Goal: Register for event/course

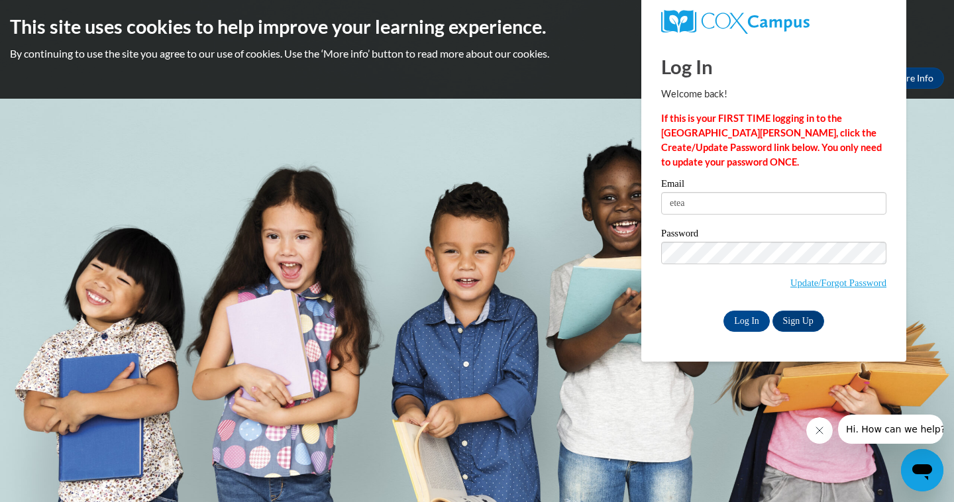
click at [817, 423] on button "Close message from company" at bounding box center [820, 431] width 27 height 27
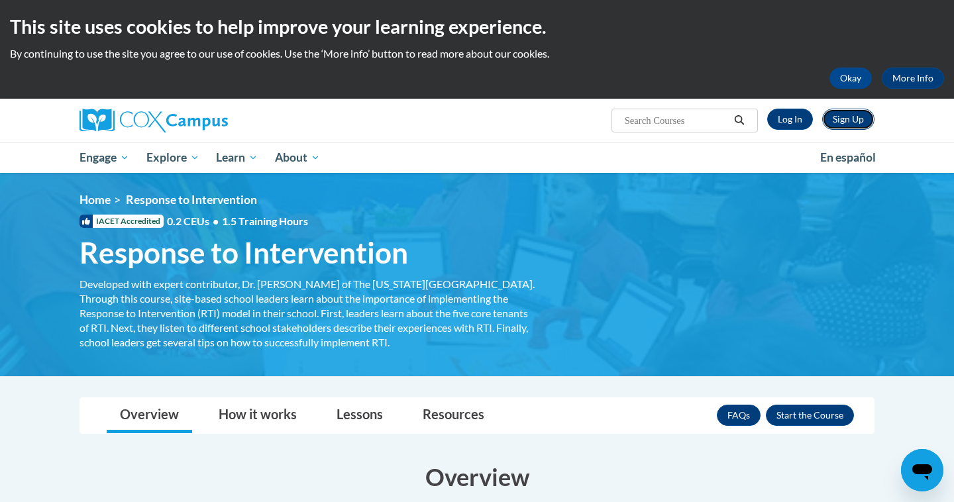
click at [844, 123] on link "Sign Up" at bounding box center [849, 119] width 52 height 21
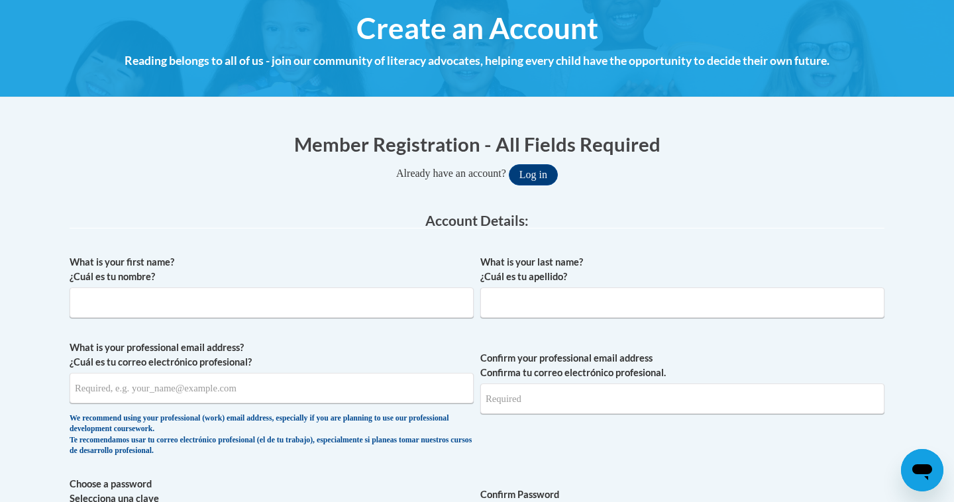
scroll to position [126, 0]
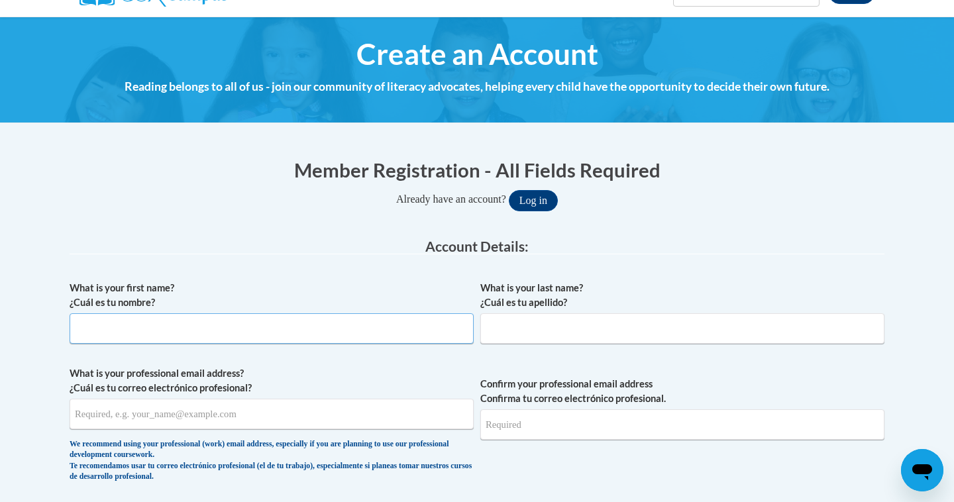
click at [329, 329] on input "What is your first name? ¿Cuál es tu nombre?" at bounding box center [272, 329] width 404 height 30
type input "Ella"
click at [616, 339] on input "What is your last name? ¿Cuál es tu apellido?" at bounding box center [683, 329] width 404 height 30
type input "Teague"
click at [416, 431] on span "What is your professional email address? ¿Cuál es tu correo electrónico profesi…" at bounding box center [272, 428] width 404 height 123
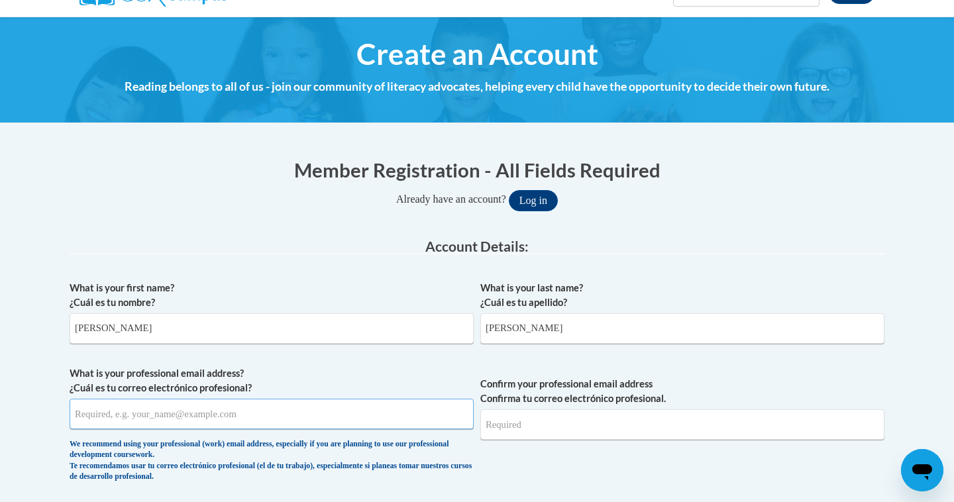
click at [404, 422] on input "What is your professional email address? ¿Cuál es tu correo electrónico profesi…" at bounding box center [272, 414] width 404 height 30
type input "eteag4518@ung.edu"
click at [579, 436] on input "Confirm your professional email address Confirma tu correo electrónico profesio…" at bounding box center [683, 425] width 404 height 30
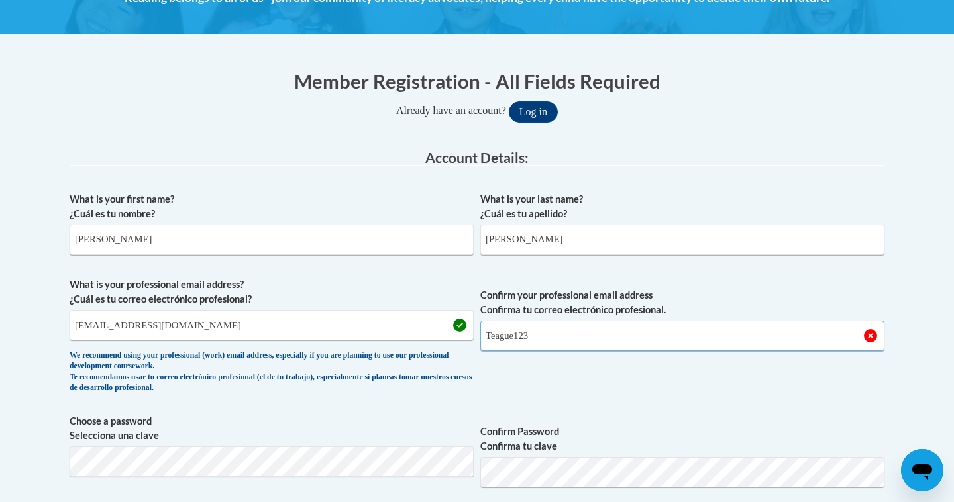
scroll to position [219, 0]
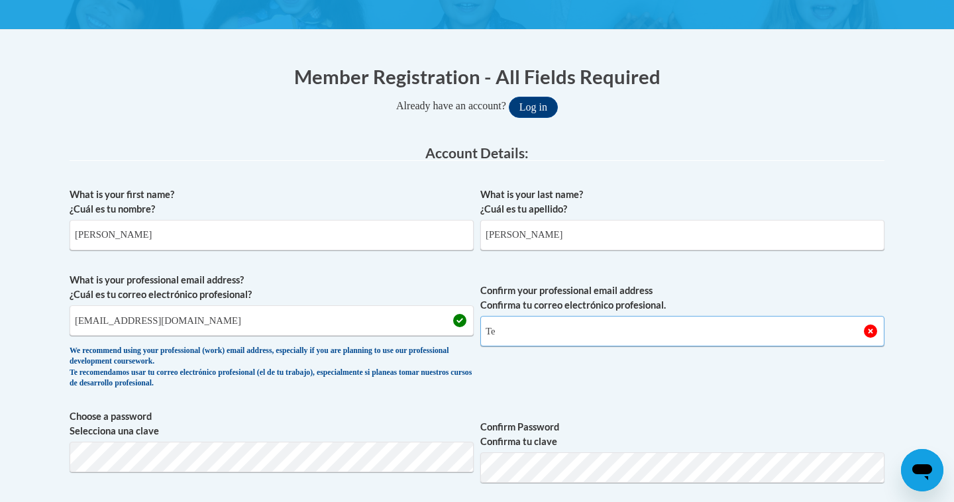
type input "T"
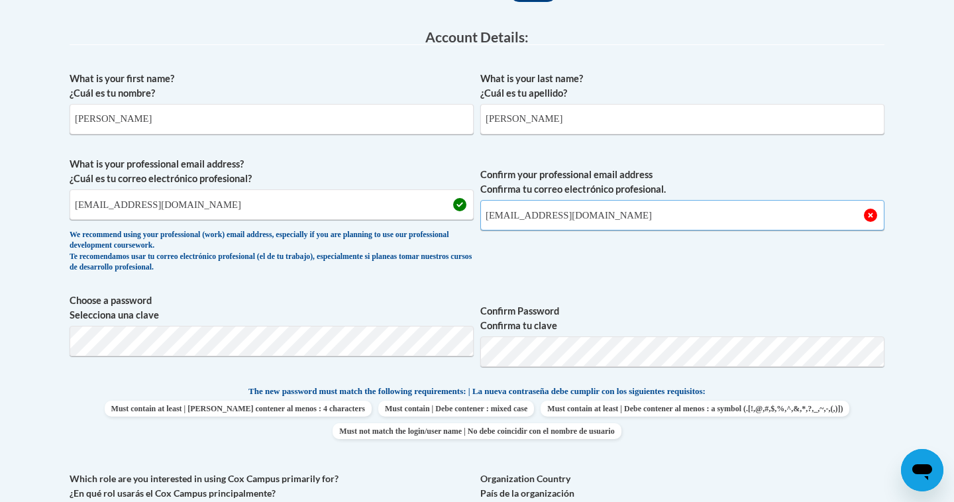
scroll to position [349, 0]
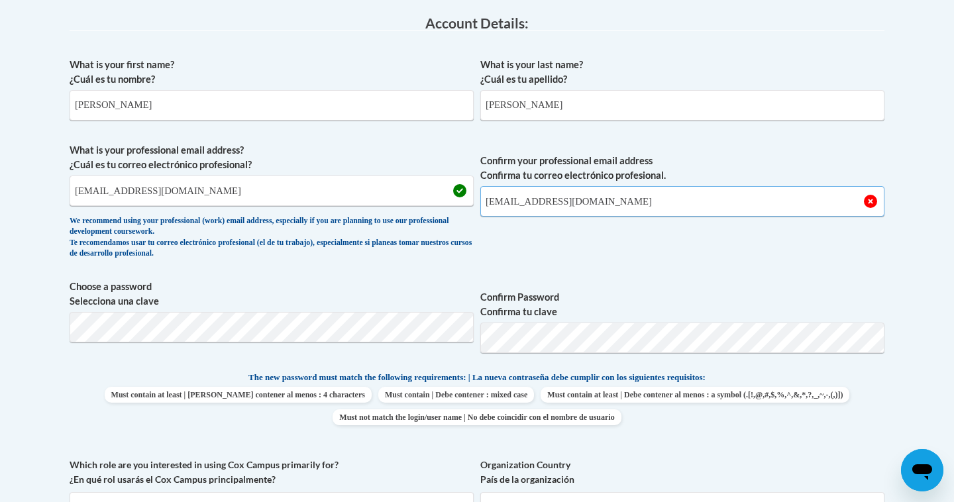
type input "eteag4518@ung.edu"
click at [612, 268] on div "What is your first name? ¿Cuál es tu nombre? Ella What is your last name? ¿Cuál…" at bounding box center [477, 353] width 815 height 604
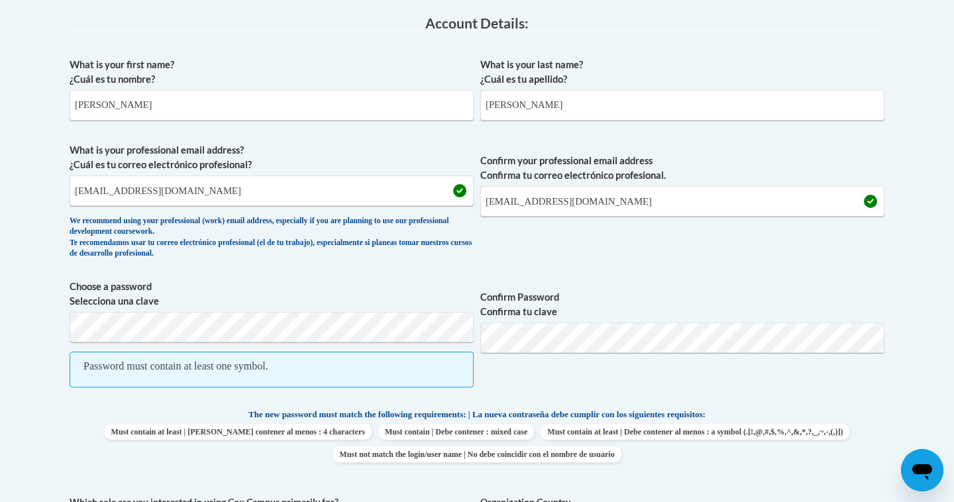
click at [695, 276] on div "What is your first name? ¿Cuál es tu nombre? Ella What is your last name? ¿Cuál…" at bounding box center [477, 372] width 815 height 642
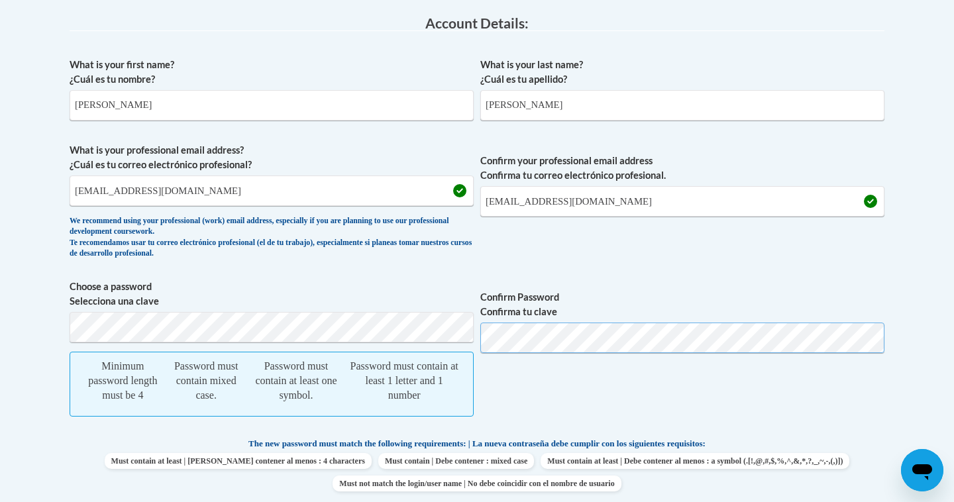
click at [388, 333] on span "Choose a password Selecciona una clave Minimum password length must be 4 Passwo…" at bounding box center [477, 355] width 815 height 151
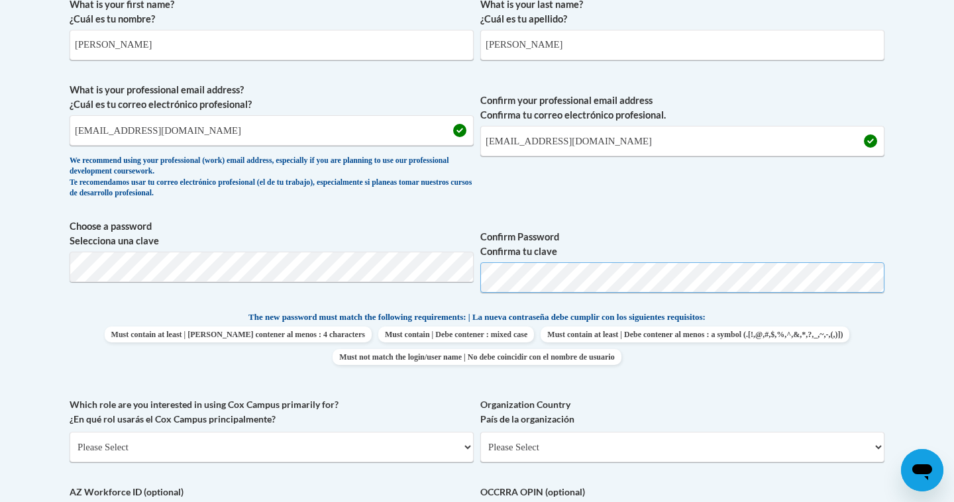
scroll to position [428, 0]
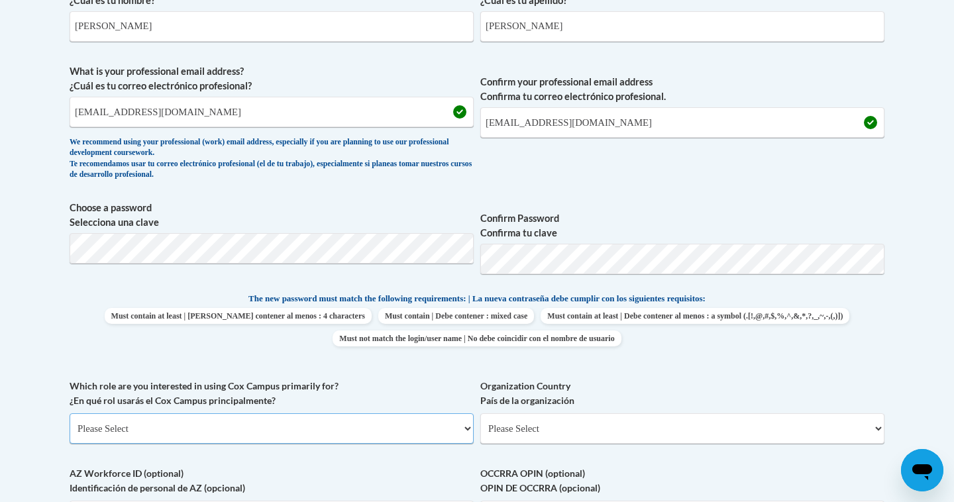
click at [439, 435] on select "Please Select College/University | Colegio/Universidad Community/Nonprofit Part…" at bounding box center [272, 429] width 404 height 30
select select "5a18ea06-2b54-4451-96f2-d152daf9eac5"
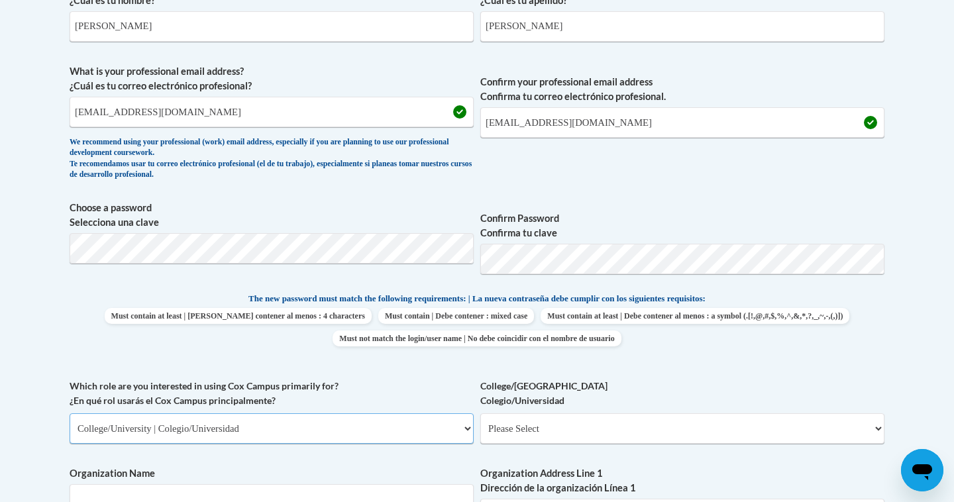
scroll to position [433, 0]
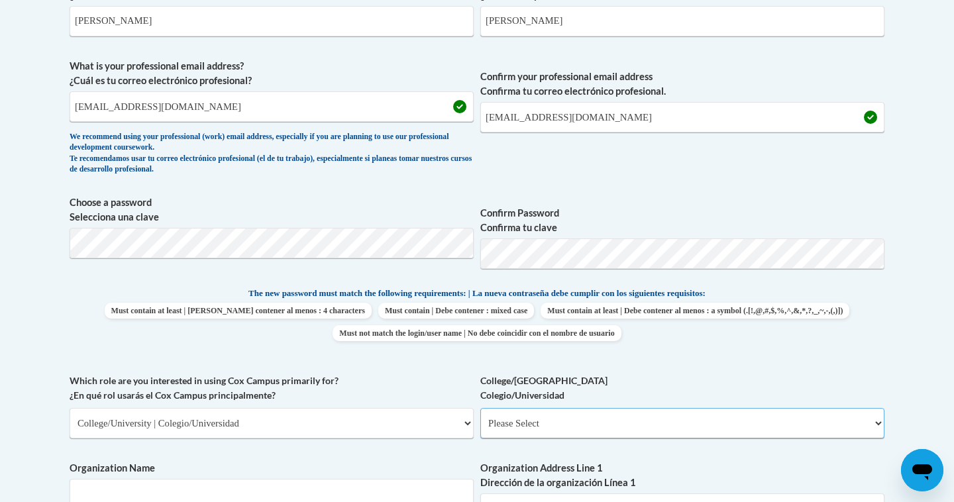
click at [507, 414] on select "Please Select College/University Staff | Empleado universitario College/Univers…" at bounding box center [683, 423] width 404 height 30
select select "99b32b07-cffc-426c-8bf6-0cd77760d84b"
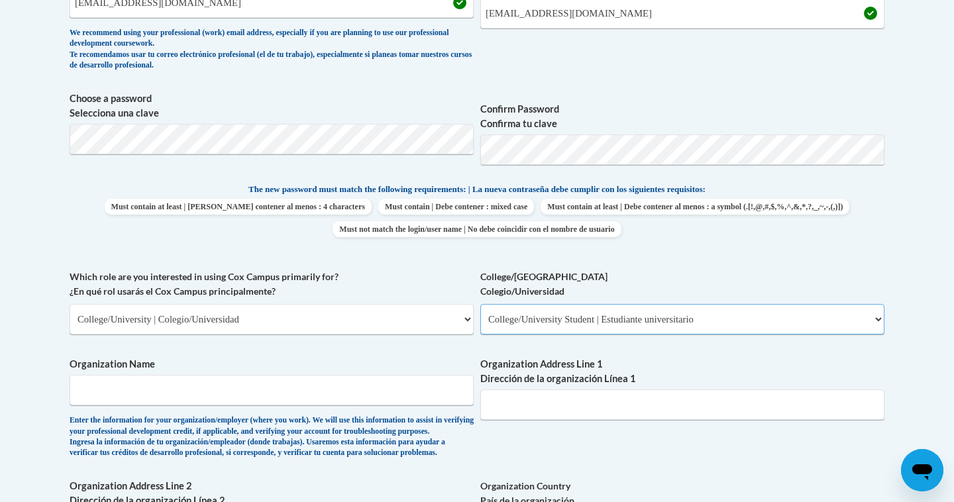
scroll to position [540, 0]
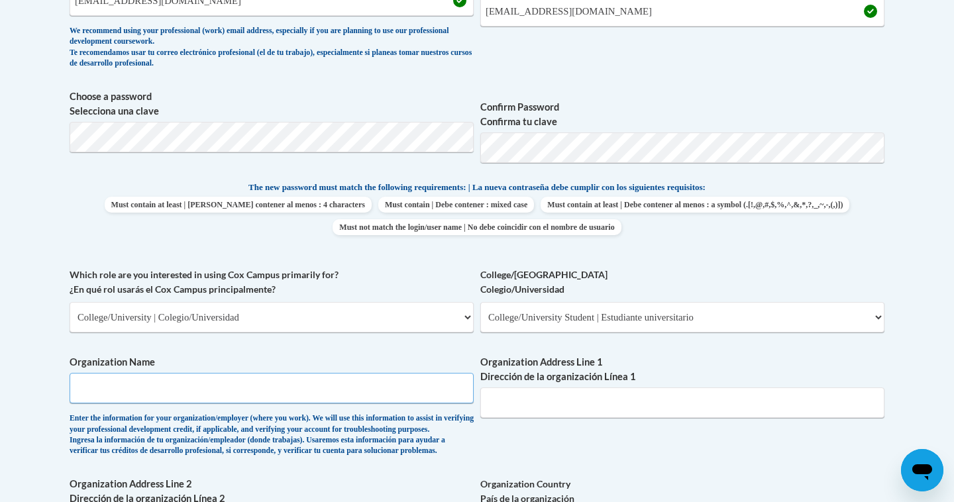
click at [397, 389] on input "Organization Name" at bounding box center [272, 388] width 404 height 30
click at [543, 413] on input "Organization Address Line 1 Dirección de la organización Línea 1" at bounding box center [683, 403] width 404 height 30
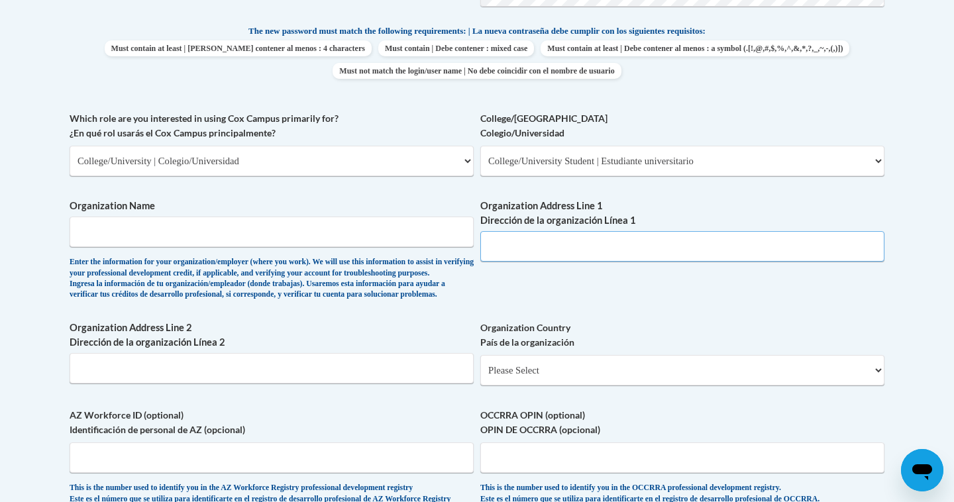
scroll to position [697, 0]
click at [392, 237] on input "Organization Name" at bounding box center [272, 231] width 404 height 30
click at [518, 245] on input "Organization Address Line 1 Dirección de la organización Línea 1" at bounding box center [683, 246] width 404 height 30
type input "2"
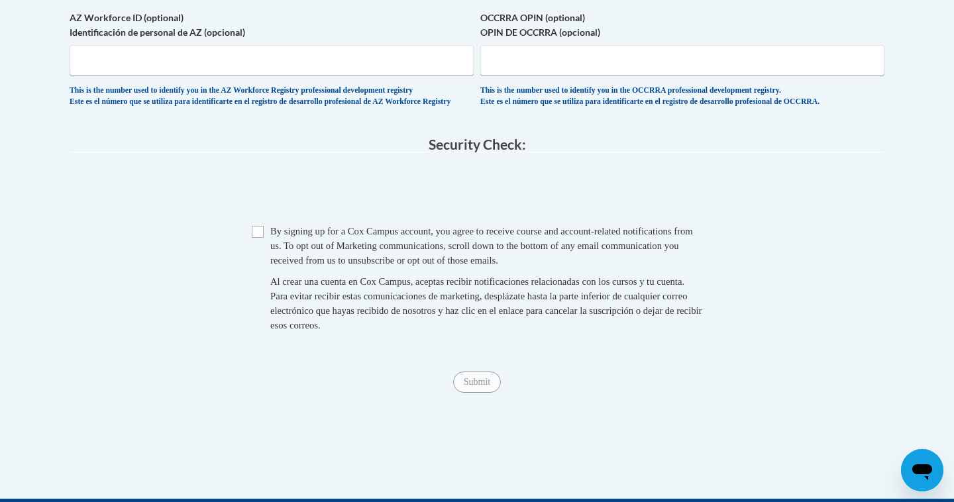
scroll to position [1094, 0]
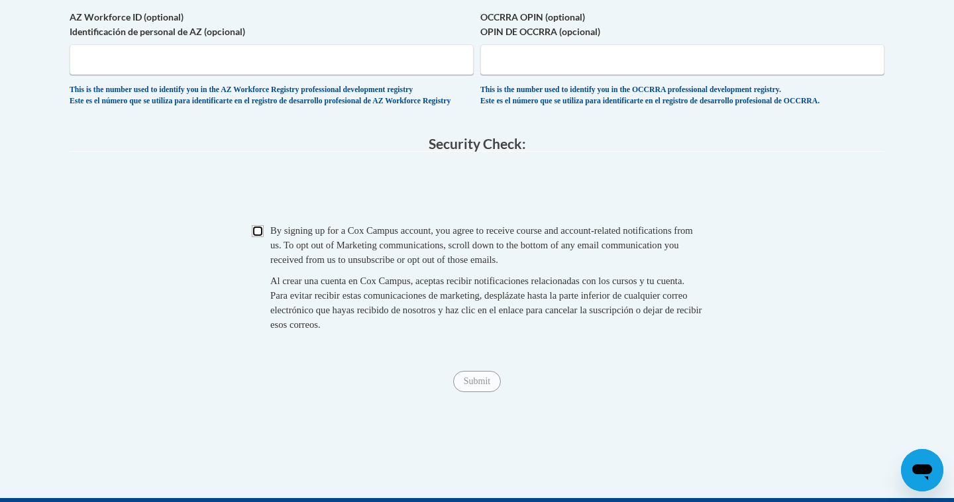
click at [259, 237] on input "Checkbox" at bounding box center [258, 231] width 12 height 12
checkbox input "true"
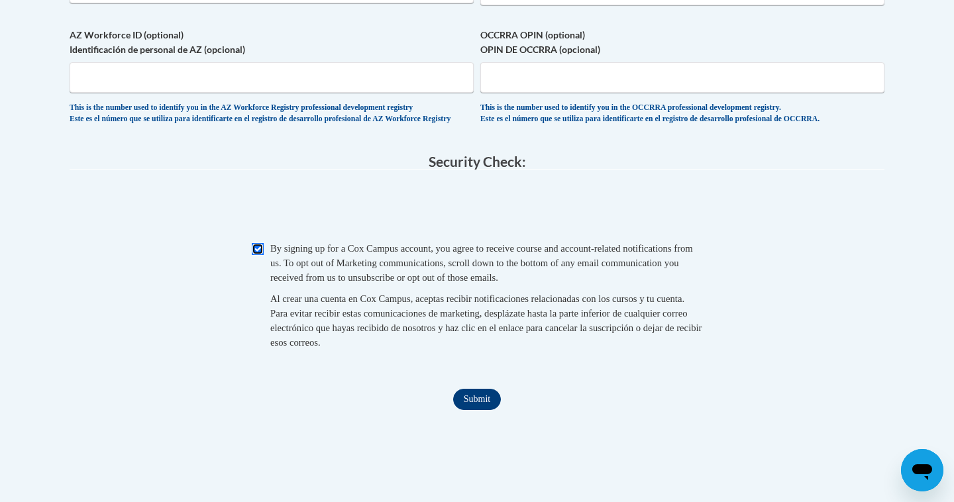
scroll to position [1075, 0]
click at [481, 412] on input "Submit" at bounding box center [477, 400] width 48 height 21
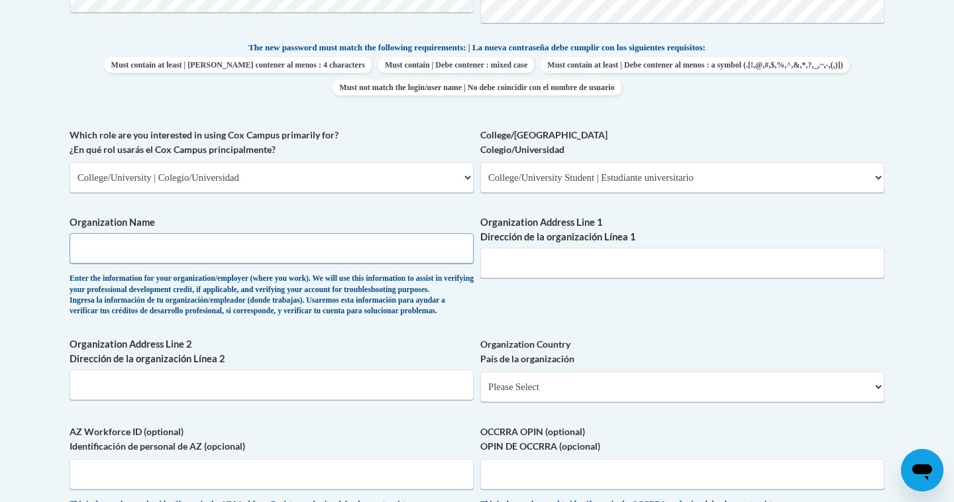
scroll to position [644, 0]
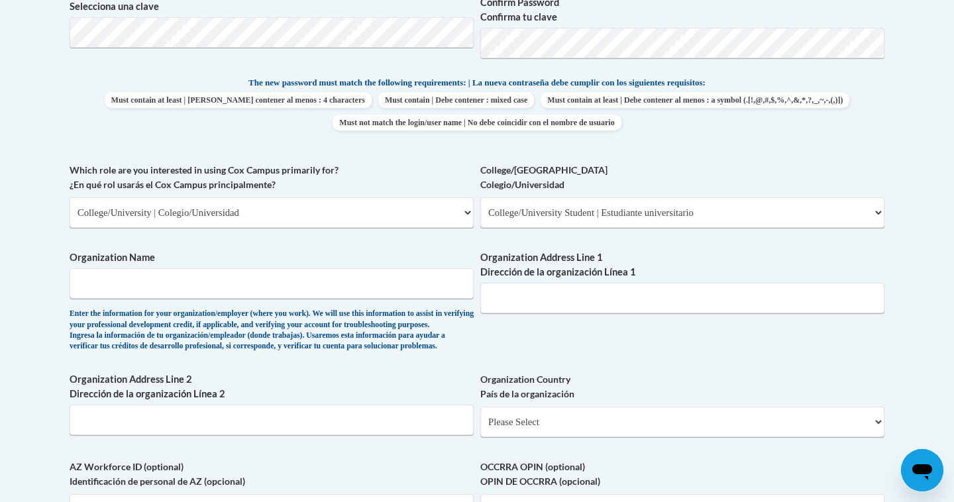
click at [480, 349] on div "What is your first name? ¿Cuál es tu nombre? Ella What is your last name? ¿Cuál…" at bounding box center [477, 163] width 815 height 814
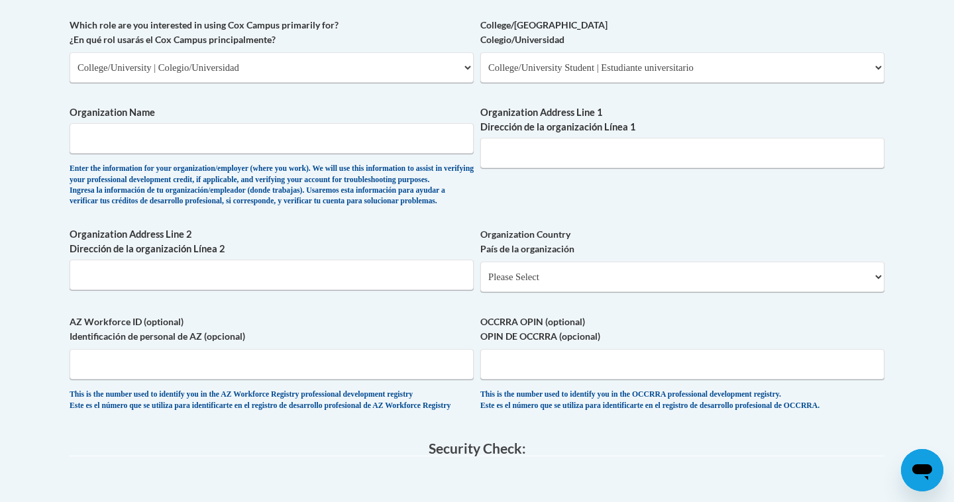
scroll to position [783, 0]
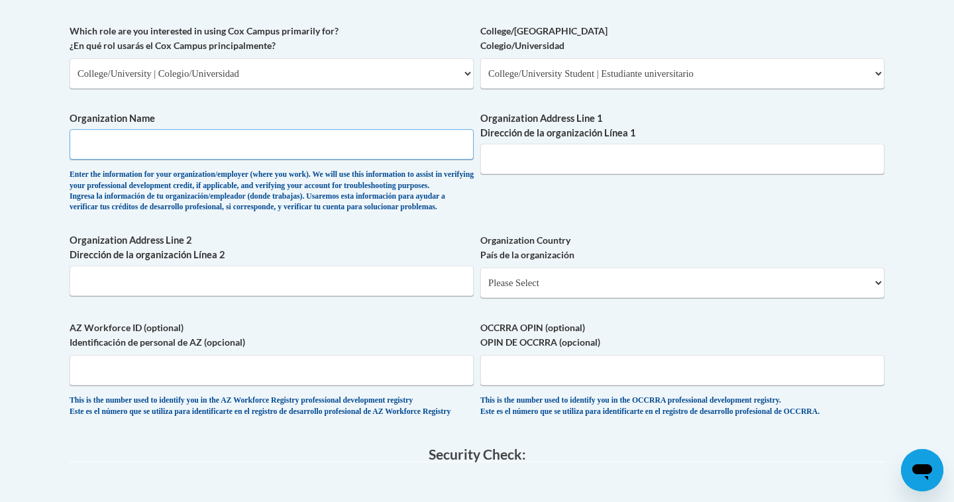
click at [266, 153] on input "Organization Name" at bounding box center [272, 144] width 404 height 30
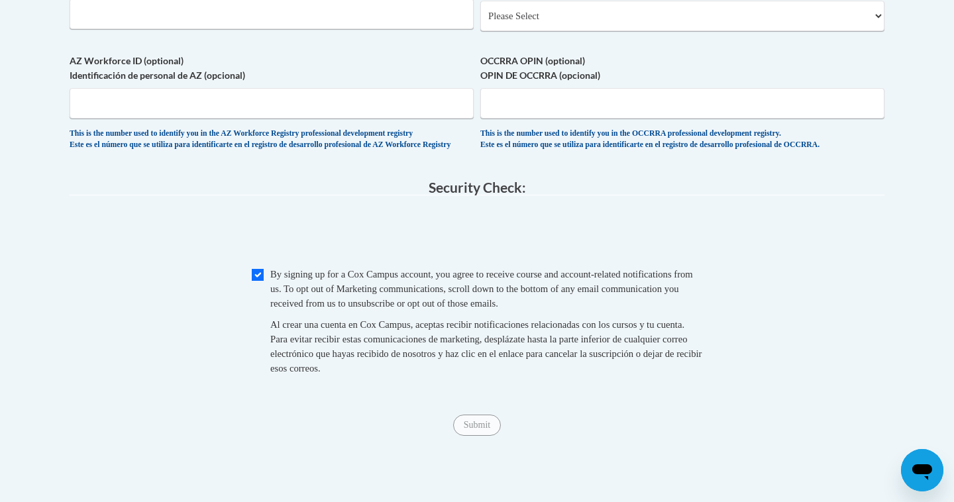
scroll to position [1176, 0]
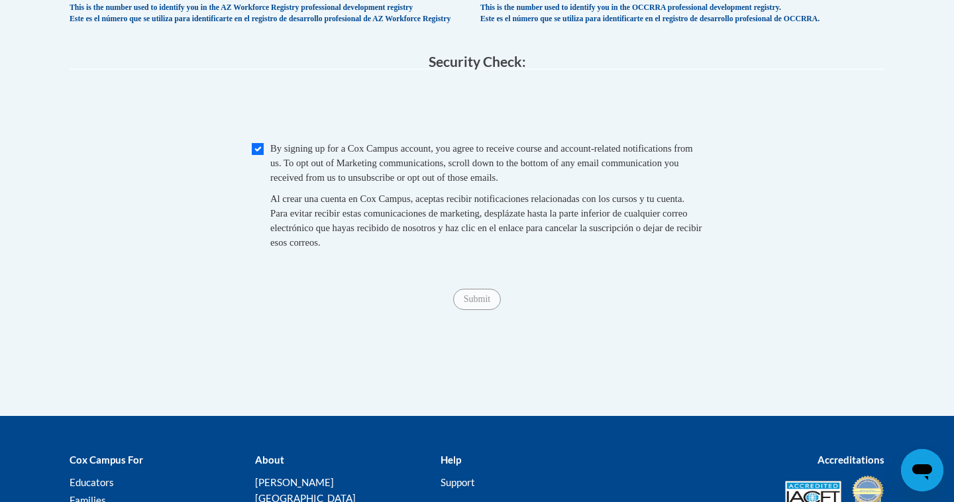
type input "University of North Georgia"
click at [480, 310] on input "Submit" at bounding box center [477, 299] width 48 height 21
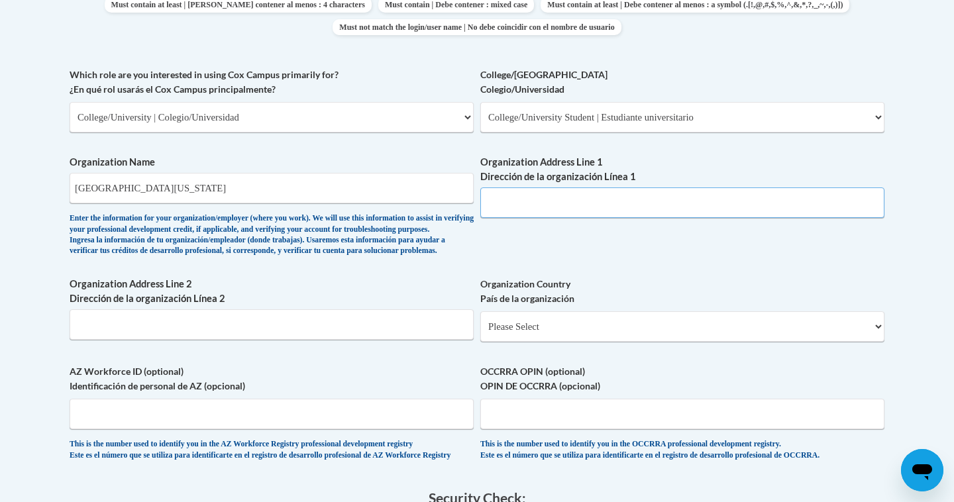
scroll to position [739, 0]
paste input "82 College Cir, Dahlonega, GA 30597"
type input "82 College Cir, Dahlonega, GA 30597"
click at [616, 256] on div "What is your first name? ¿Cuál es tu nombre? Ella What is your last name? ¿Cuál…" at bounding box center [477, 68] width 815 height 814
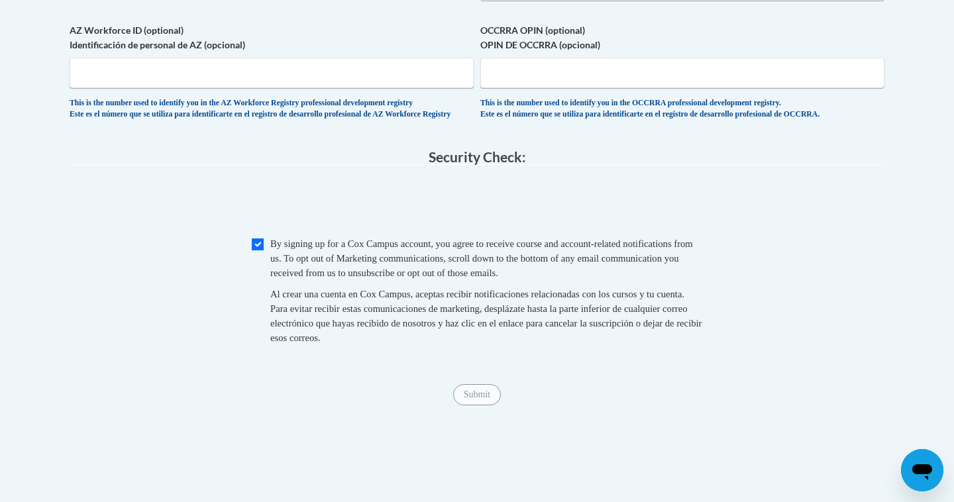
scroll to position [1166, 0]
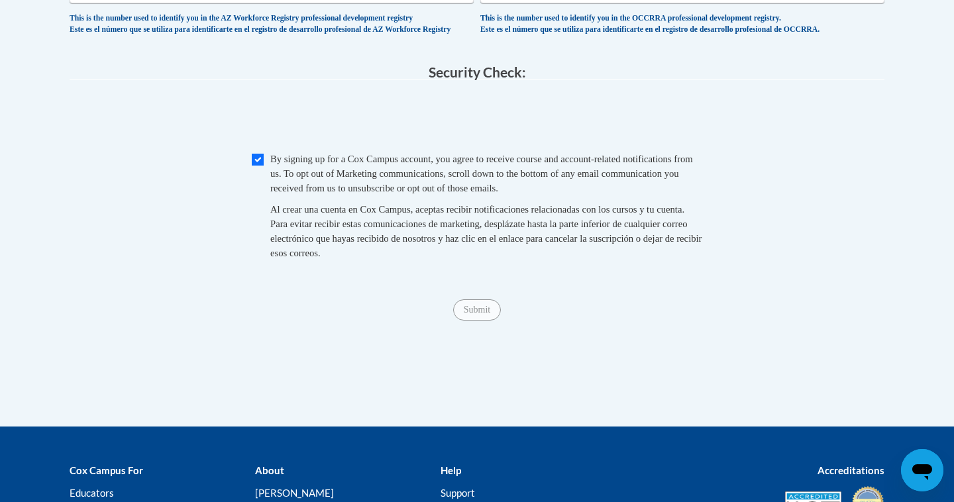
click at [661, 133] on span "0cAFcWeA7qNCY_agFetp-0zO1XSYJkGtcWT7_-Itb4NmiY6x1bxEWz0GVnYVGOmPGdsGvpYOND5KbvI…" at bounding box center [477, 119] width 815 height 52
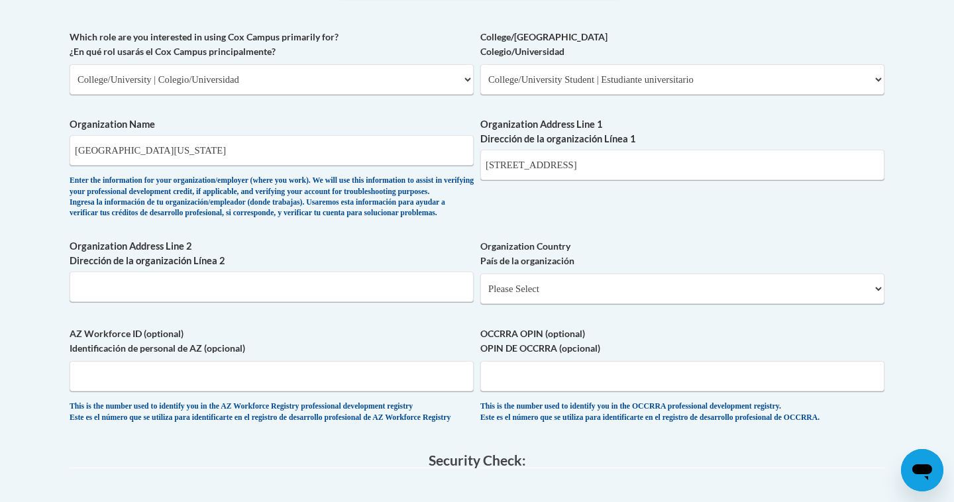
scroll to position [775, 0]
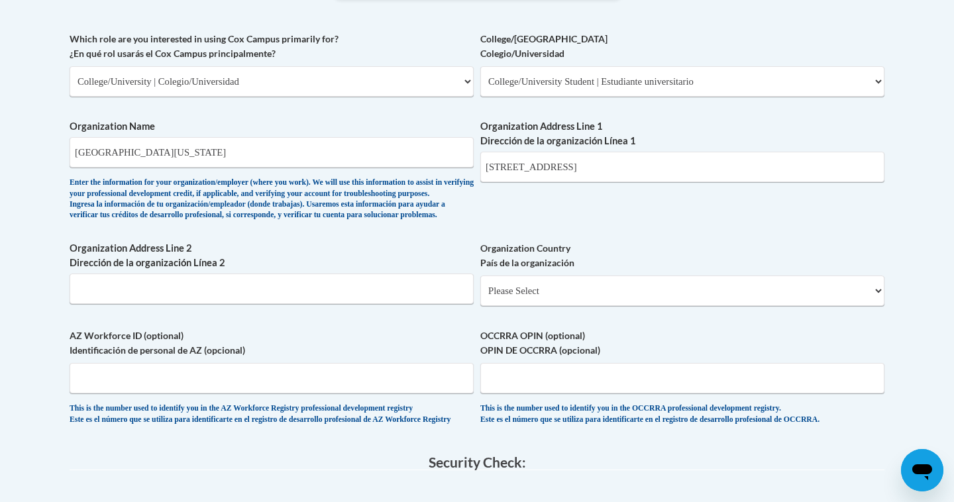
click at [582, 225] on div "What is your first name? ¿Cuál es tu nombre? Ella What is your last name? ¿Cuál…" at bounding box center [477, 32] width 815 height 814
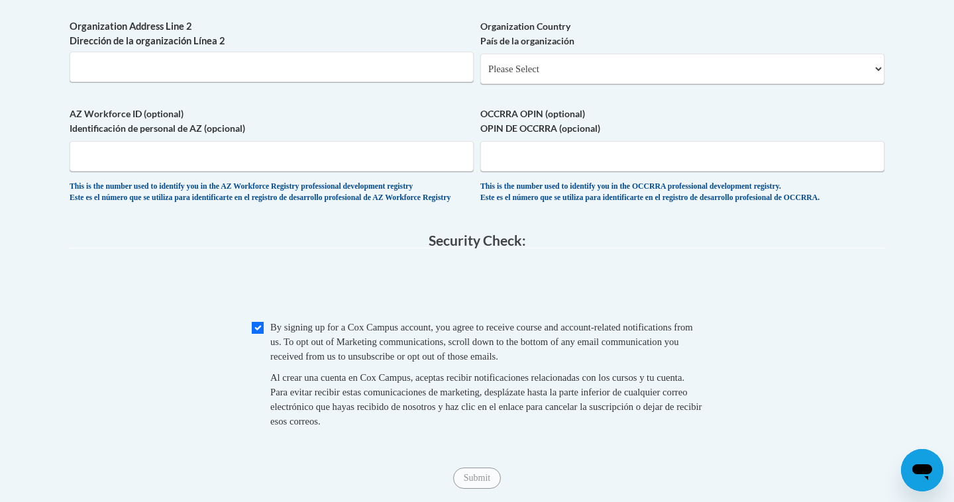
scroll to position [968, 0]
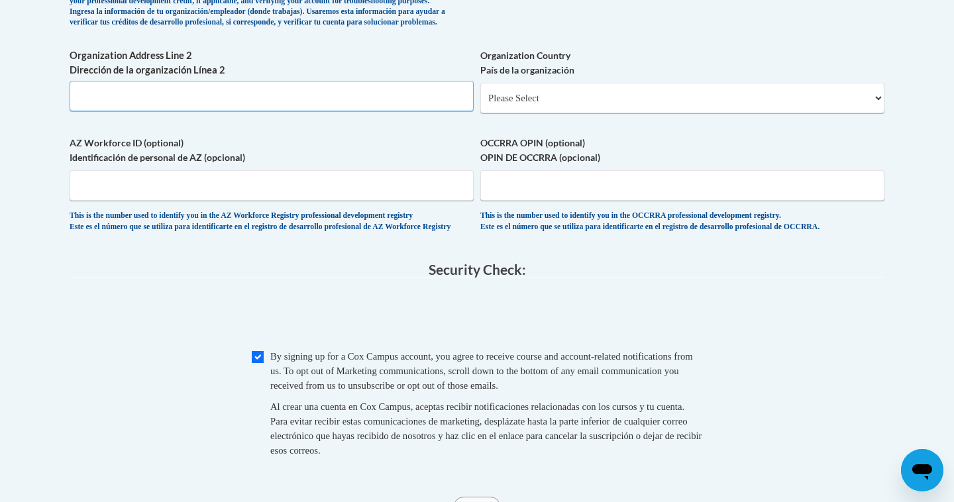
click at [299, 111] on input "Organization Address Line 2 Dirección de la organización Línea 2" at bounding box center [272, 96] width 404 height 30
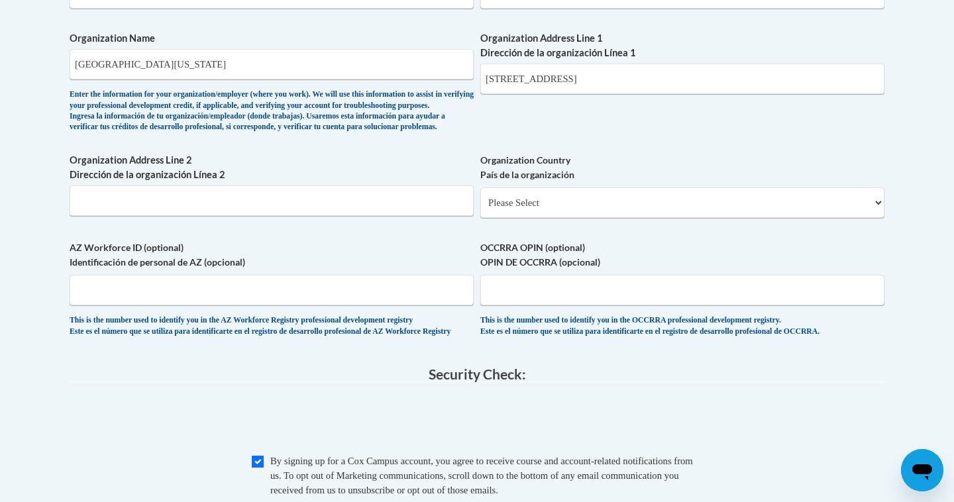
scroll to position [746, 0]
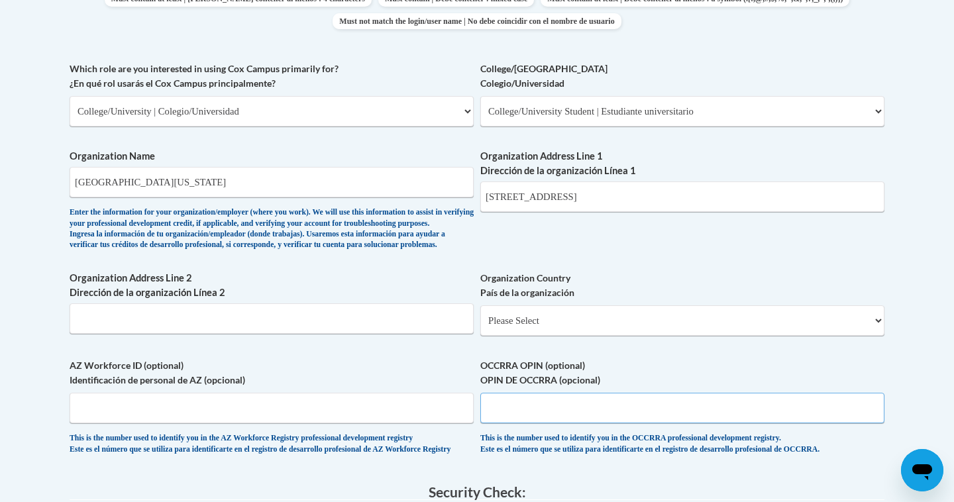
click at [561, 424] on input "OCCRRA OPIN (optional) OPIN DE OCCRRA (opcional)" at bounding box center [683, 408] width 404 height 30
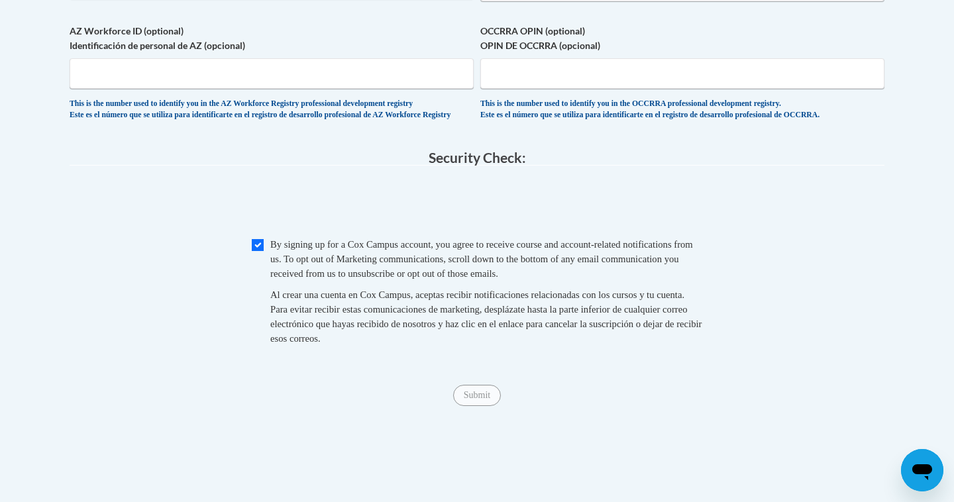
scroll to position [1084, 0]
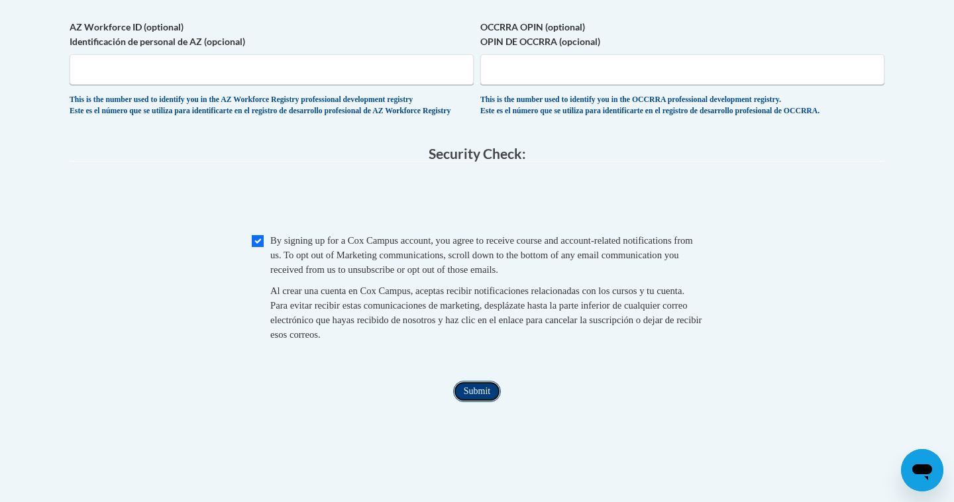
click at [486, 402] on input "Submit" at bounding box center [477, 391] width 48 height 21
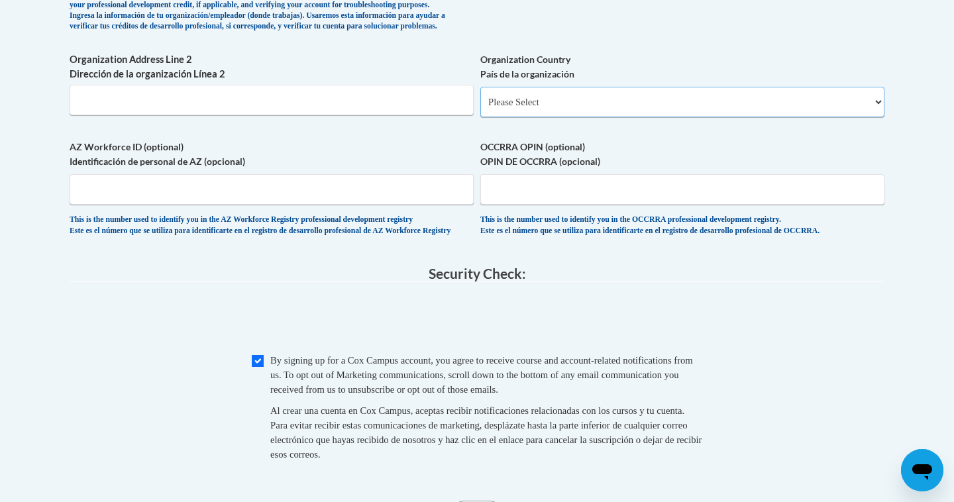
scroll to position [958, 0]
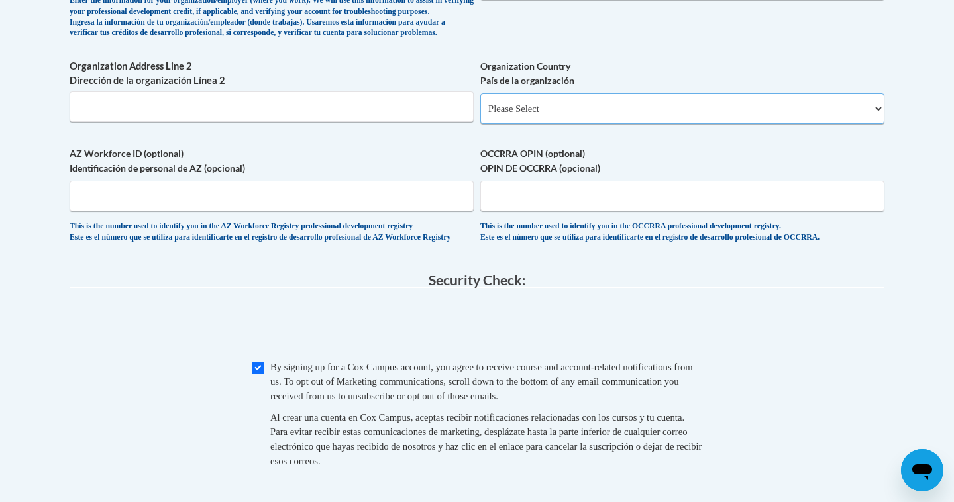
click at [543, 124] on select "Please Select United States | Estados Unidos Outside of the United States | Fue…" at bounding box center [683, 108] width 404 height 30
select select "ad49bcad-a171-4b2e-b99c-48b446064914"
select select
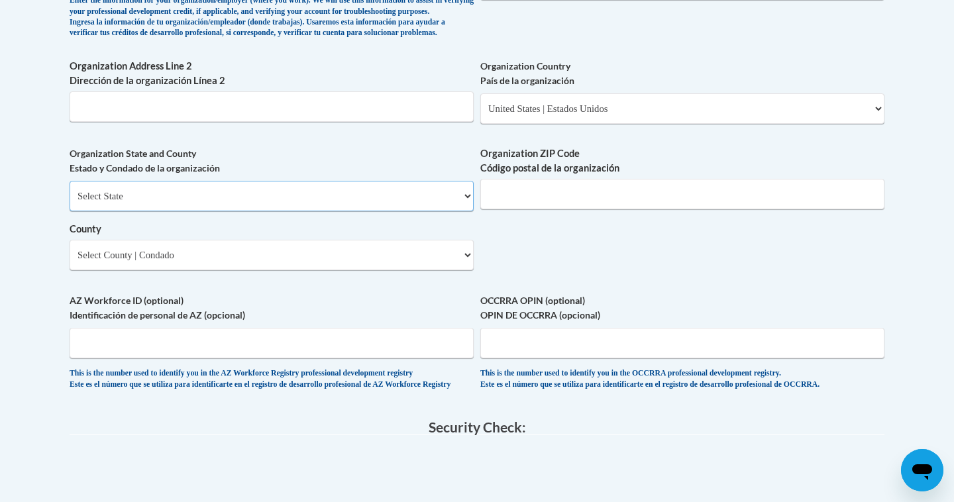
click at [373, 211] on select "Select State Alabama Alaska Arizona Arkansas California Colorado Connecticut De…" at bounding box center [272, 196] width 404 height 30
select select "Georgia"
click at [520, 209] on input "Organization ZIP Code Código postal de la organización" at bounding box center [683, 194] width 404 height 30
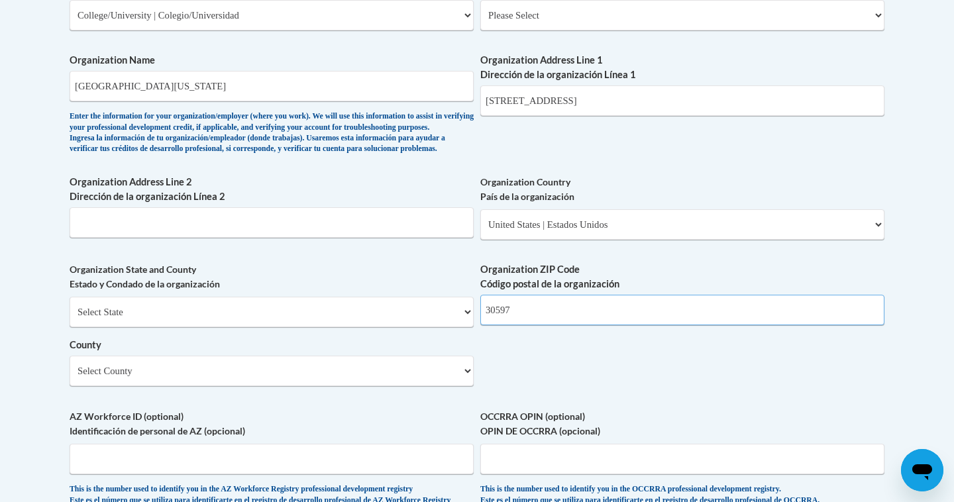
scroll to position [843, 0]
type input "30597"
click at [389, 385] on select "Select County Appling Atkinson Bacon Baker Baldwin Banks Barrow Bartow Ben Hill…" at bounding box center [272, 370] width 404 height 30
click at [336, 385] on select "Select County Appling Atkinson Bacon Baker Baldwin Banks Barrow Bartow Ben Hill…" at bounding box center [272, 370] width 404 height 30
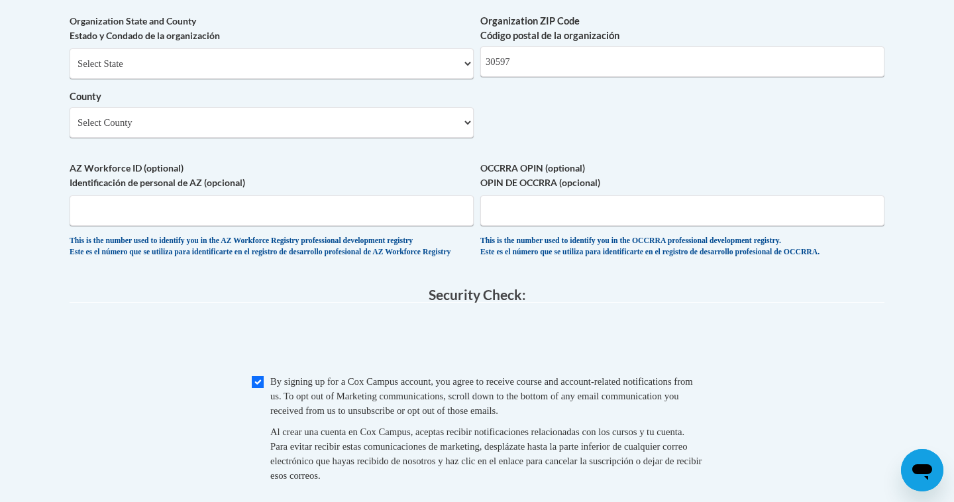
scroll to position [1090, 0]
click at [296, 139] on select "Select County Appling Atkinson Bacon Baker Baldwin Banks Barrow Bartow Ben Hill…" at bounding box center [272, 123] width 404 height 30
click at [243, 139] on select "Select County Appling Atkinson Bacon Baker Baldwin Banks Barrow Bartow Ben Hill…" at bounding box center [272, 123] width 404 height 30
select select "Lumpkin"
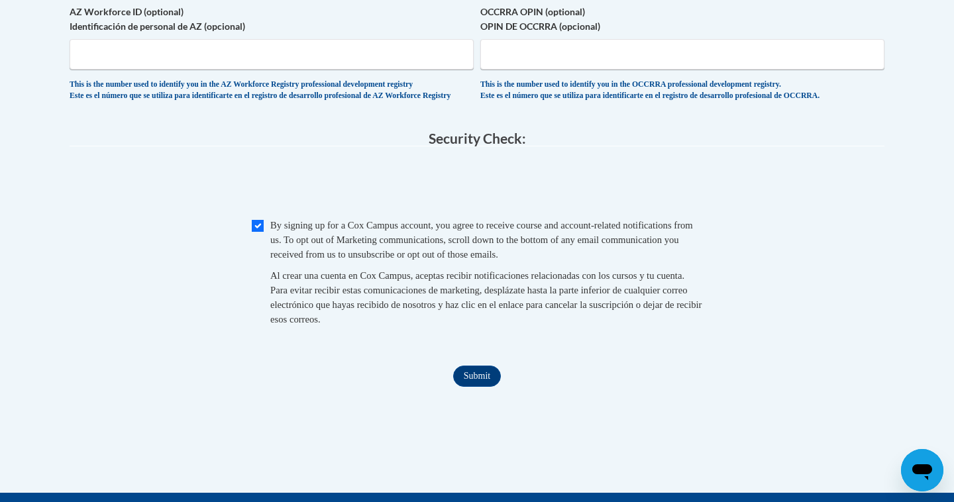
scroll to position [1249, 0]
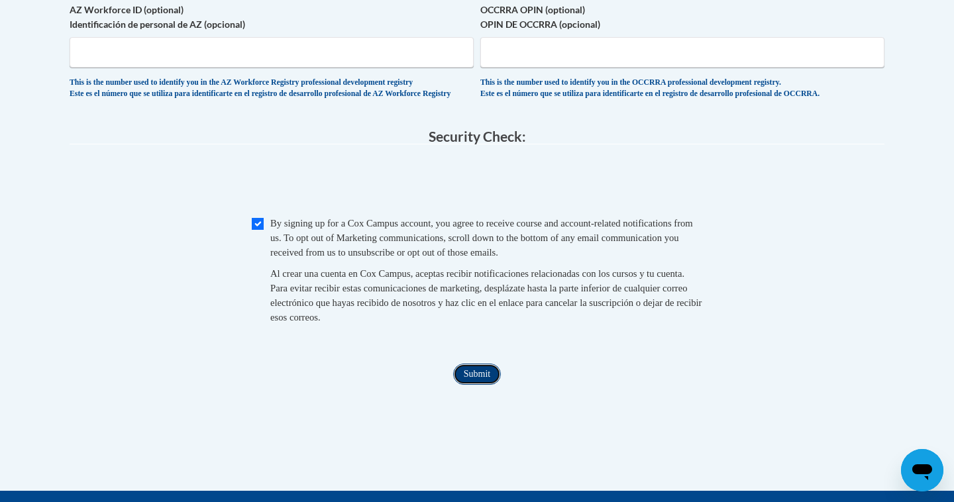
click at [474, 385] on input "Submit" at bounding box center [477, 374] width 48 height 21
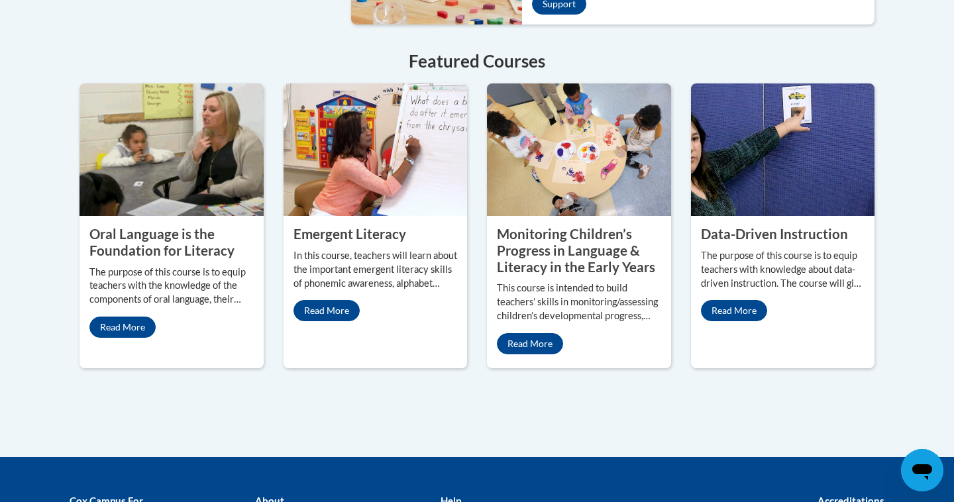
scroll to position [1332, 0]
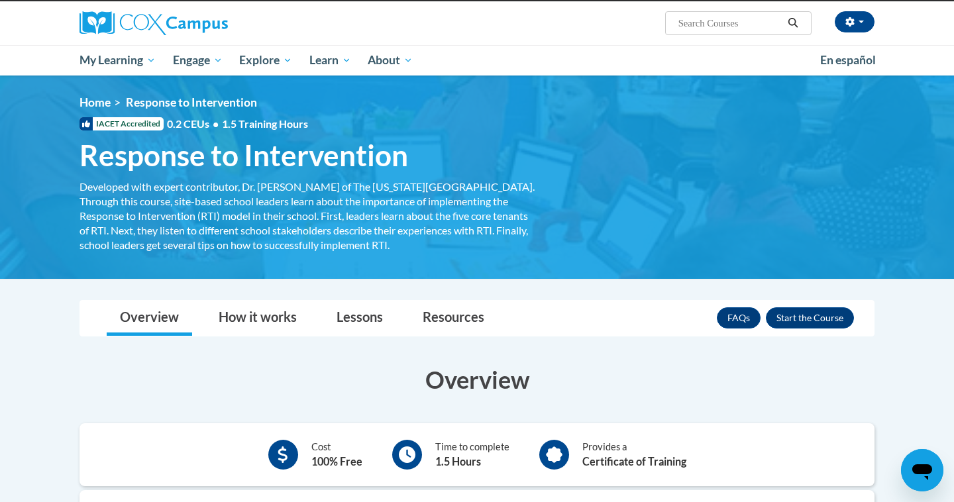
scroll to position [105, 0]
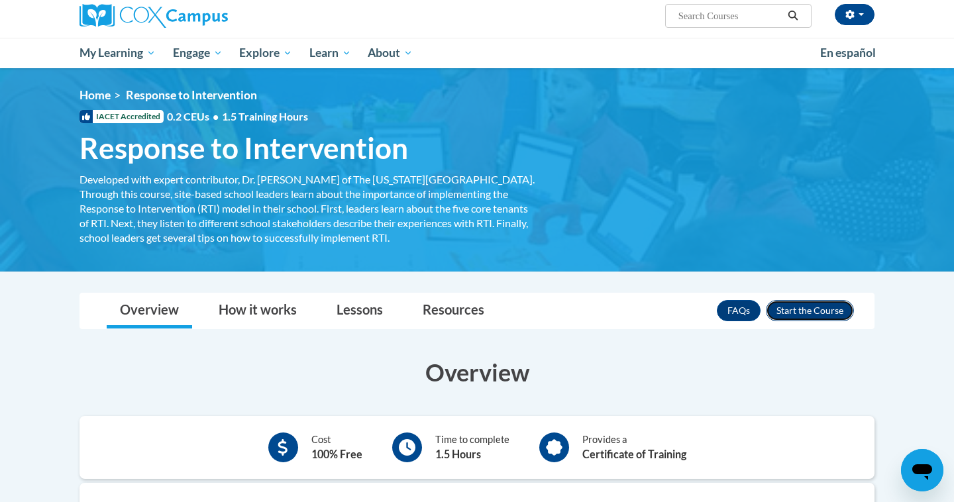
click at [825, 305] on button "Enroll" at bounding box center [810, 310] width 88 height 21
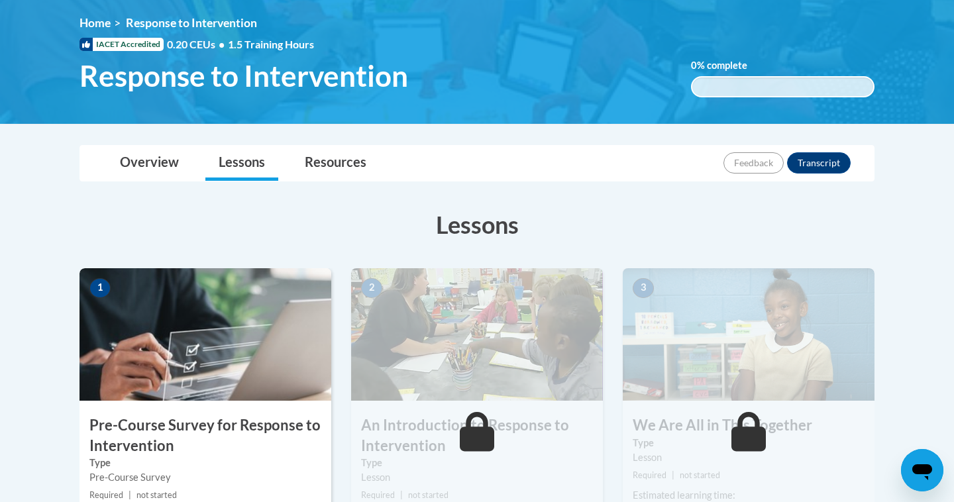
scroll to position [289, 0]
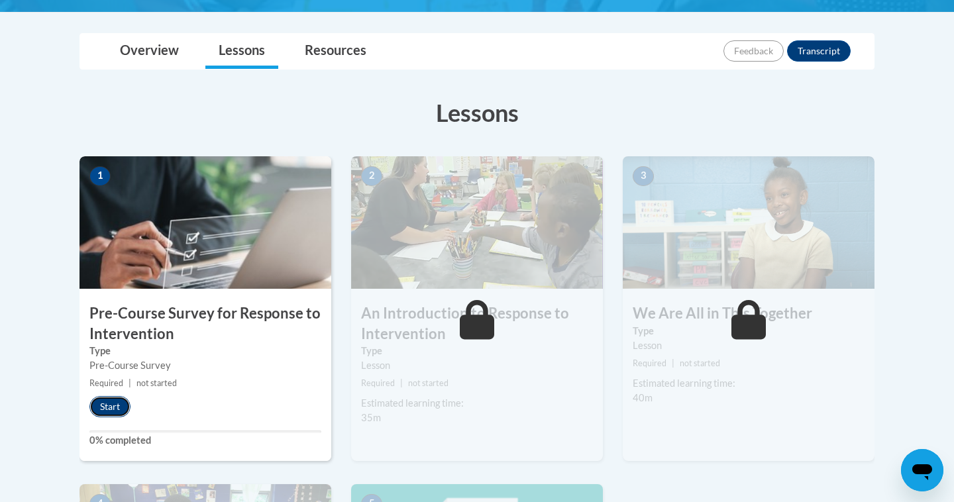
click at [121, 408] on button "Start" at bounding box center [109, 406] width 41 height 21
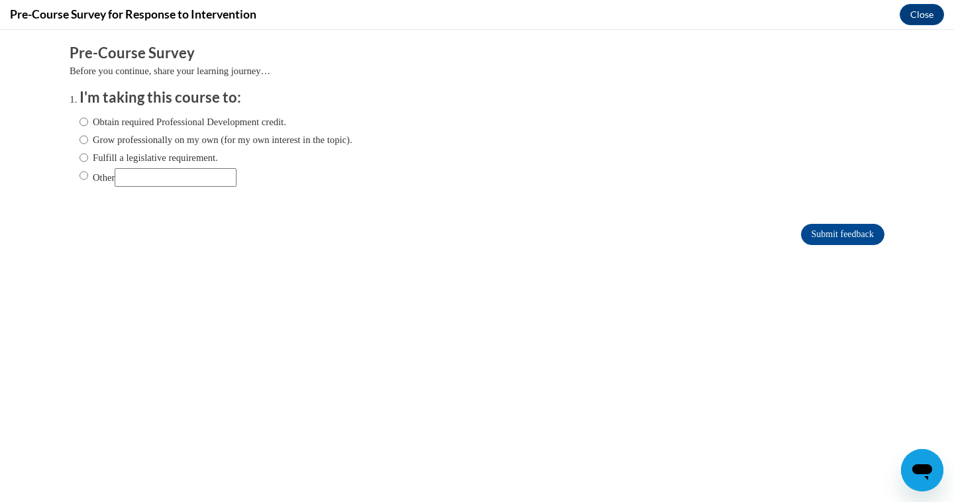
scroll to position [0, 0]
click at [164, 123] on label "Obtain required Professional Development credit." at bounding box center [183, 122] width 207 height 15
click at [88, 123] on input "Obtain required Professional Development credit." at bounding box center [84, 122] width 9 height 15
radio input "true"
click at [818, 242] on input "Submit feedback" at bounding box center [843, 234] width 84 height 21
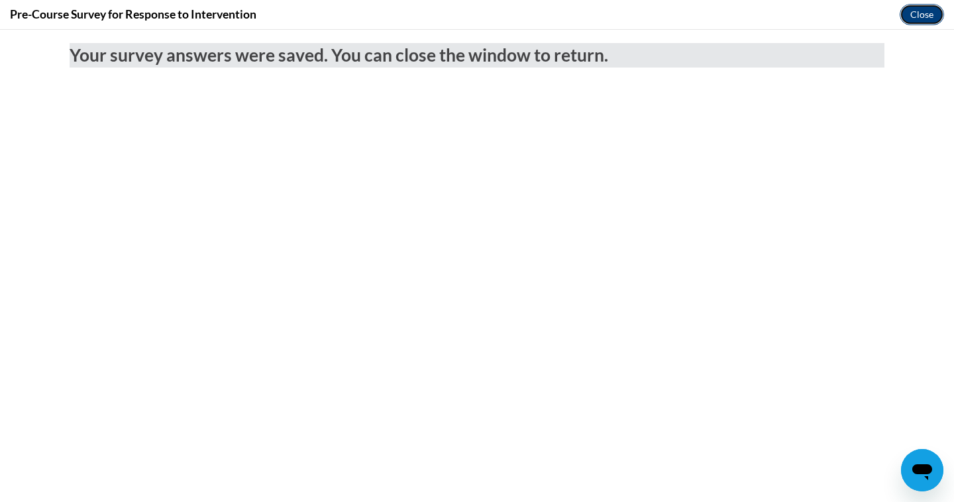
click at [911, 19] on button "Close" at bounding box center [922, 14] width 44 height 21
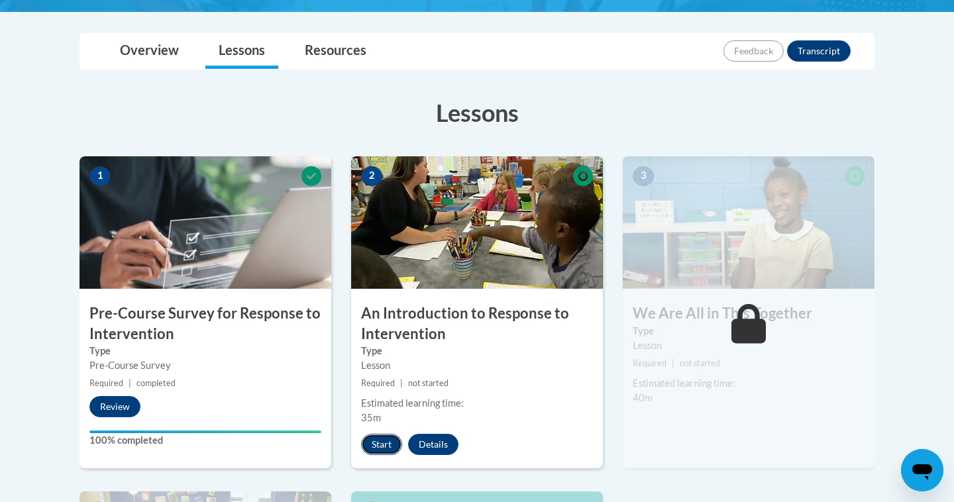
click at [385, 452] on button "Start" at bounding box center [381, 444] width 41 height 21
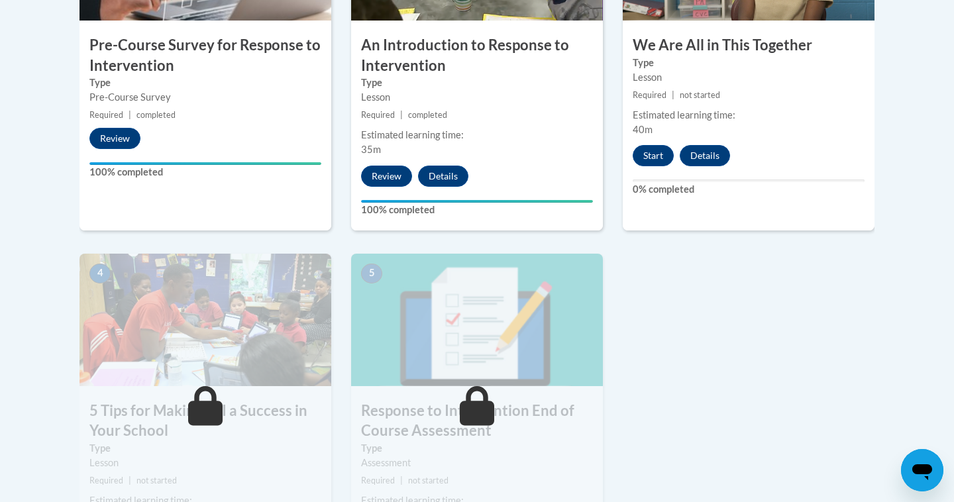
scroll to position [563, 0]
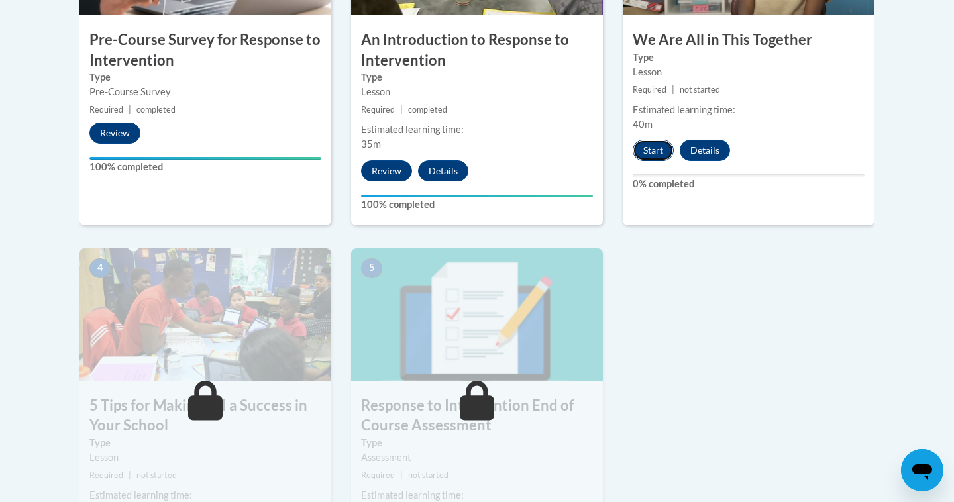
click at [656, 151] on button "Start" at bounding box center [653, 150] width 41 height 21
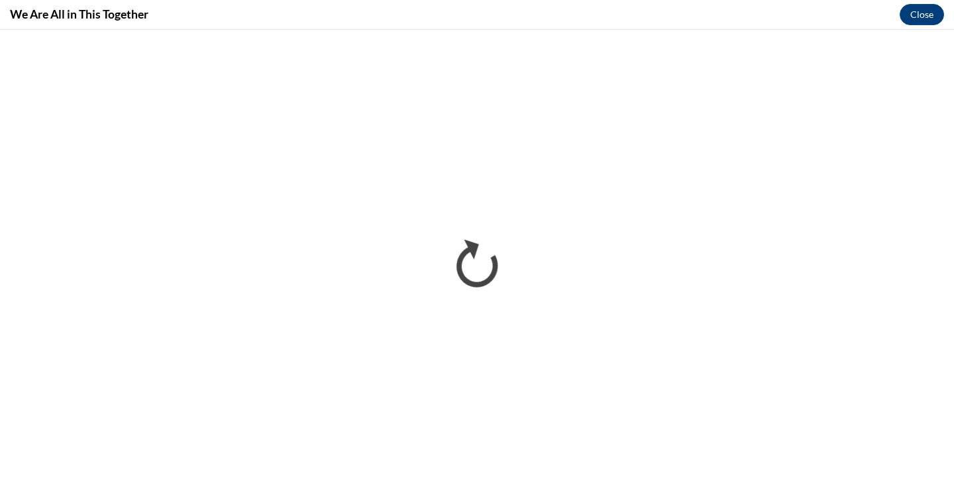
scroll to position [0, 0]
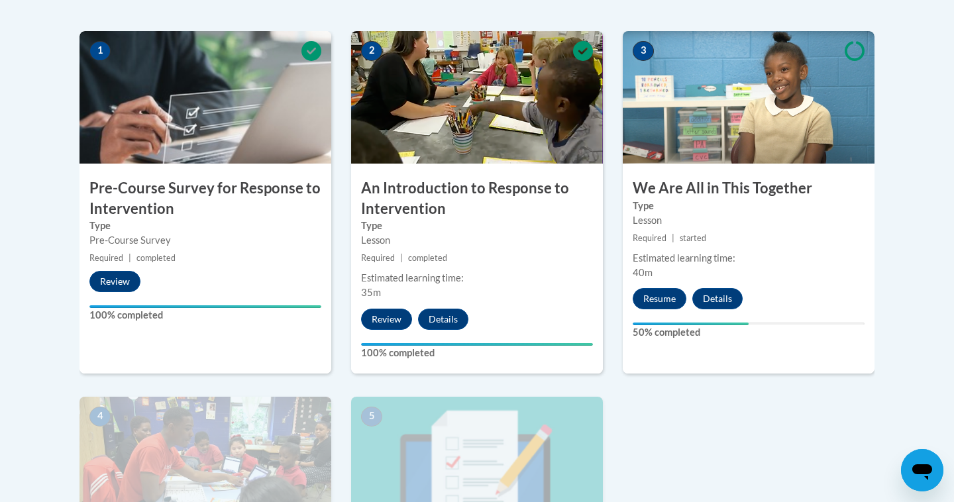
scroll to position [426, 0]
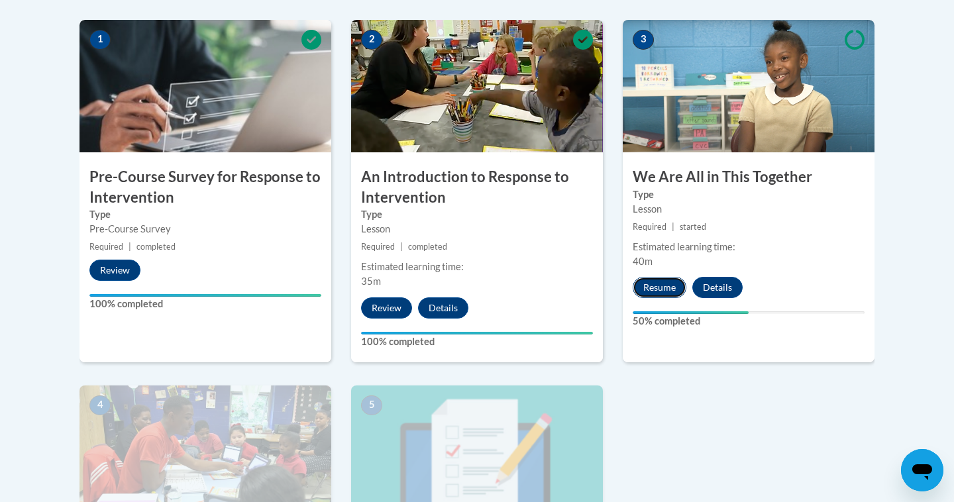
click at [670, 292] on button "Resume" at bounding box center [660, 287] width 54 height 21
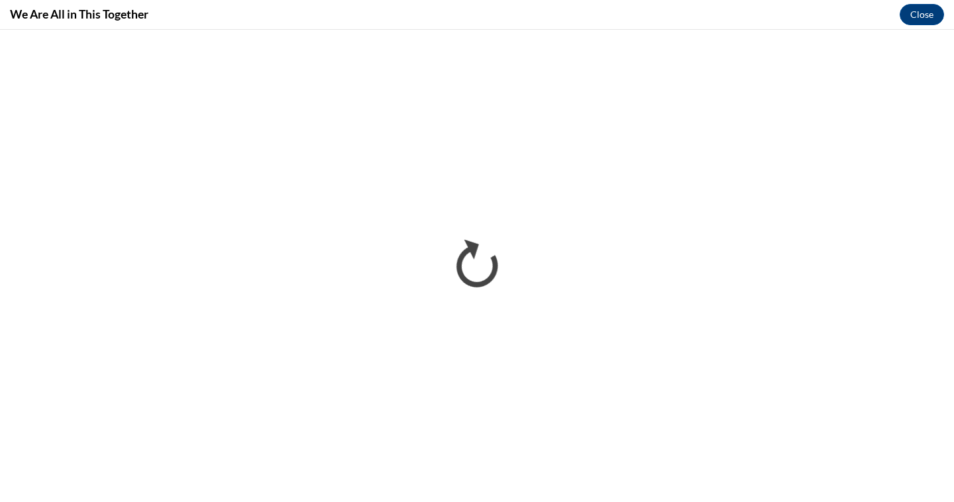
scroll to position [0, 0]
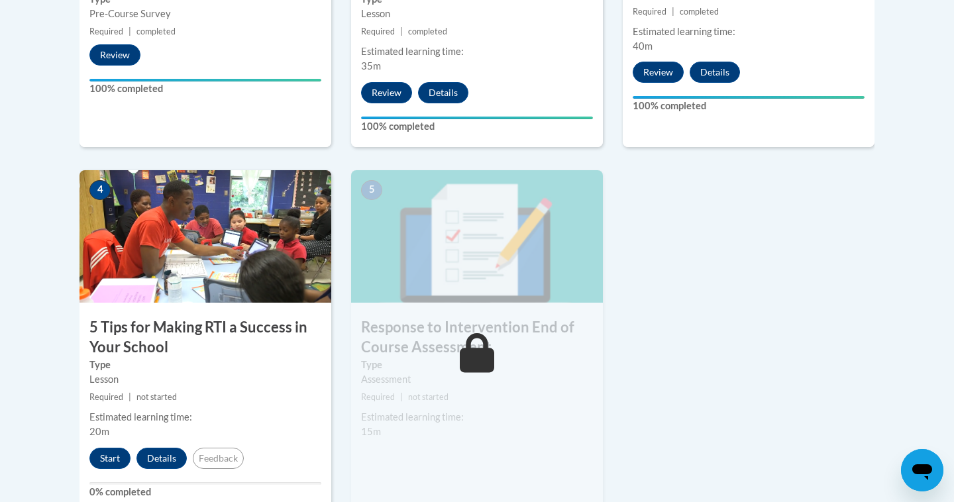
scroll to position [663, 0]
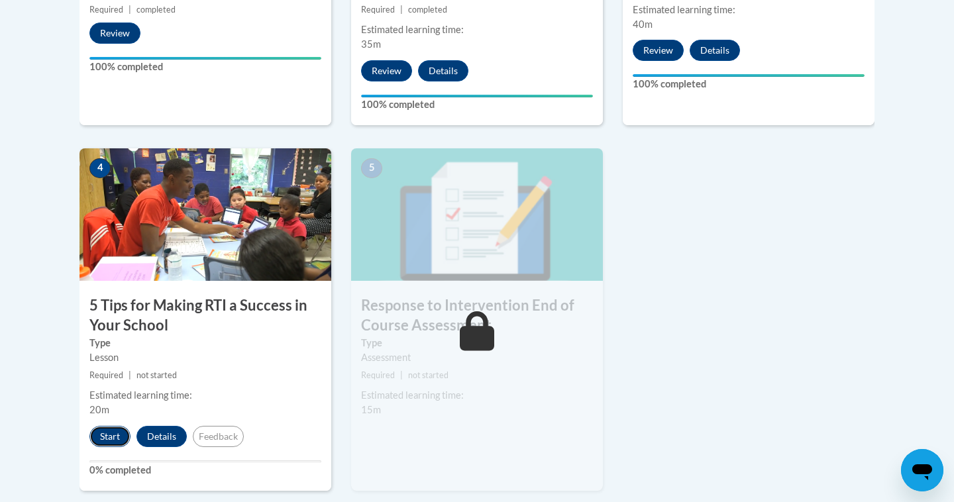
click at [110, 434] on button "Start" at bounding box center [109, 436] width 41 height 21
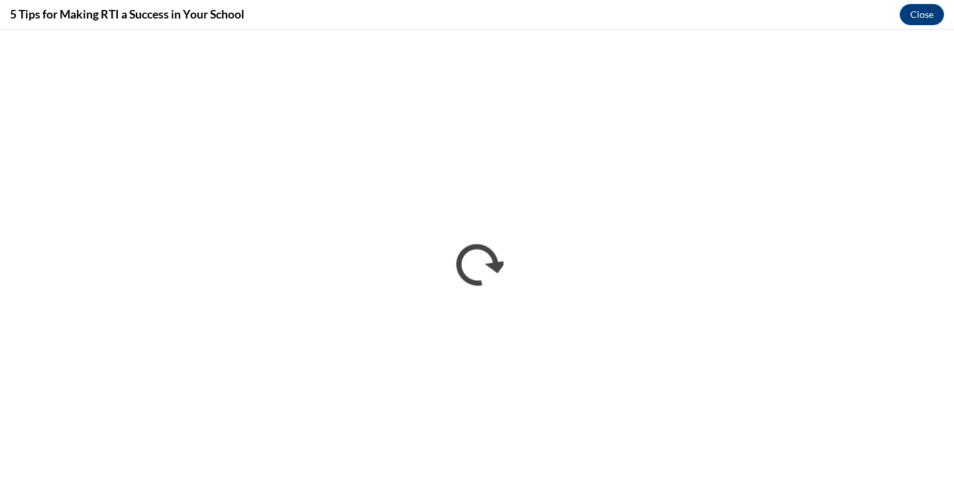
scroll to position [0, 0]
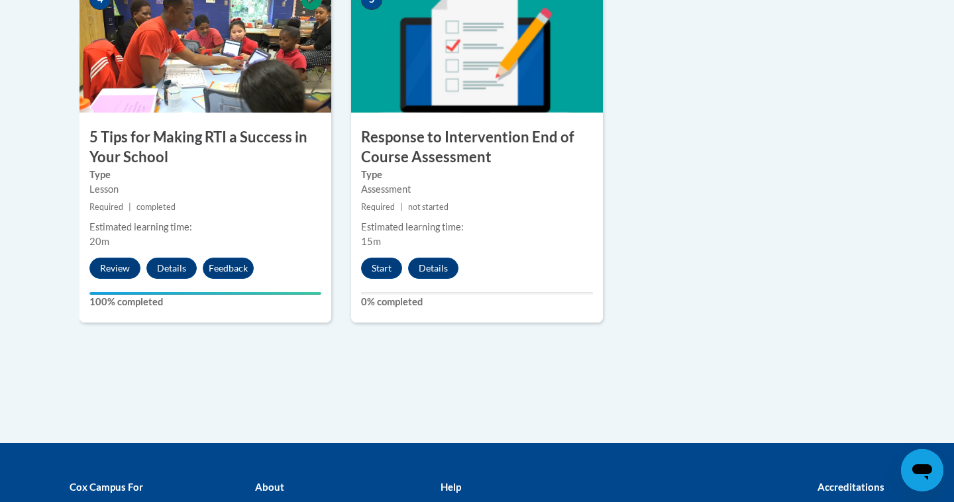
scroll to position [858, 0]
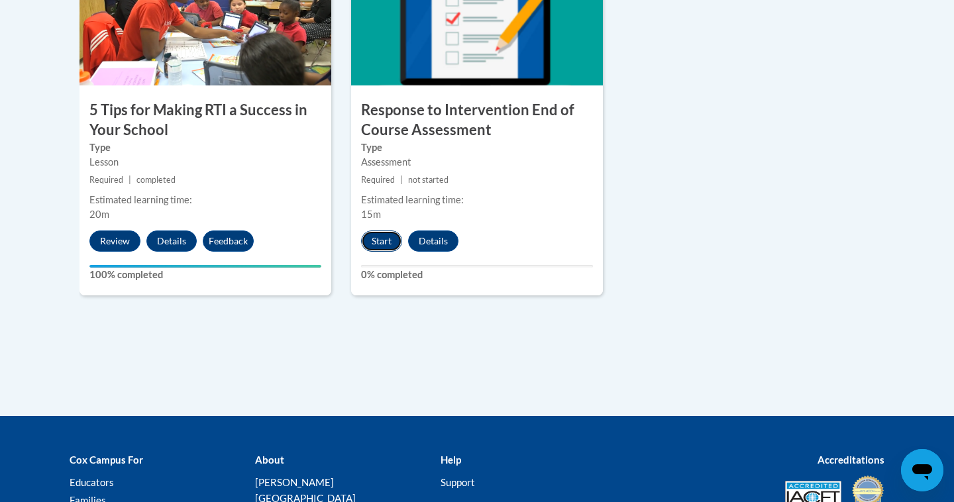
click at [372, 239] on button "Start" at bounding box center [381, 241] width 41 height 21
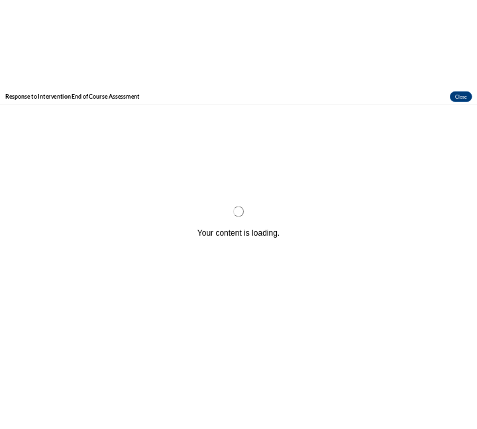
scroll to position [0, 0]
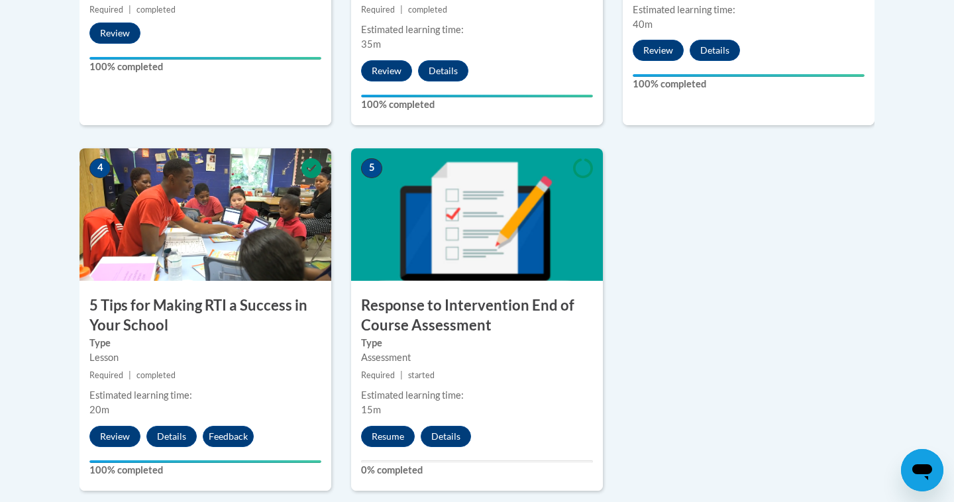
scroll to position [667, 0]
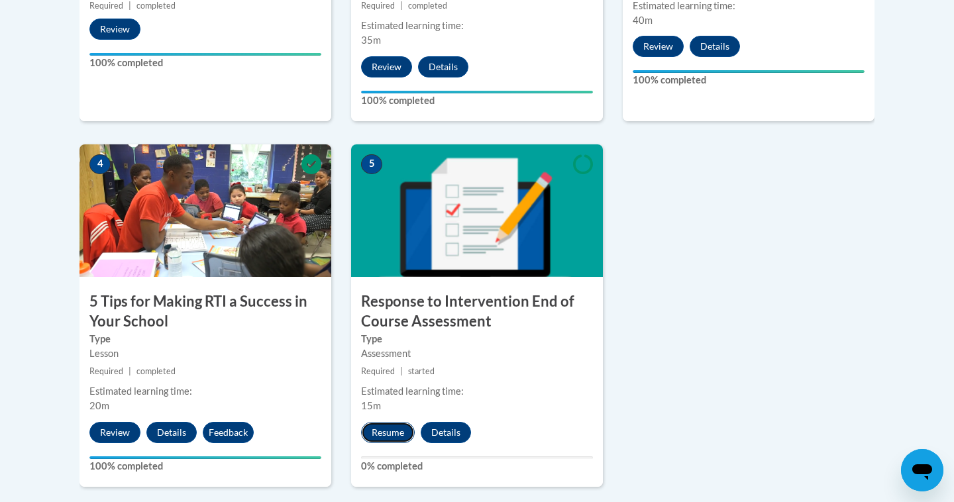
click at [397, 429] on button "Resume" at bounding box center [388, 432] width 54 height 21
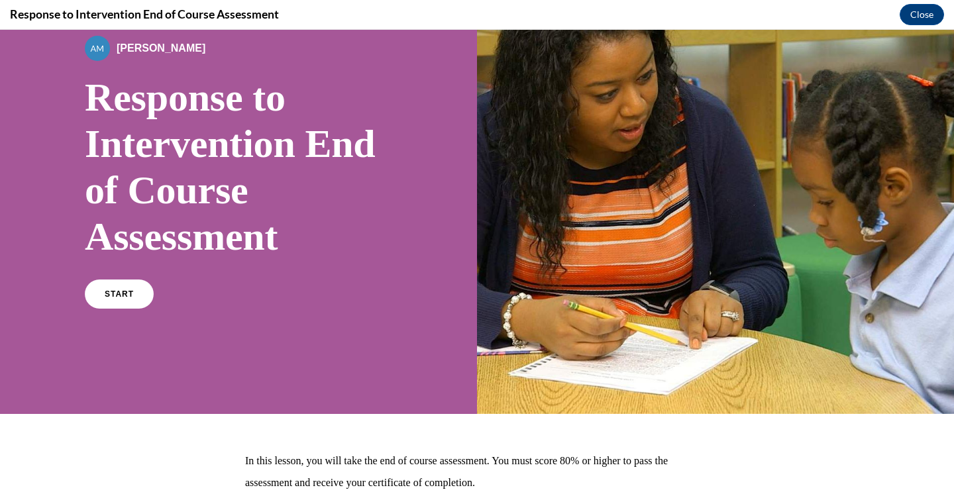
scroll to position [192, 0]
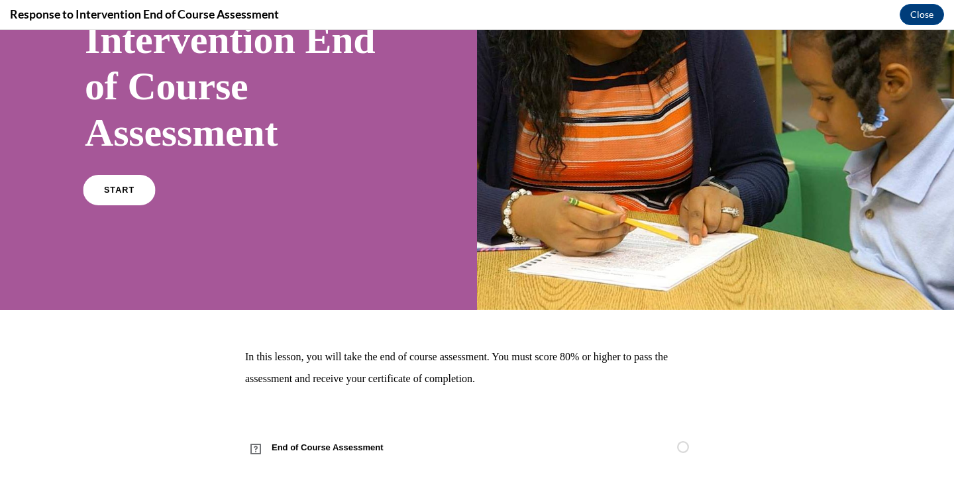
click at [129, 201] on link "START" at bounding box center [119, 190] width 72 height 30
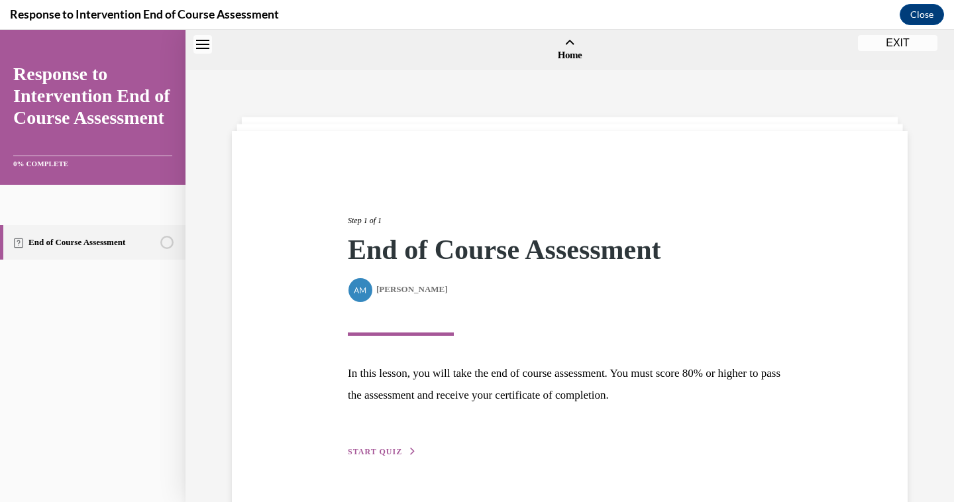
scroll to position [41, 0]
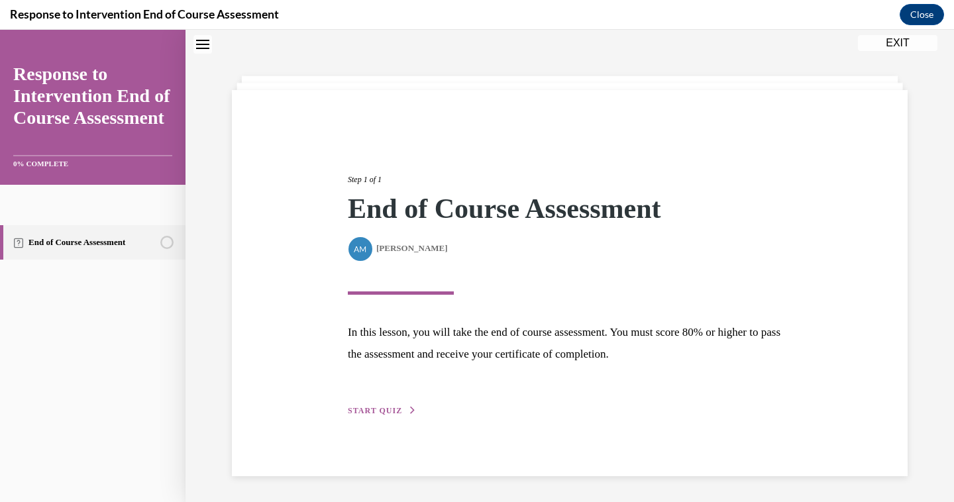
click at [381, 410] on span "START QUIZ" at bounding box center [375, 410] width 54 height 9
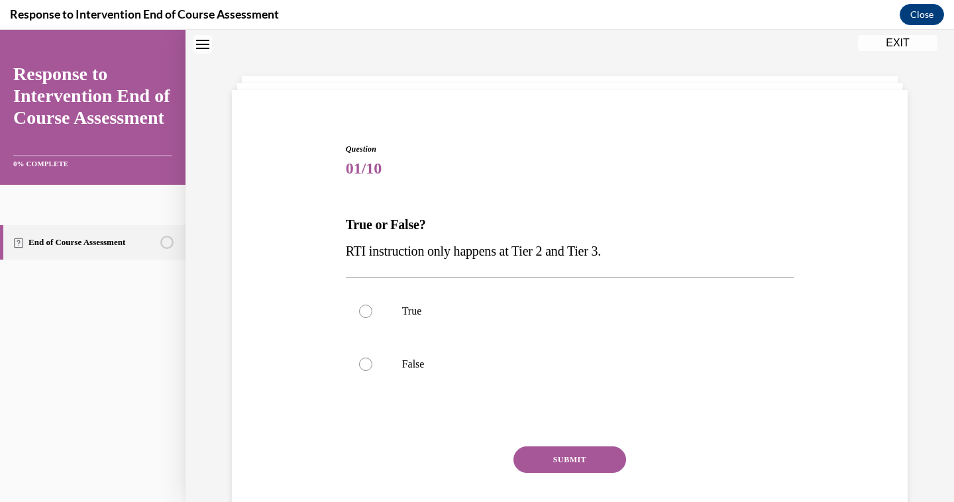
scroll to position [40, 0]
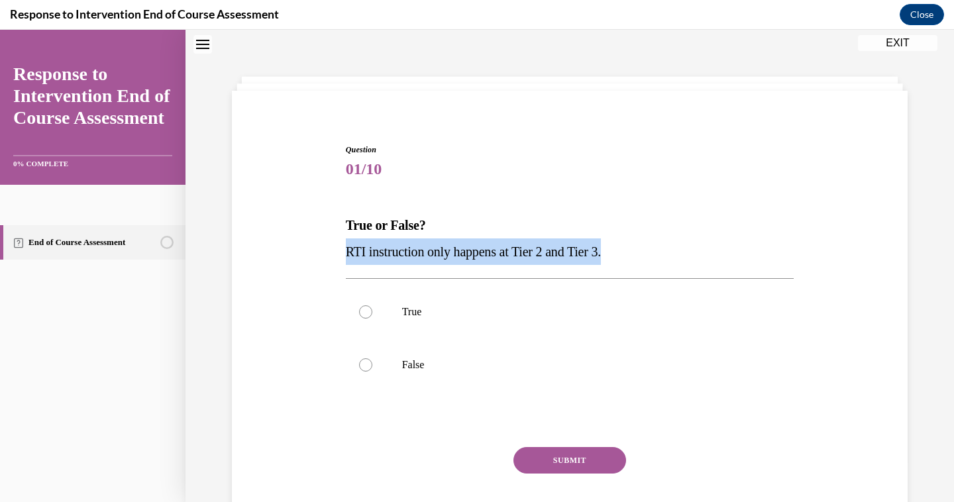
drag, startPoint x: 339, startPoint y: 252, endPoint x: 657, endPoint y: 253, distance: 317.5
click at [657, 253] on div "Question 01/10 True or False? RTI instruction only happens at Tier 2 and Tier 3…" at bounding box center [570, 330] width 683 height 452
copy span "RTI instruction only happens at Tier 2 and Tier 3."
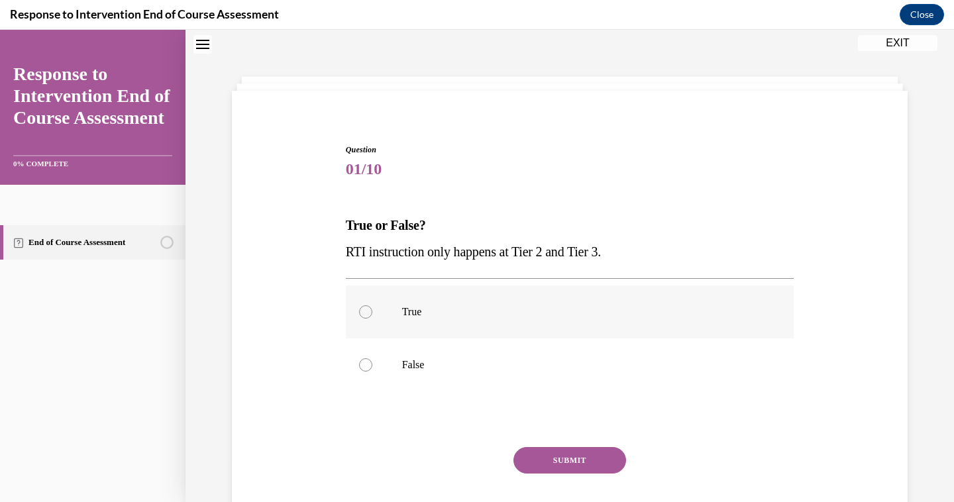
click at [418, 312] on p "True" at bounding box center [581, 312] width 359 height 13
click at [372, 312] on input "True" at bounding box center [365, 312] width 13 height 13
radio input "true"
click at [473, 377] on label "False" at bounding box center [570, 365] width 449 height 53
click at [372, 372] on input "False" at bounding box center [365, 365] width 13 height 13
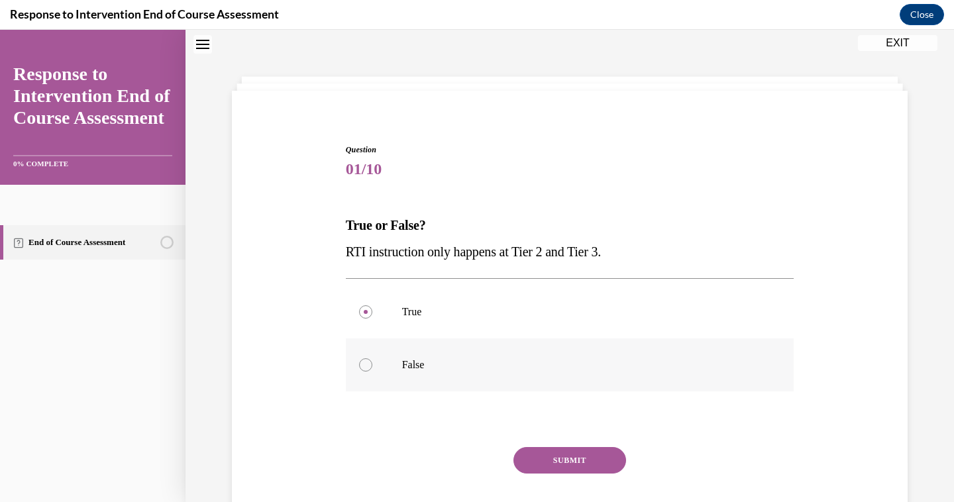
radio input "true"
click at [572, 451] on button "SUBMIT" at bounding box center [570, 460] width 113 height 27
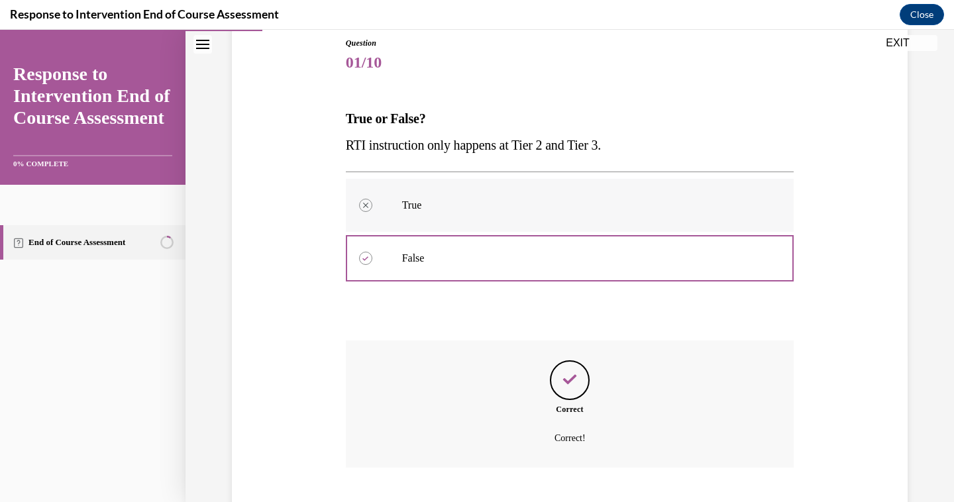
scroll to position [228, 0]
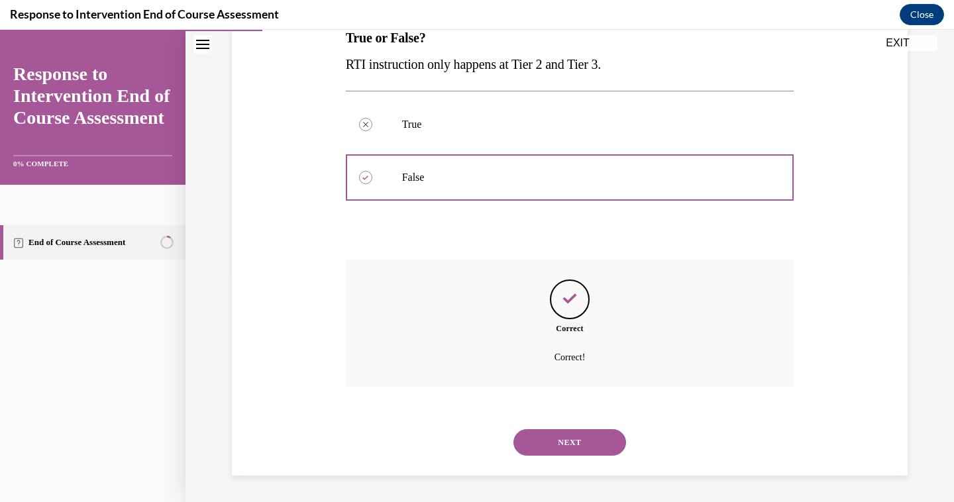
click at [570, 440] on button "NEXT" at bounding box center [570, 442] width 113 height 27
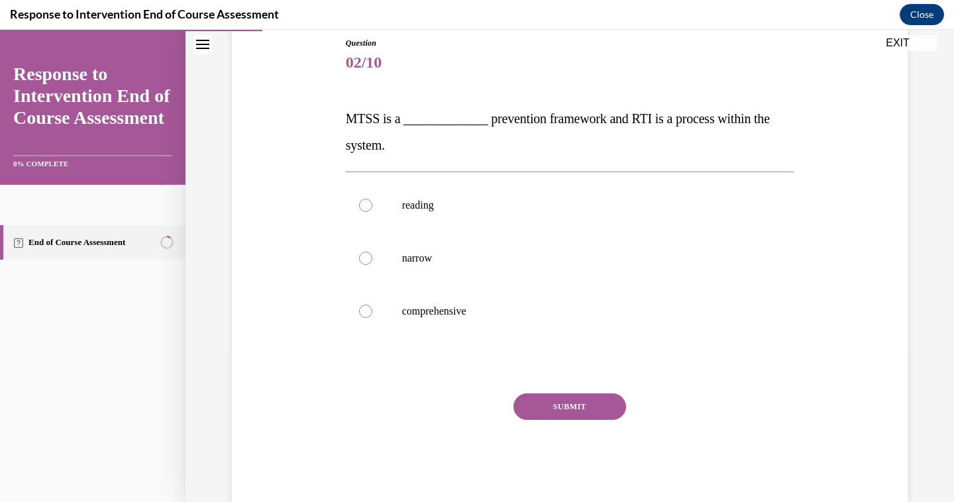
scroll to position [174, 0]
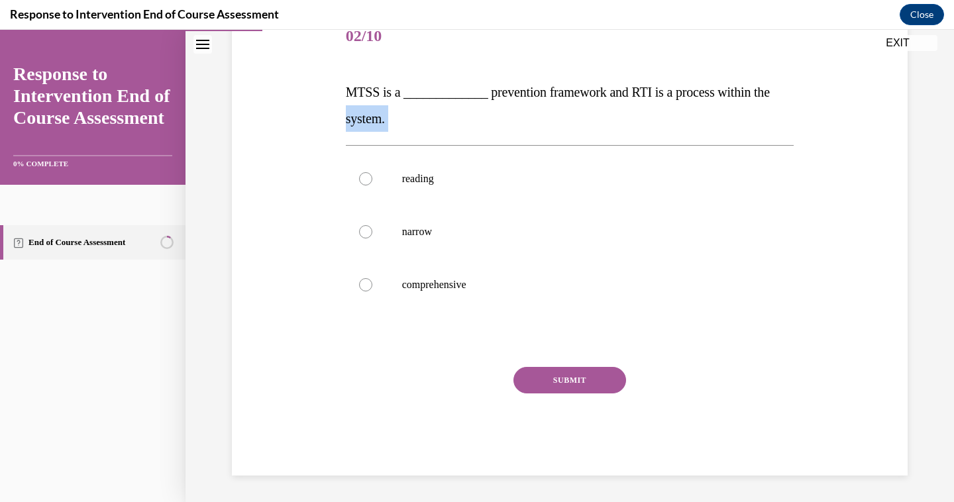
drag, startPoint x: 346, startPoint y: 110, endPoint x: 396, endPoint y: 126, distance: 52.2
click at [396, 126] on p "MTSS is a _____________ prevention framework and RTI is a process within the sy…" at bounding box center [570, 105] width 449 height 53
click at [348, 73] on div "Question 02/10 MTSS is a _____________ prevention framework and RTI is a proces…" at bounding box center [570, 243] width 449 height 465
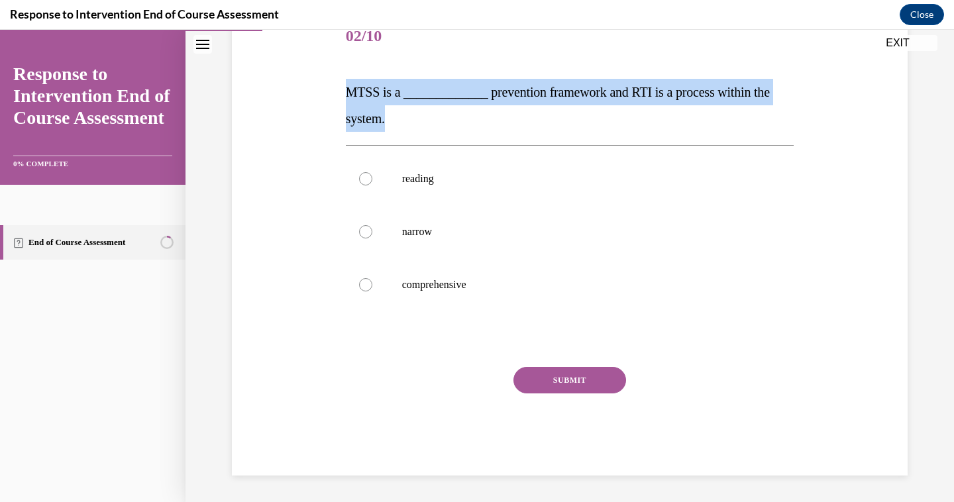
drag, startPoint x: 346, startPoint y: 89, endPoint x: 424, endPoint y: 113, distance: 81.6
click at [424, 113] on p "MTSS is a _____________ prevention framework and RTI is a process within the sy…" at bounding box center [570, 105] width 449 height 53
copy span "MTSS is a _____________ prevention framework and RTI is a process within the sy…"
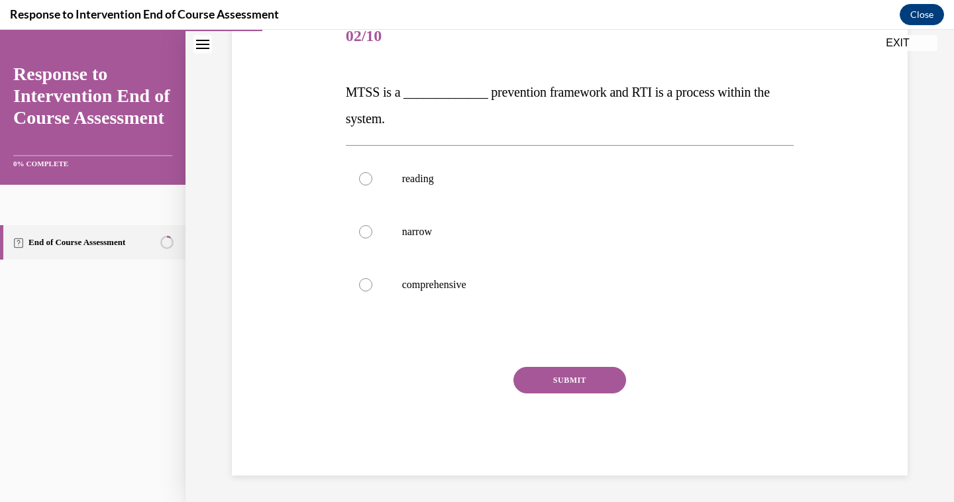
click at [354, 85] on span "MTSS is a _____________ prevention framework and RTI is a process within the sy…" at bounding box center [558, 105] width 424 height 41
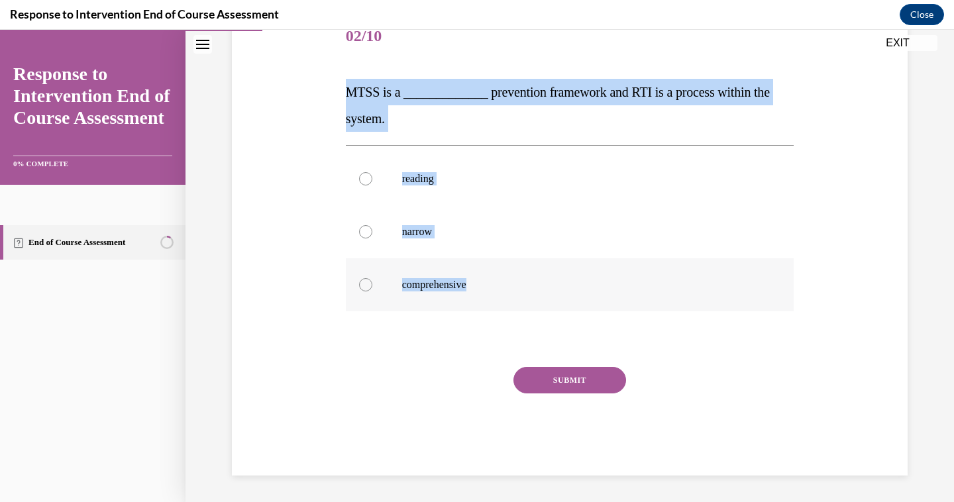
drag, startPoint x: 343, startPoint y: 85, endPoint x: 526, endPoint y: 301, distance: 282.7
click at [526, 301] on div "Question 02/10 MTSS is a _____________ prevention framework and RTI is a proces…" at bounding box center [570, 233] width 455 height 485
copy div "MTSS is a _____________ prevention framework and RTI is a process within the sy…"
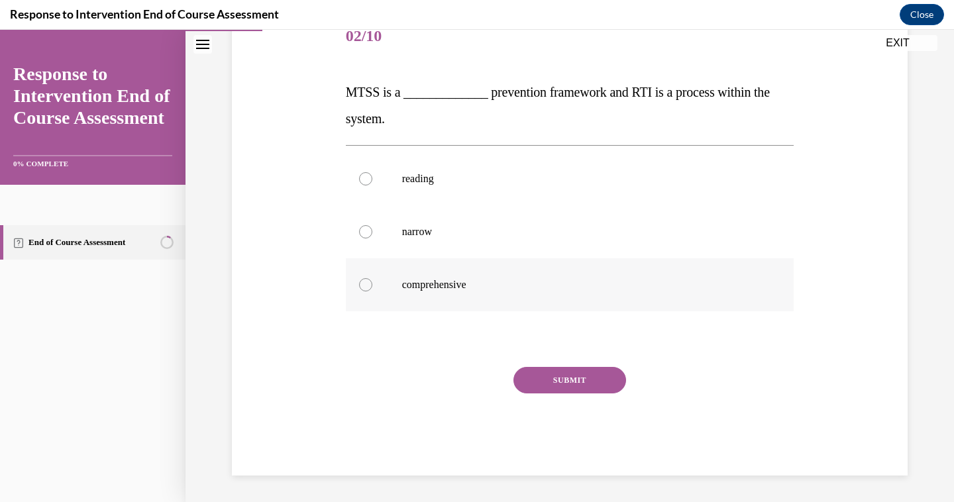
click at [560, 272] on label "comprehensive" at bounding box center [570, 284] width 449 height 53
click at [372, 278] on input "comprehensive" at bounding box center [365, 284] width 13 height 13
radio input "true"
click at [591, 374] on button "SUBMIT" at bounding box center [570, 380] width 113 height 27
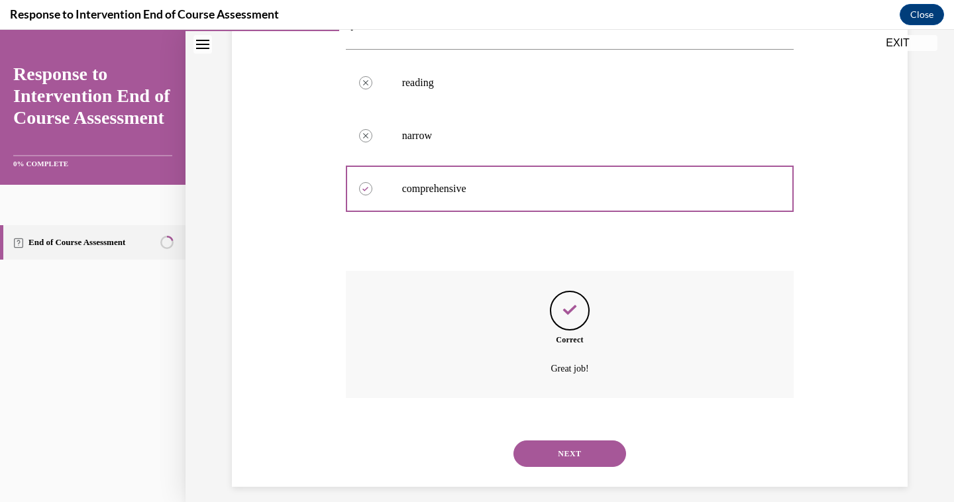
scroll to position [281, 0]
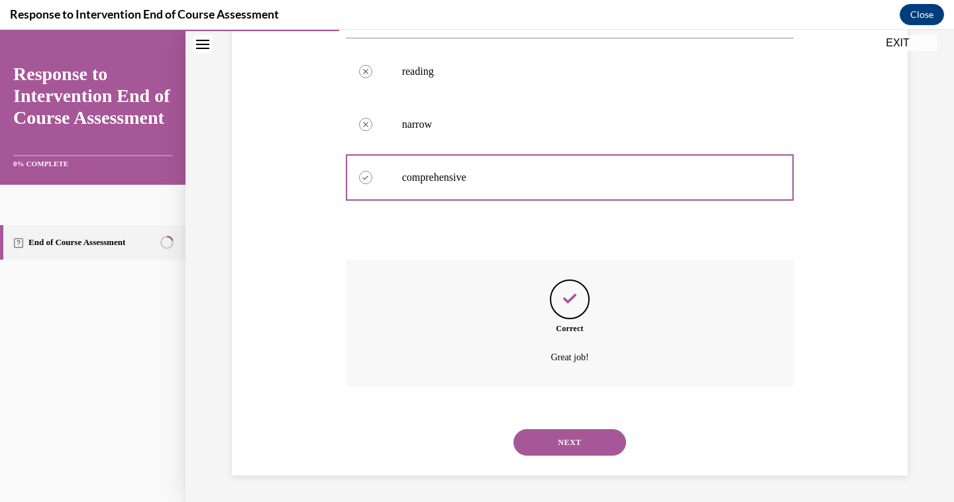
click at [585, 441] on button "NEXT" at bounding box center [570, 442] width 113 height 27
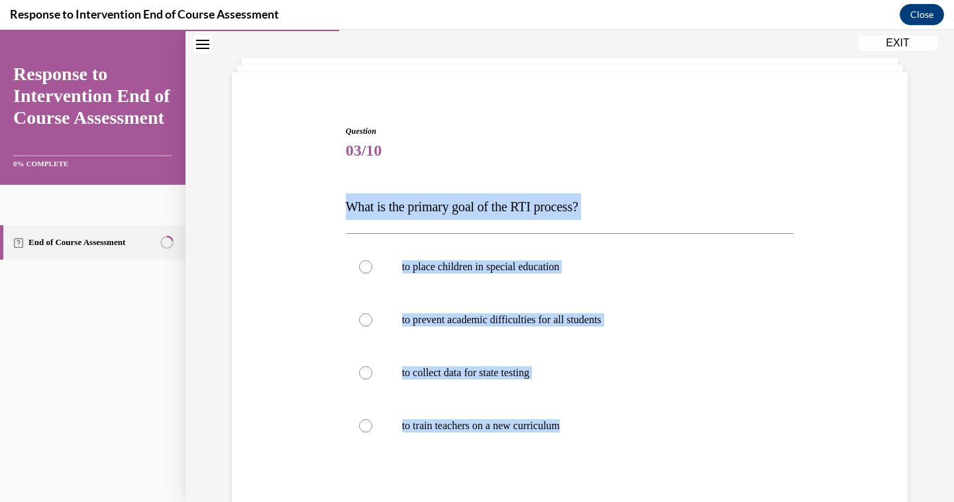
scroll to position [66, 0]
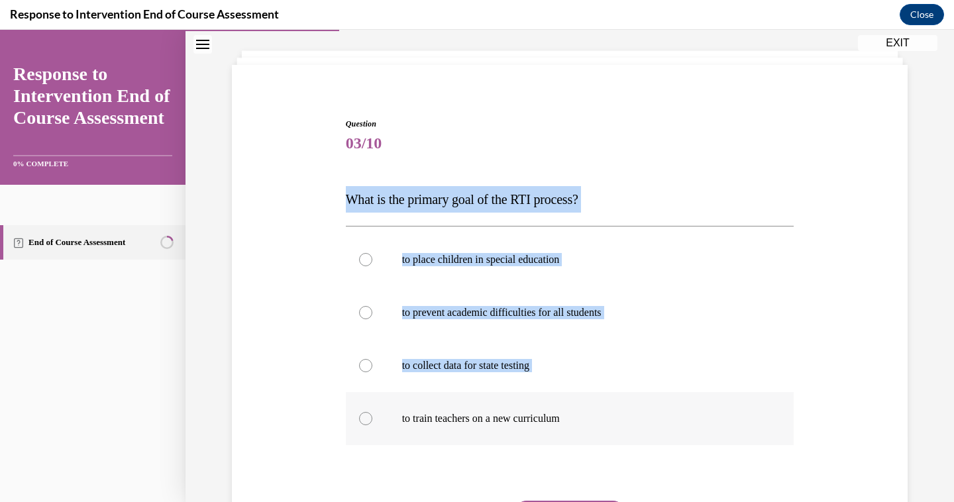
drag, startPoint x: 345, startPoint y: 261, endPoint x: 661, endPoint y: 407, distance: 348.8
click at [661, 407] on div "Question 03/10 What is the primary goal of the RTI process? to place children i…" at bounding box center [570, 354] width 455 height 512
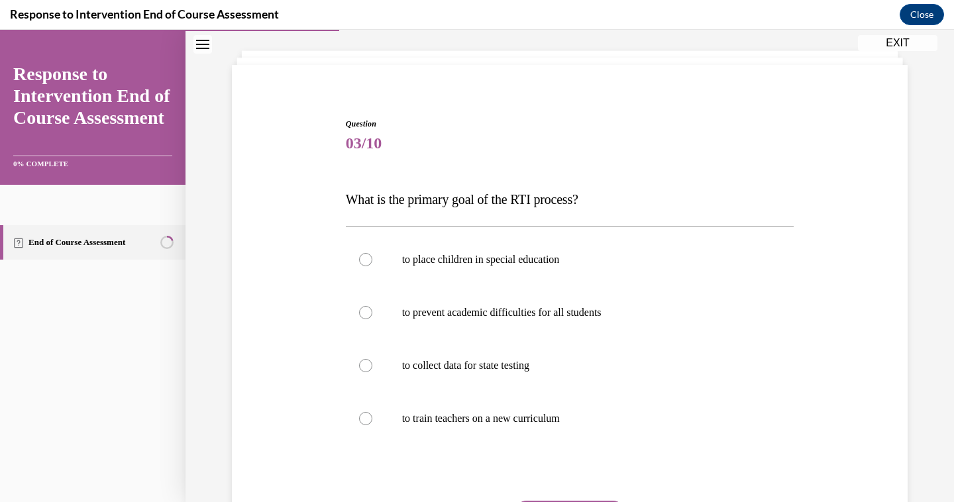
click at [464, 160] on div "Question 03/10 What is the primary goal of the RTI process? to place children i…" at bounding box center [570, 364] width 449 height 492
drag, startPoint x: 343, startPoint y: 199, endPoint x: 766, endPoint y: 52, distance: 448.4
click at [766, 52] on div "Question 03/10 What is the primary goal of the RTI process? to place children i…" at bounding box center [570, 320] width 769 height 631
click at [613, 323] on label "to prevent academic difficulties for all students" at bounding box center [570, 312] width 449 height 53
click at [372, 319] on input "to prevent academic difficulties for all students" at bounding box center [365, 312] width 13 height 13
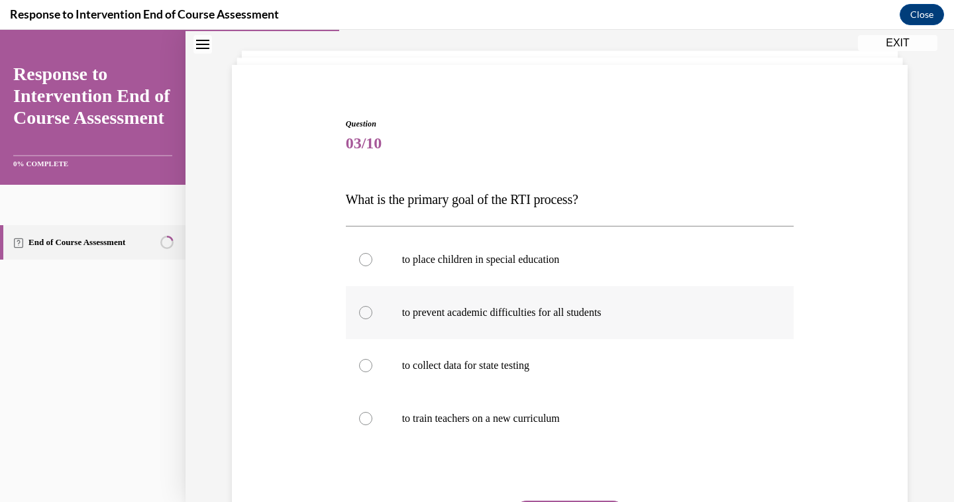
radio input "true"
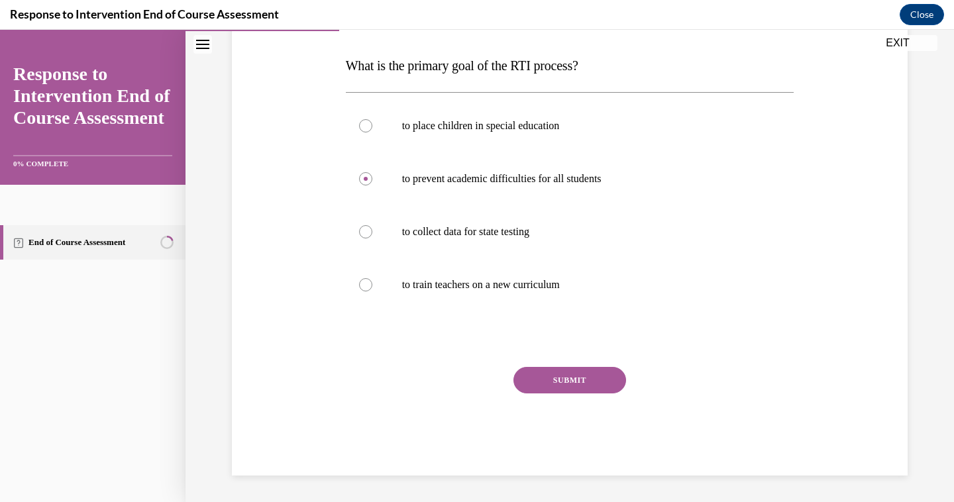
click at [582, 380] on button "SUBMIT" at bounding box center [570, 380] width 113 height 27
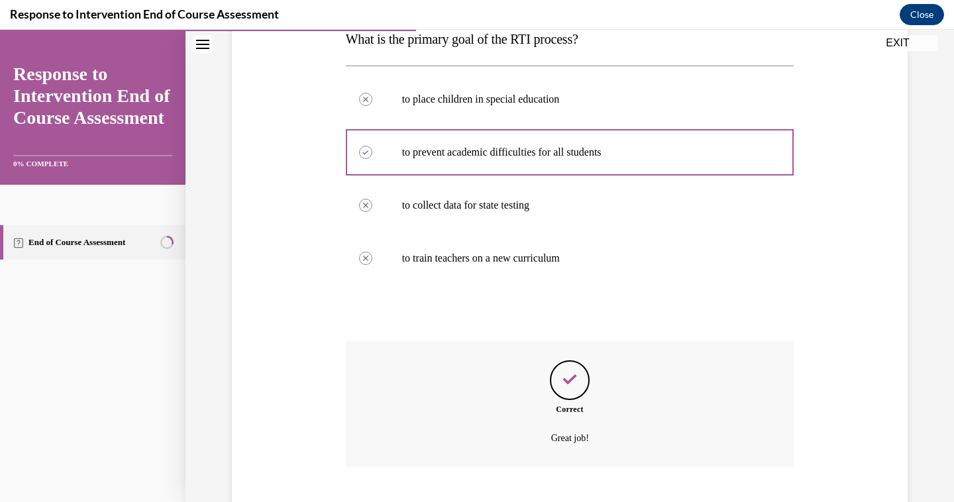
scroll to position [308, 0]
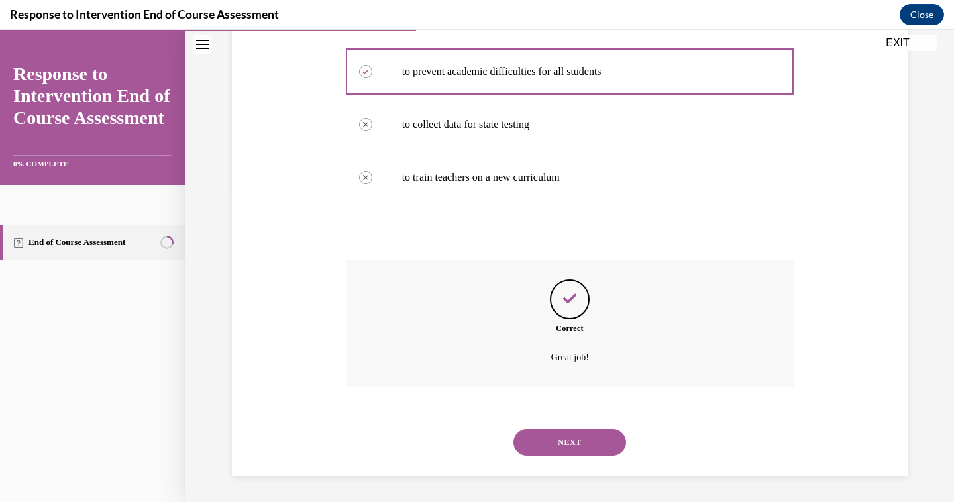
click at [577, 450] on button "NEXT" at bounding box center [570, 442] width 113 height 27
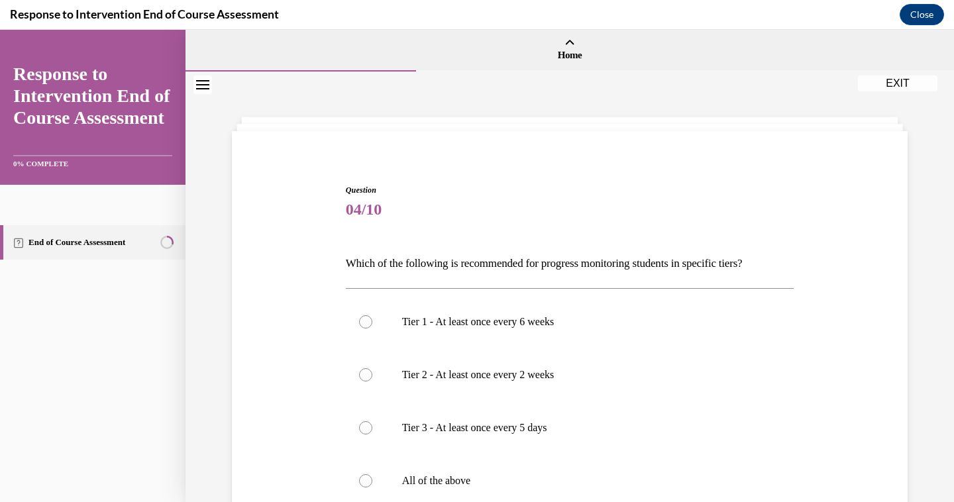
scroll to position [32, 0]
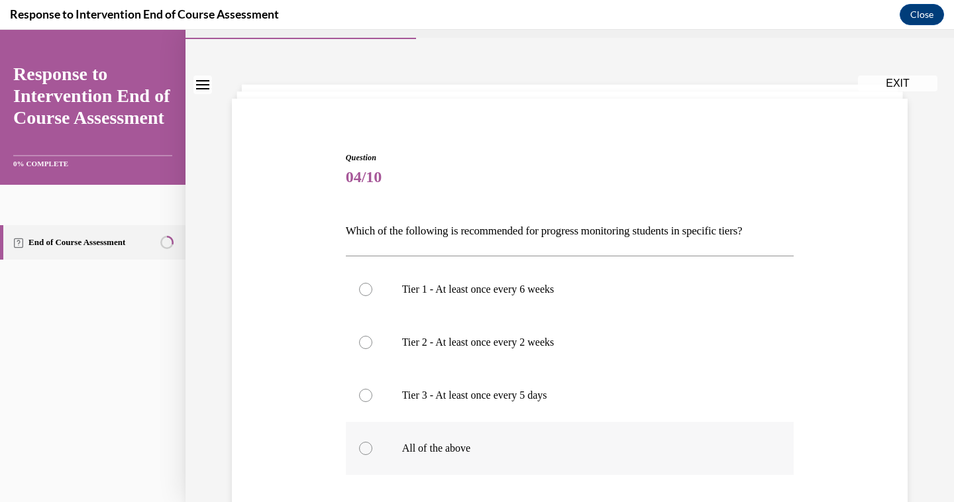
click at [618, 473] on label "All of the above" at bounding box center [570, 448] width 449 height 53
click at [372, 455] on input "All of the above" at bounding box center [365, 448] width 13 height 13
radio input "true"
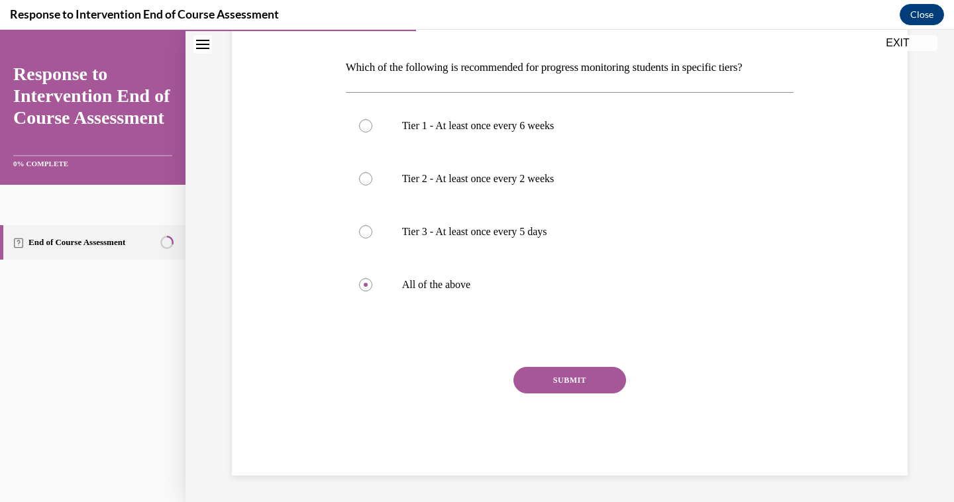
click at [595, 379] on button "SUBMIT" at bounding box center [570, 380] width 113 height 27
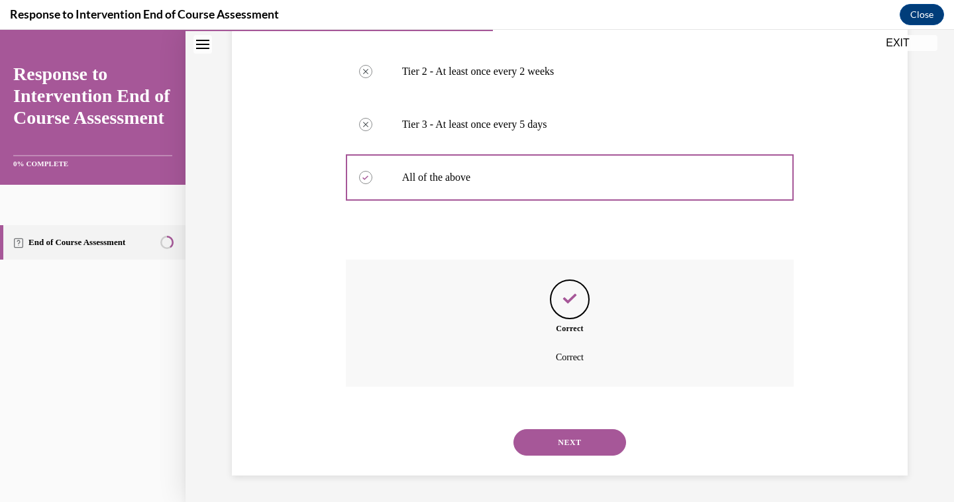
click at [585, 446] on button "NEXT" at bounding box center [570, 442] width 113 height 27
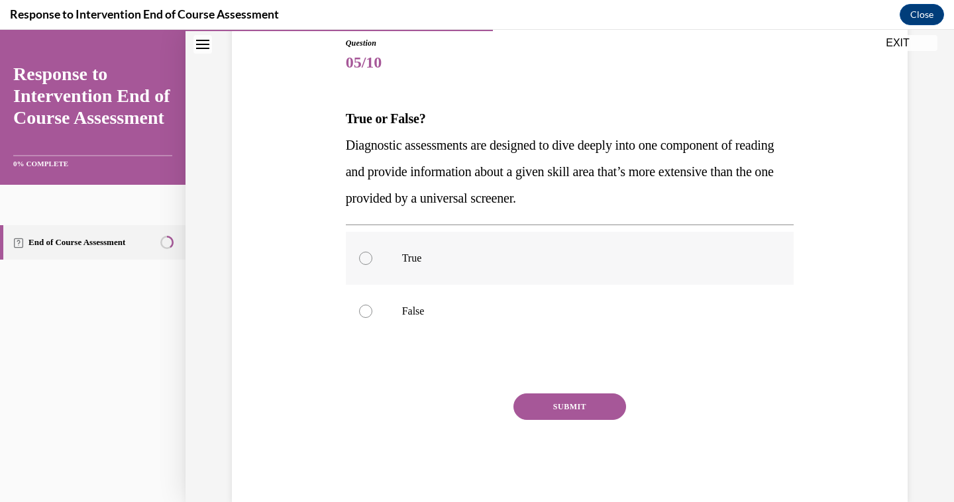
click at [695, 251] on label "True" at bounding box center [570, 258] width 449 height 53
click at [372, 252] on input "True" at bounding box center [365, 258] width 13 height 13
radio input "true"
click at [626, 408] on div "SUBMIT" at bounding box center [570, 427] width 449 height 66
click at [604, 396] on button "SUBMIT" at bounding box center [570, 407] width 113 height 27
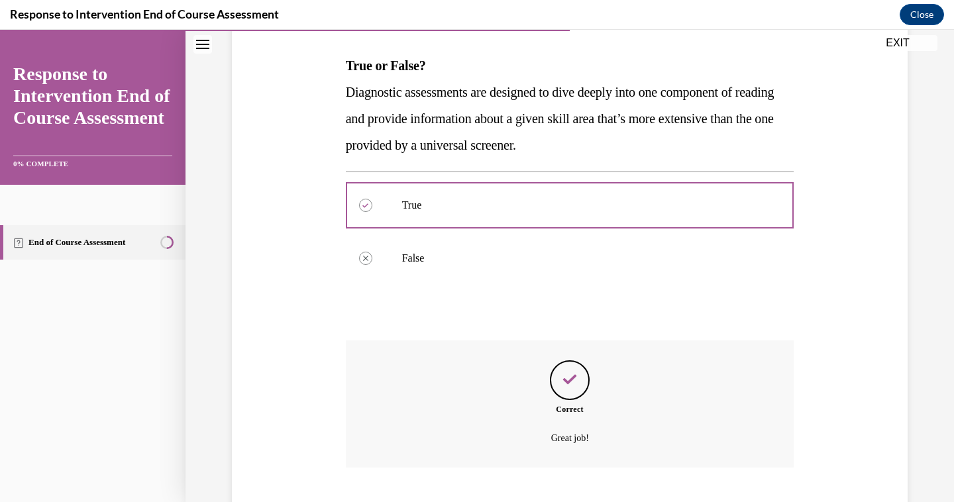
scroll to position [281, 0]
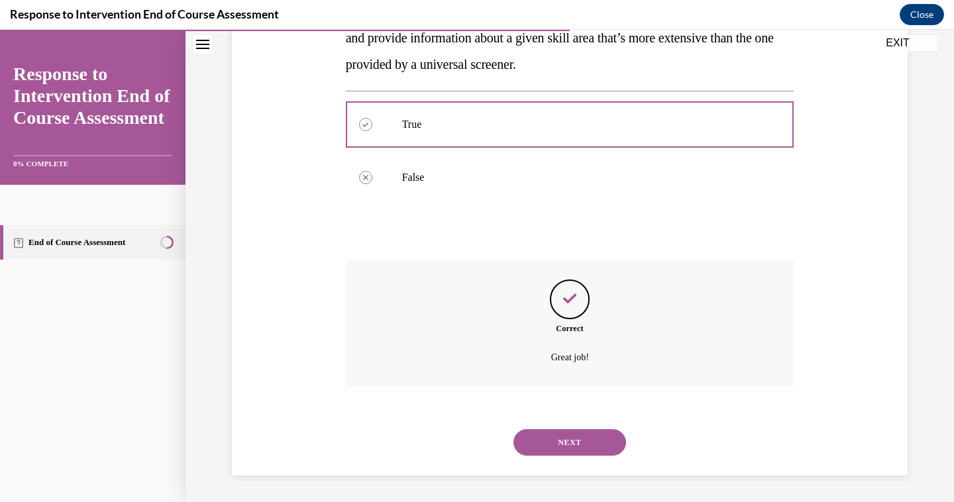
click at [595, 452] on button "NEXT" at bounding box center [570, 442] width 113 height 27
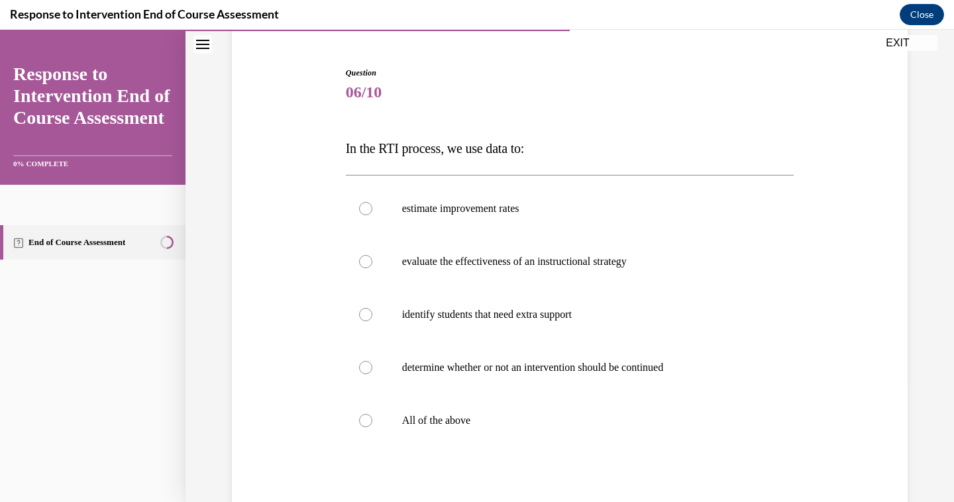
scroll to position [119, 0]
click at [621, 408] on label "All of the above" at bounding box center [570, 418] width 449 height 53
click at [372, 412] on input "All of the above" at bounding box center [365, 418] width 13 height 13
radio input "true"
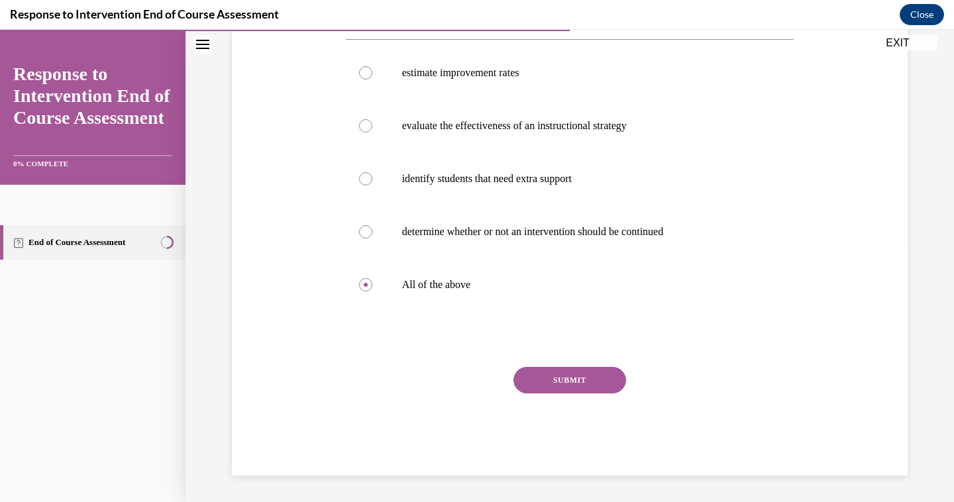
click at [594, 373] on button "SUBMIT" at bounding box center [570, 380] width 113 height 27
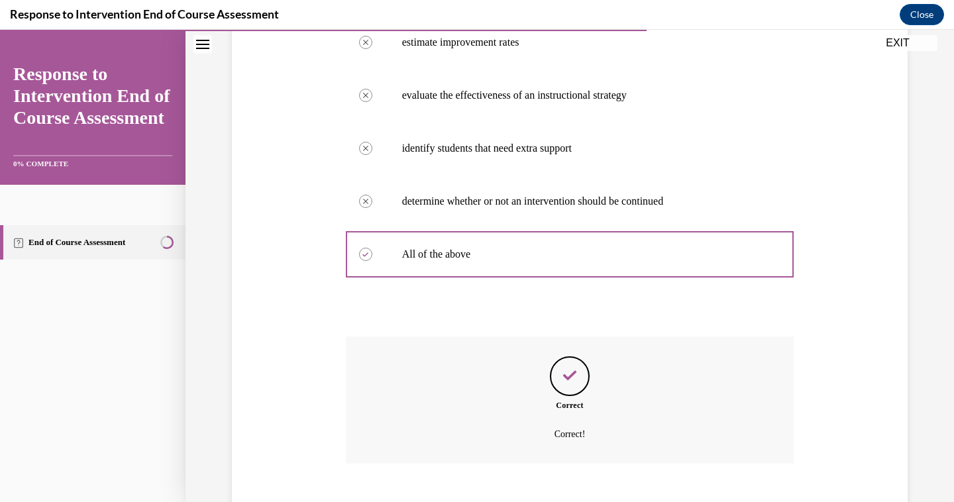
scroll to position [361, 0]
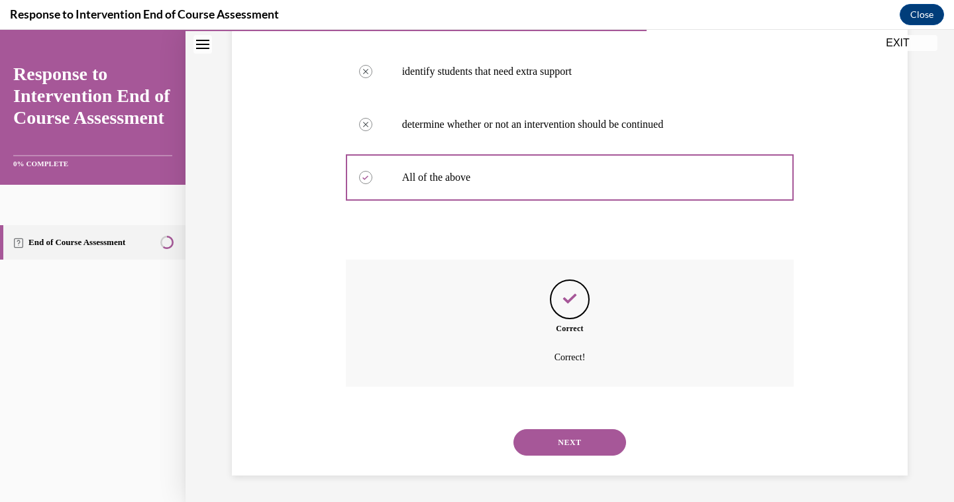
click at [588, 455] on button "NEXT" at bounding box center [570, 442] width 113 height 27
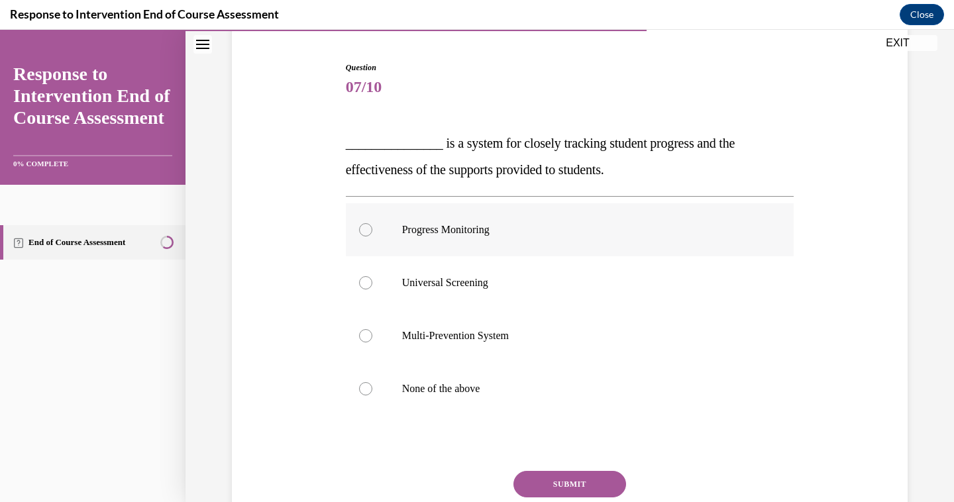
scroll to position [125, 0]
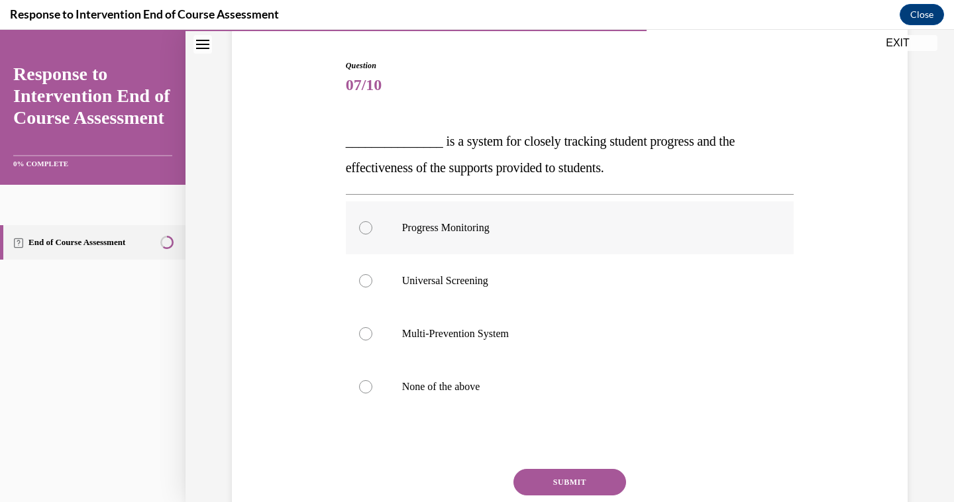
click at [565, 243] on label "Progress Monitoring" at bounding box center [570, 227] width 449 height 53
click at [372, 235] on input "Progress Monitoring" at bounding box center [365, 227] width 13 height 13
radio input "true"
click at [563, 483] on button "SUBMIT" at bounding box center [570, 482] width 113 height 27
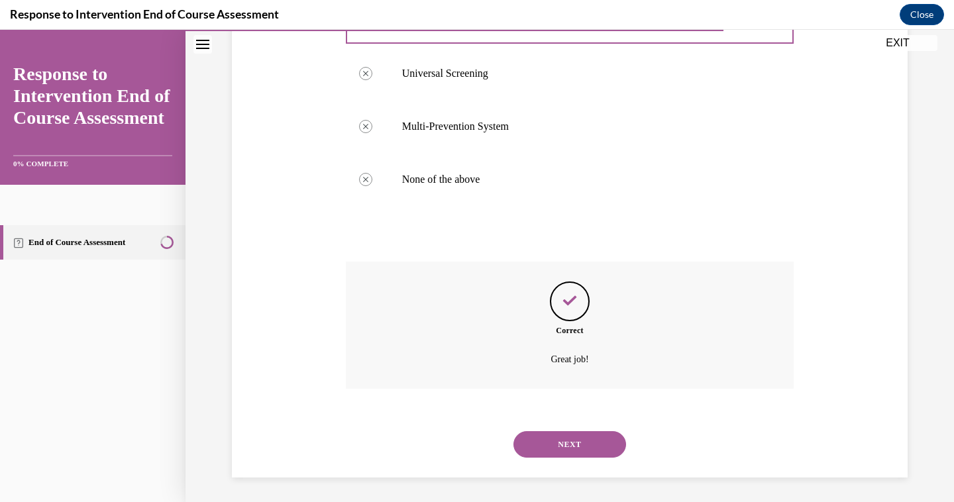
scroll to position [334, 0]
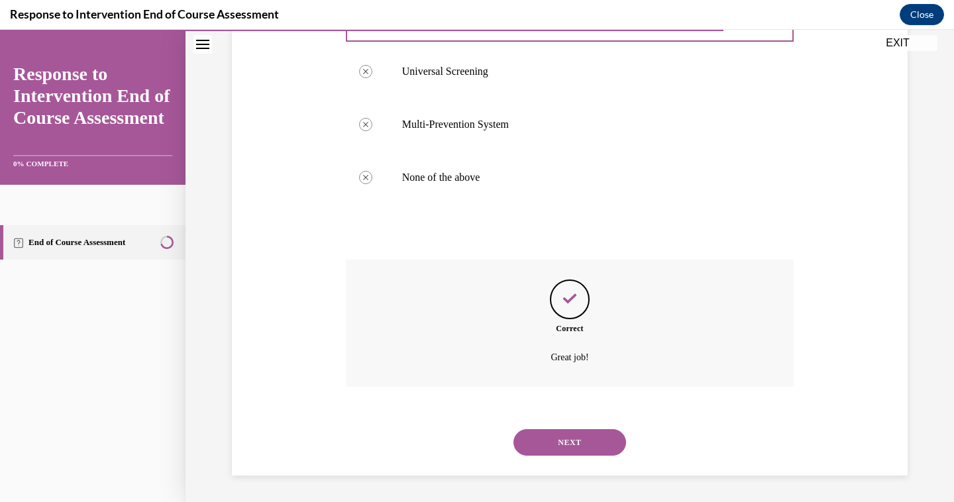
click at [562, 442] on button "NEXT" at bounding box center [570, 442] width 113 height 27
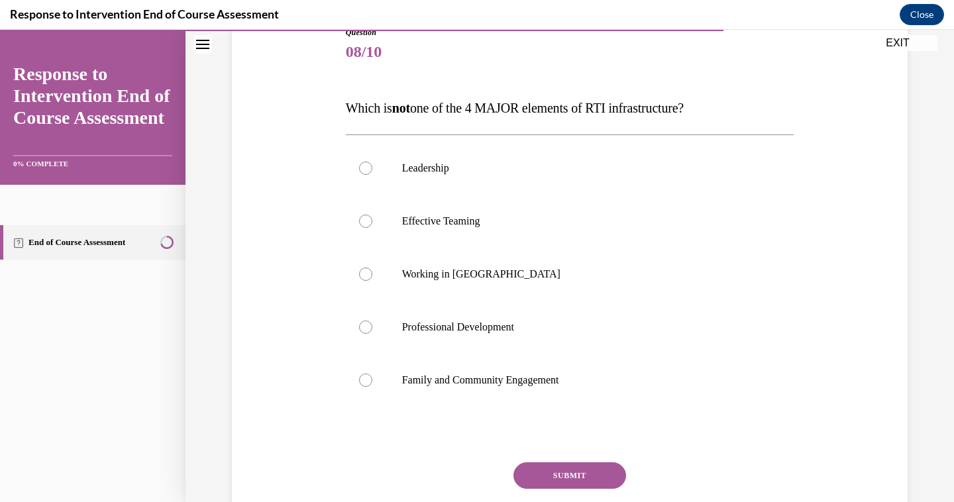
scroll to position [156, 0]
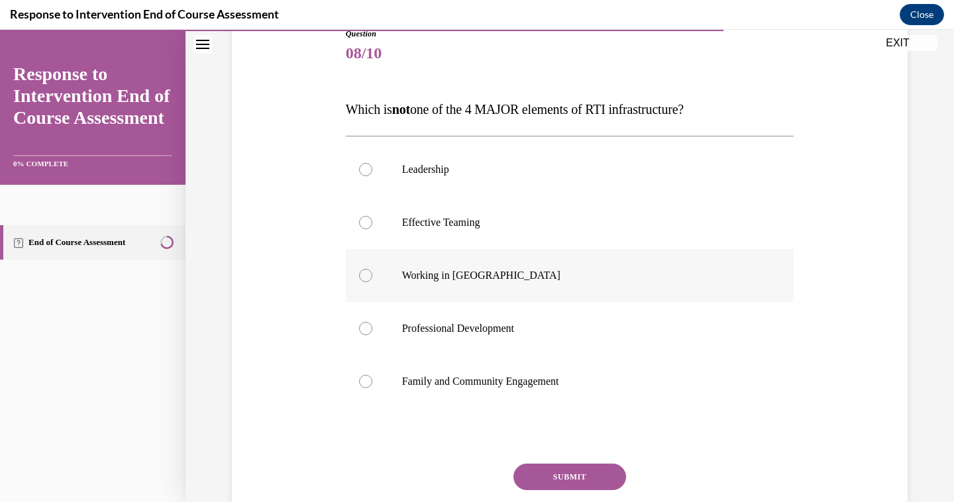
click at [595, 297] on label "Working in Silos" at bounding box center [570, 275] width 449 height 53
click at [372, 282] on input "Working in Silos" at bounding box center [365, 275] width 13 height 13
radio input "true"
click at [608, 469] on button "SUBMIT" at bounding box center [570, 477] width 113 height 27
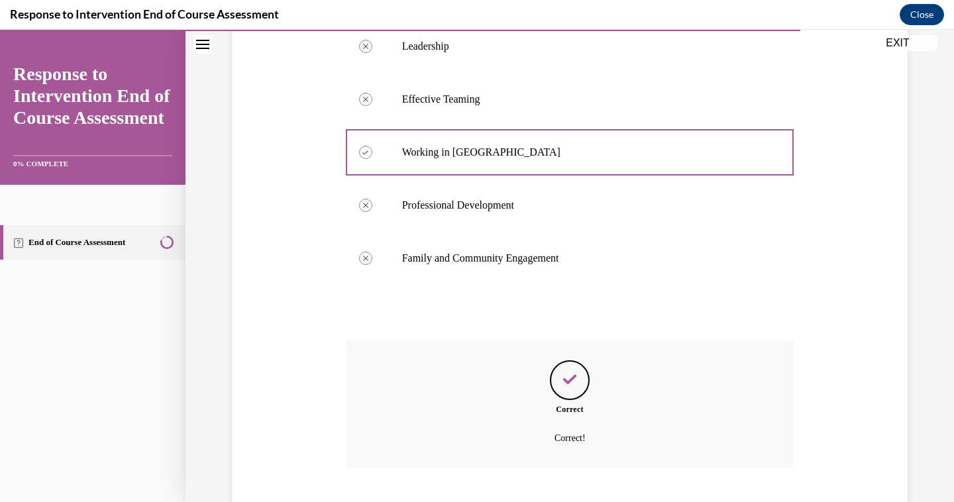
scroll to position [361, 0]
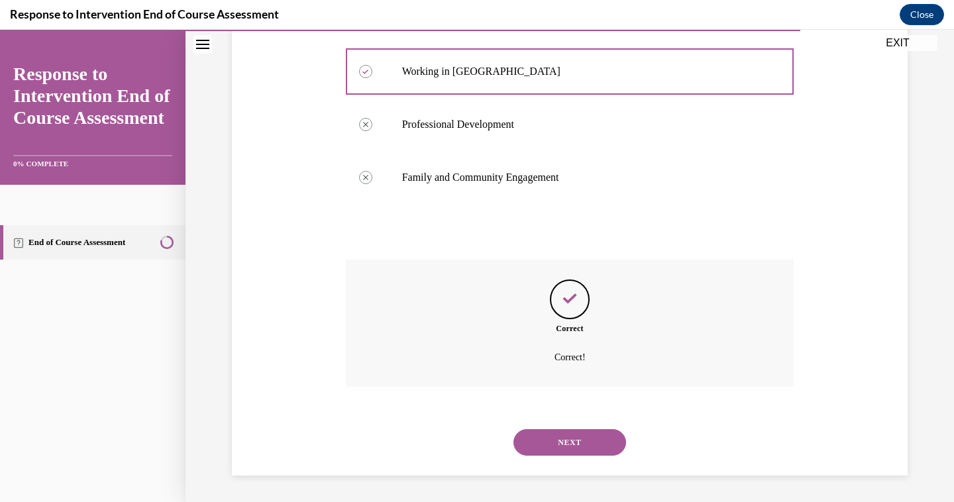
click at [614, 443] on button "NEXT" at bounding box center [570, 442] width 113 height 27
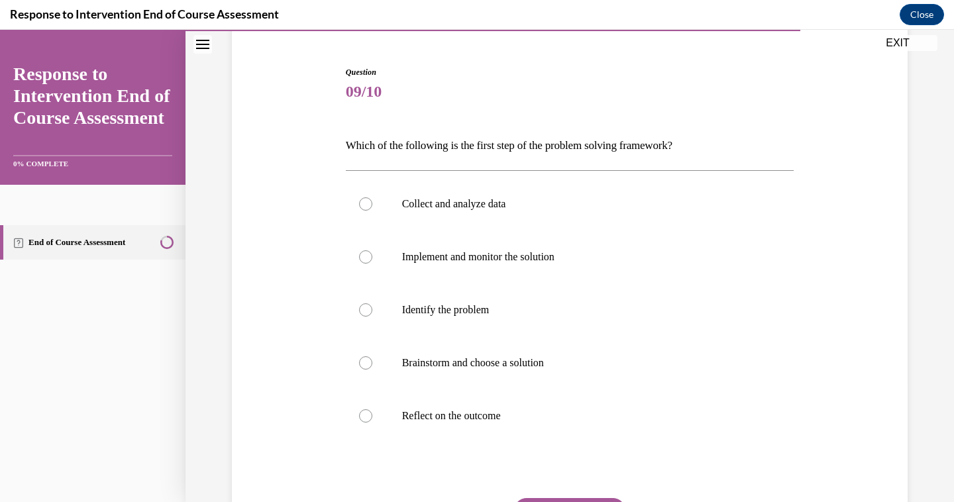
scroll to position [119, 0]
click at [548, 323] on label "Identify the problem" at bounding box center [570, 309] width 449 height 53
click at [372, 316] on input "Identify the problem" at bounding box center [365, 309] width 13 height 13
radio input "true"
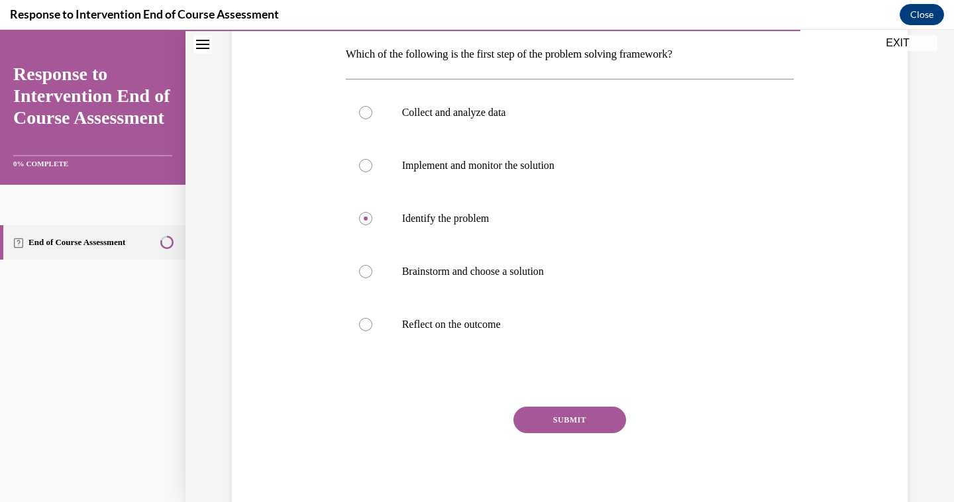
click at [610, 419] on button "SUBMIT" at bounding box center [570, 420] width 113 height 27
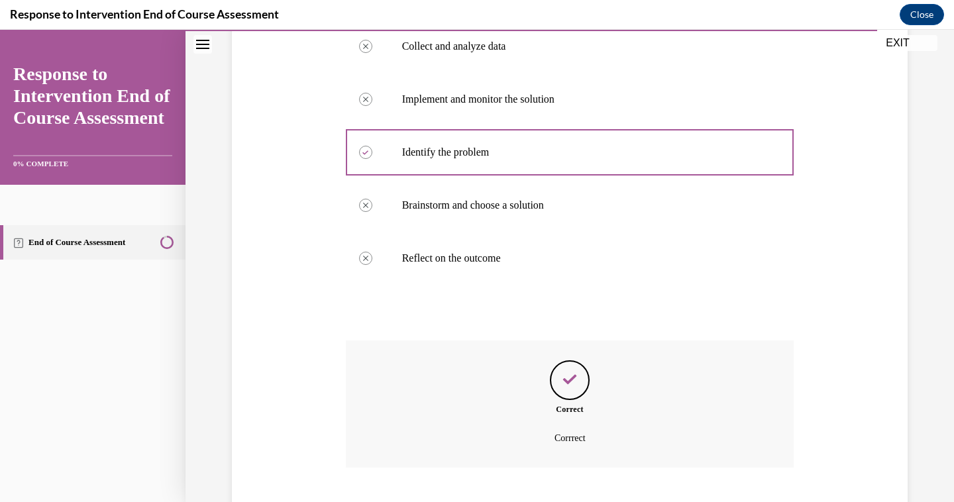
scroll to position [357, 0]
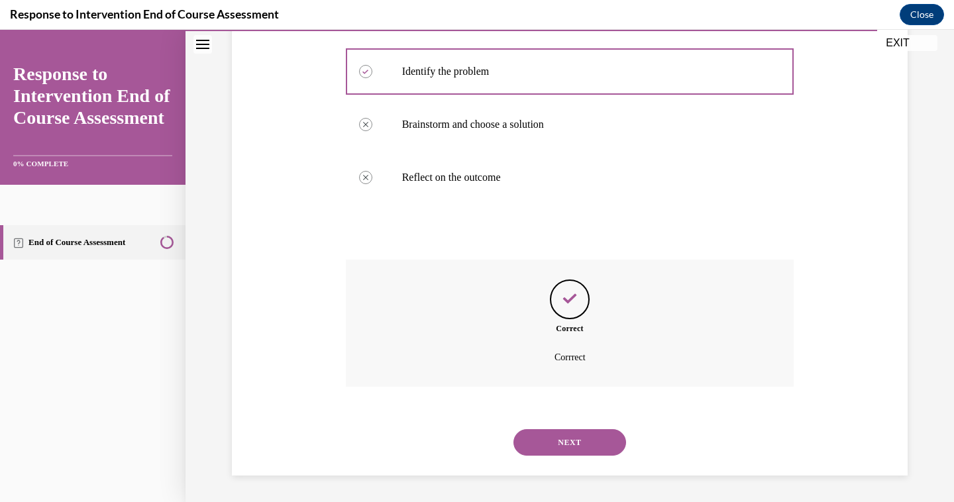
click at [581, 456] on div "NEXT" at bounding box center [570, 442] width 449 height 53
click at [579, 443] on button "NEXT" at bounding box center [570, 442] width 113 height 27
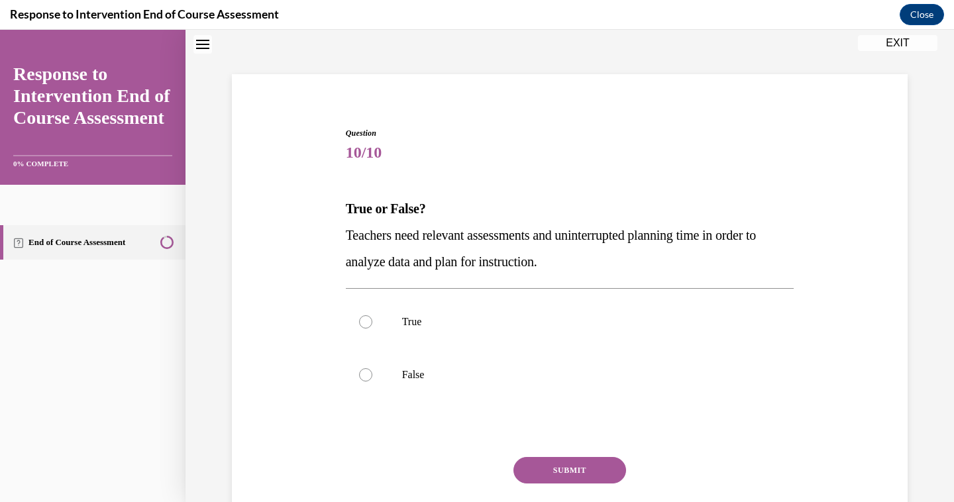
scroll to position [40, 0]
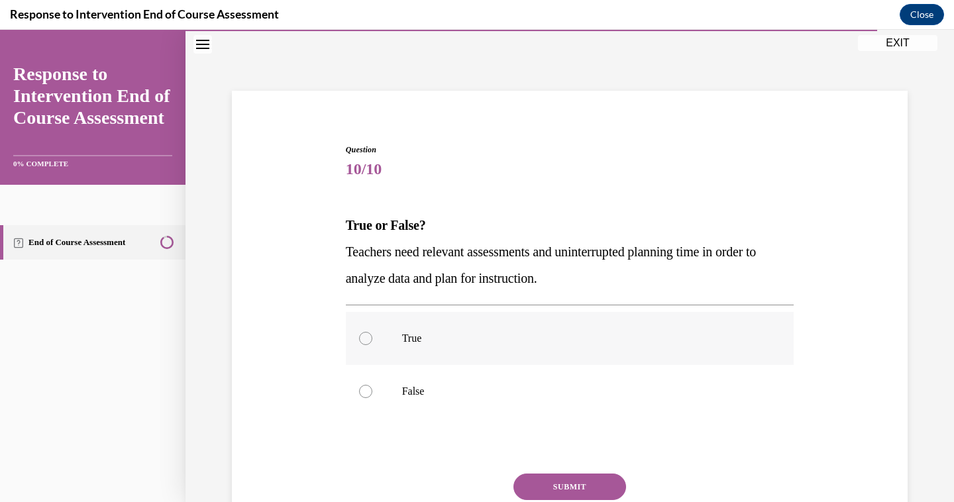
click at [514, 361] on label "True" at bounding box center [570, 338] width 449 height 53
click at [372, 345] on input "True" at bounding box center [365, 338] width 13 height 13
radio input "true"
click at [595, 485] on button "SUBMIT" at bounding box center [570, 487] width 113 height 27
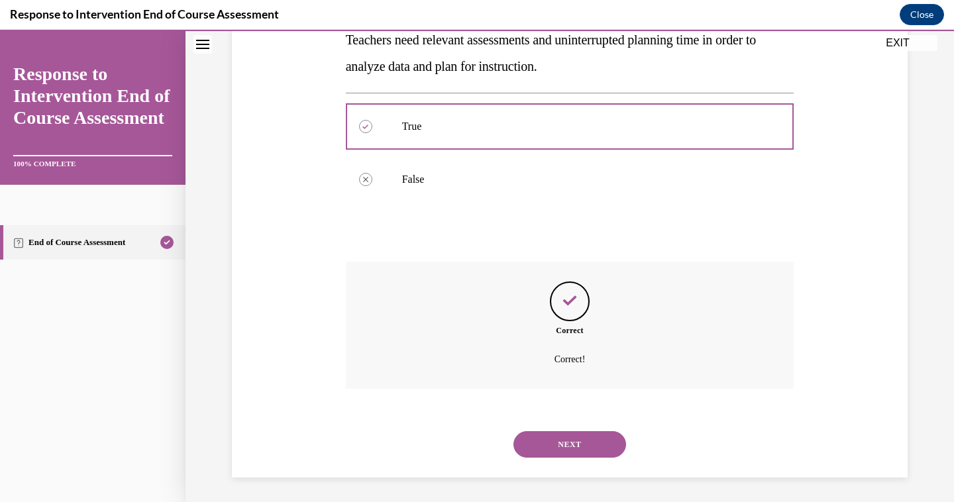
scroll to position [255, 0]
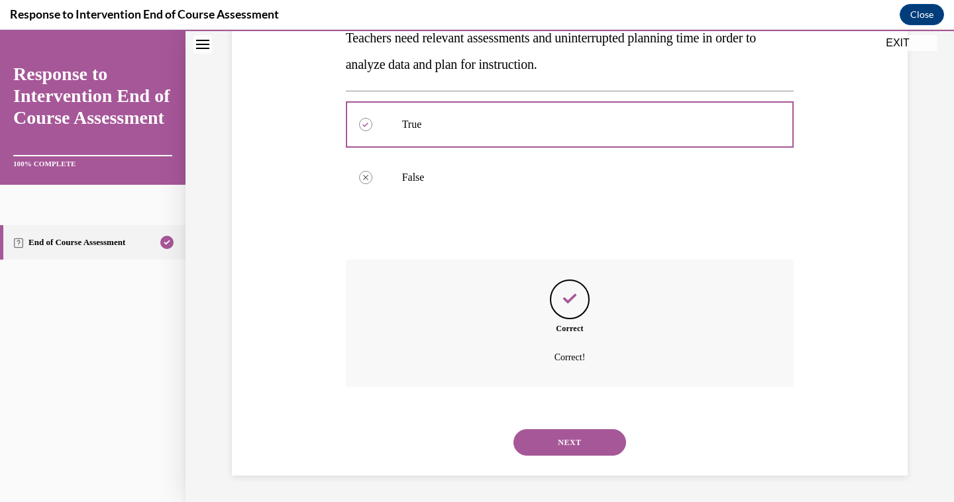
click at [593, 435] on button "NEXT" at bounding box center [570, 442] width 113 height 27
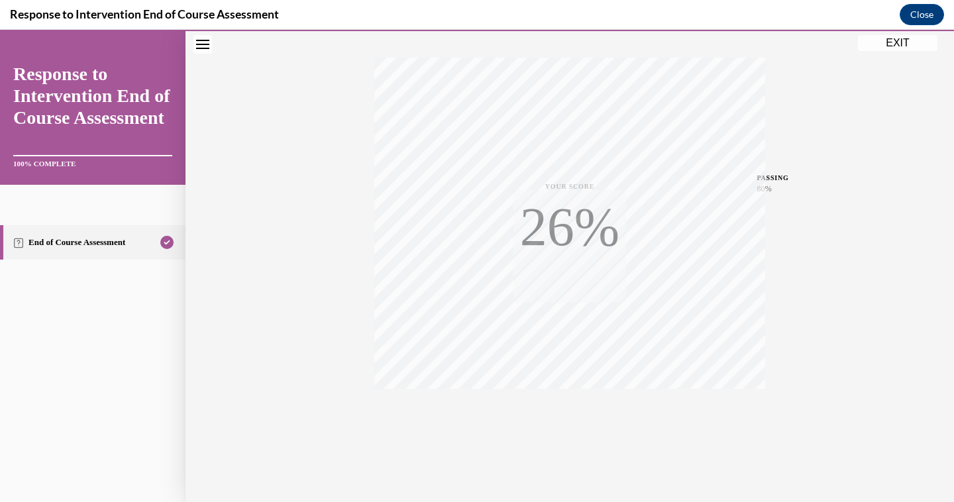
scroll to position [207, 0]
click at [915, 46] on button "EXIT" at bounding box center [898, 43] width 80 height 16
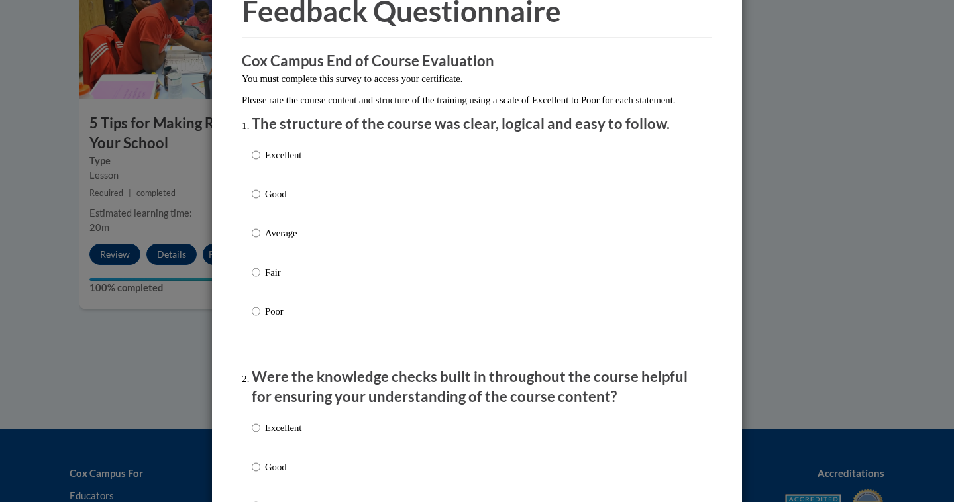
scroll to position [82, 0]
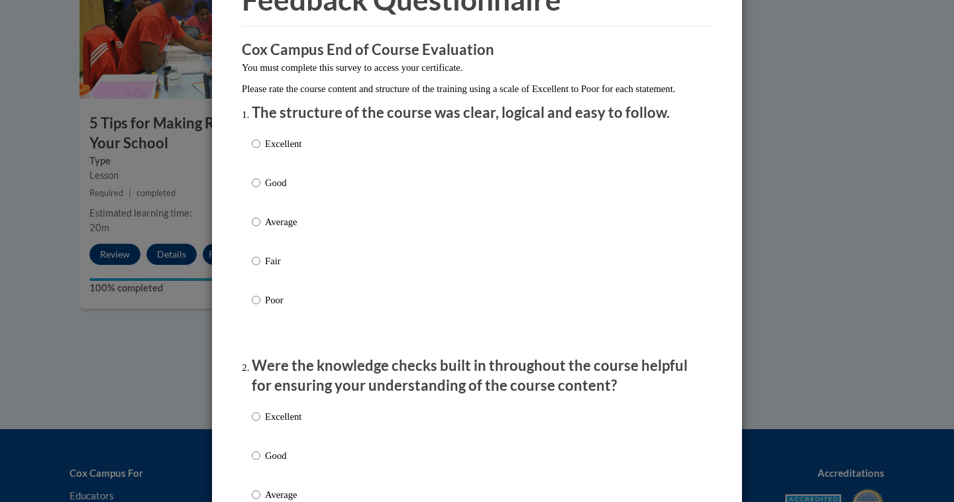
click at [343, 196] on div "Excellent Good Average Fair Poor" at bounding box center [477, 238] width 451 height 216
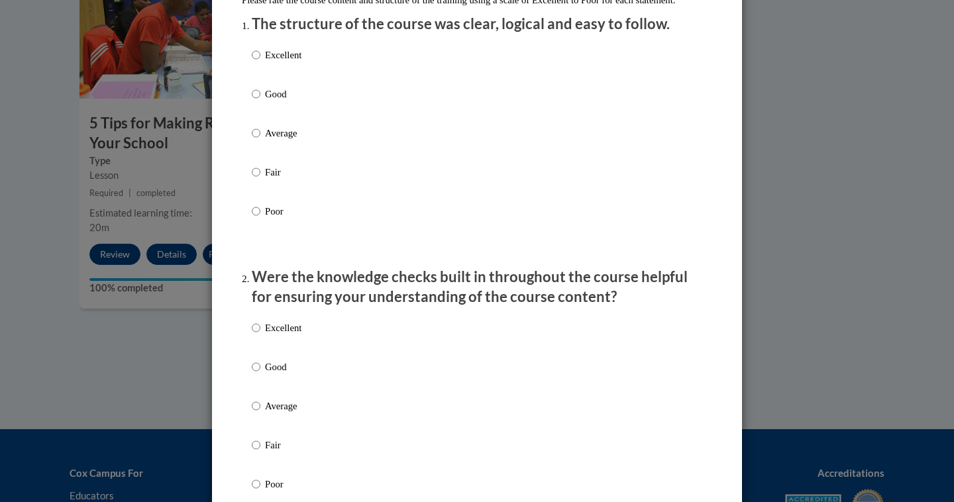
click at [285, 101] on p "Good" at bounding box center [283, 94] width 36 height 15
click at [260, 101] on input "Good" at bounding box center [256, 94] width 9 height 15
radio input "true"
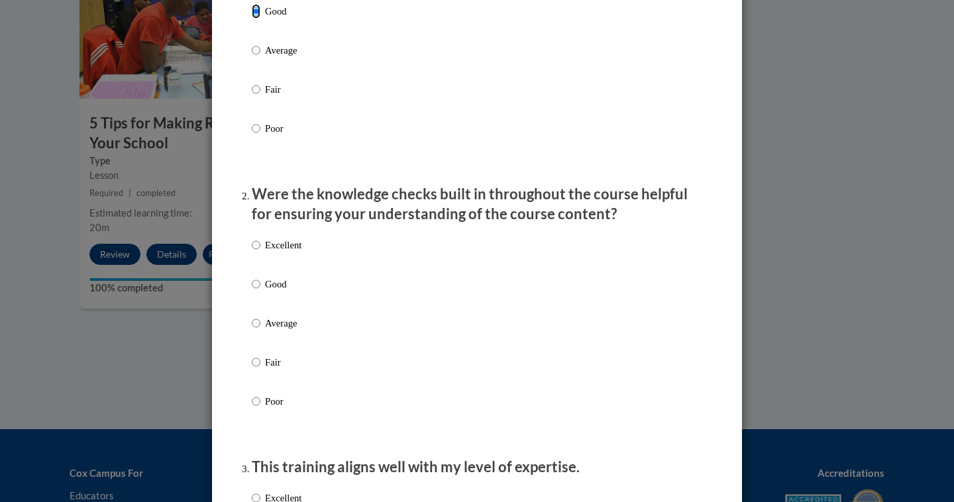
scroll to position [284, 0]
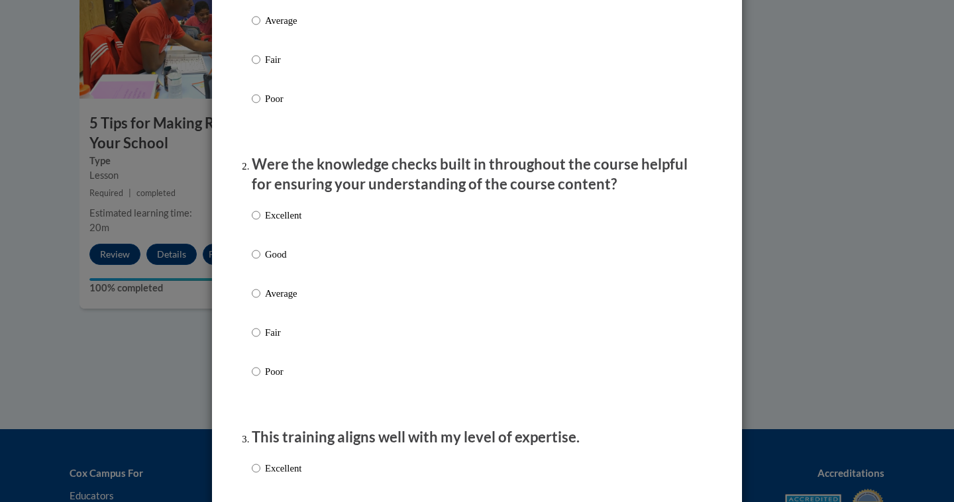
click at [260, 262] on label "Good" at bounding box center [277, 265] width 50 height 36
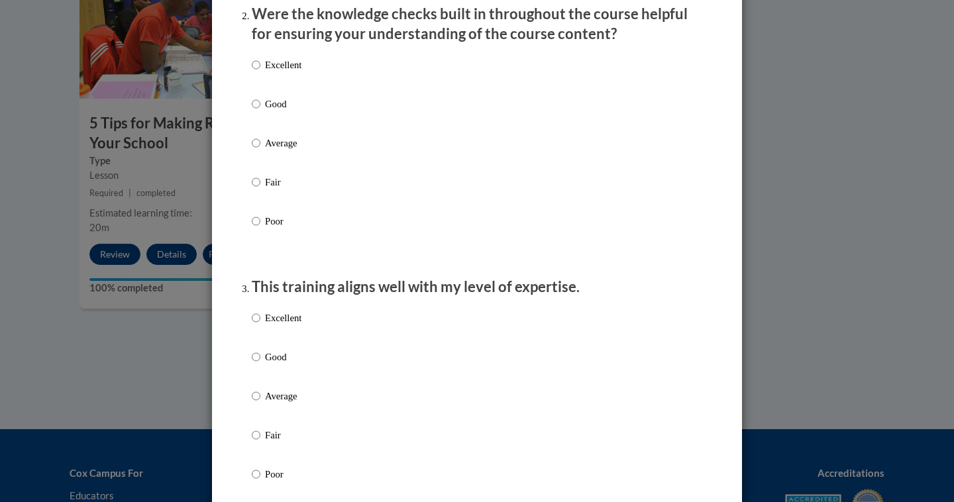
scroll to position [475, 0]
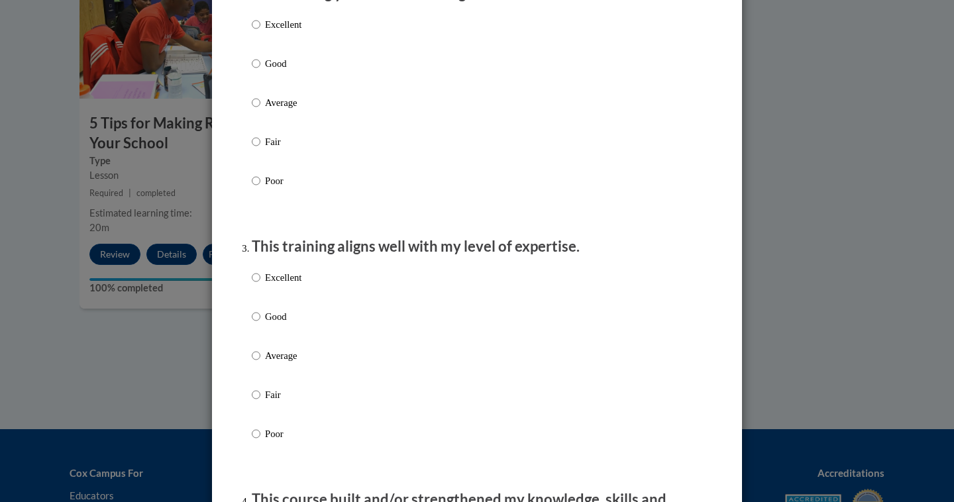
click at [259, 71] on input "Good" at bounding box center [256, 63] width 9 height 15
radio input "true"
click at [255, 324] on input "Good" at bounding box center [256, 317] width 9 height 15
radio input "true"
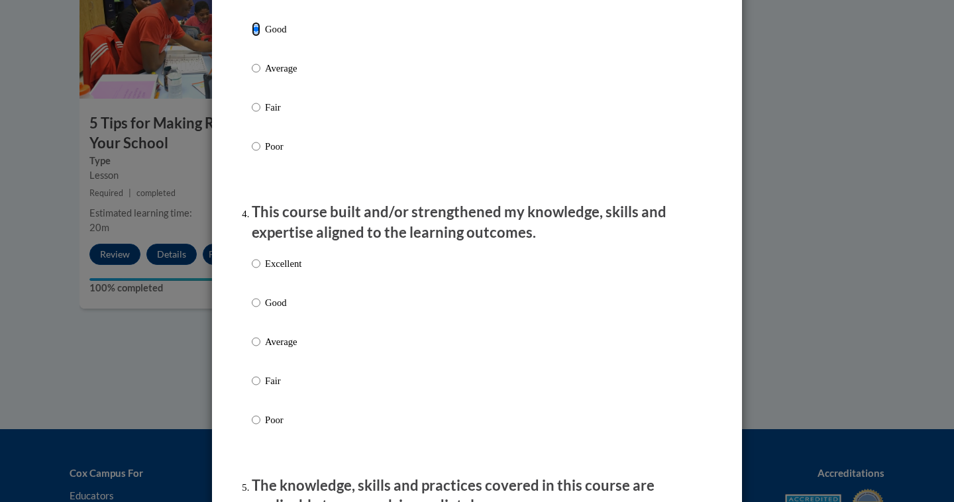
scroll to position [767, 0]
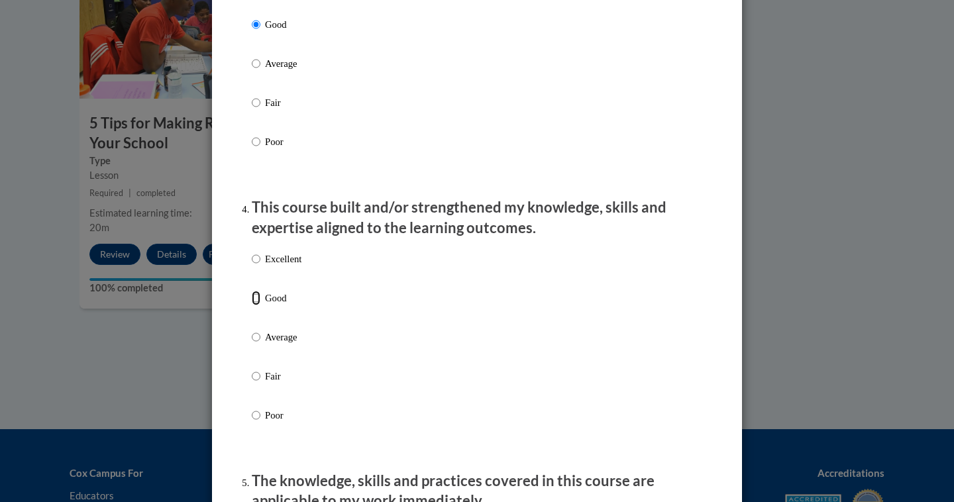
click at [255, 306] on input "Good" at bounding box center [256, 298] width 9 height 15
radio input "true"
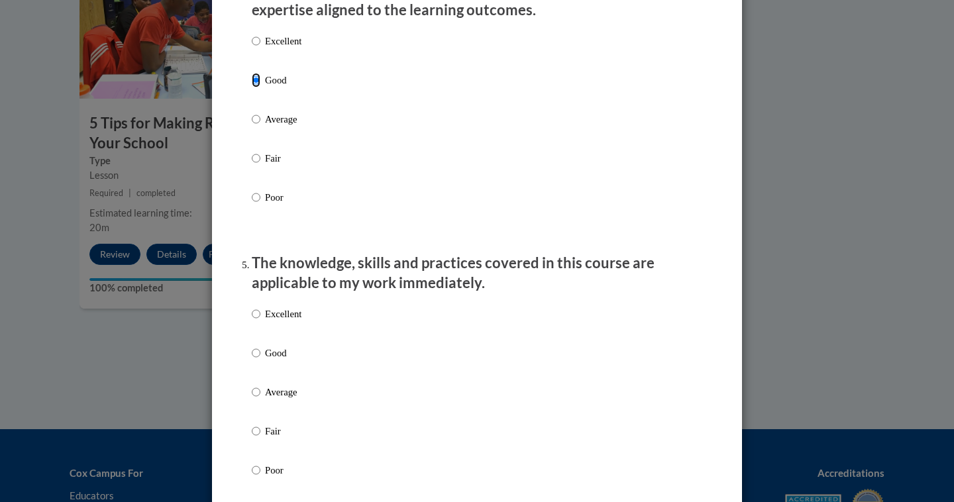
scroll to position [1017, 0]
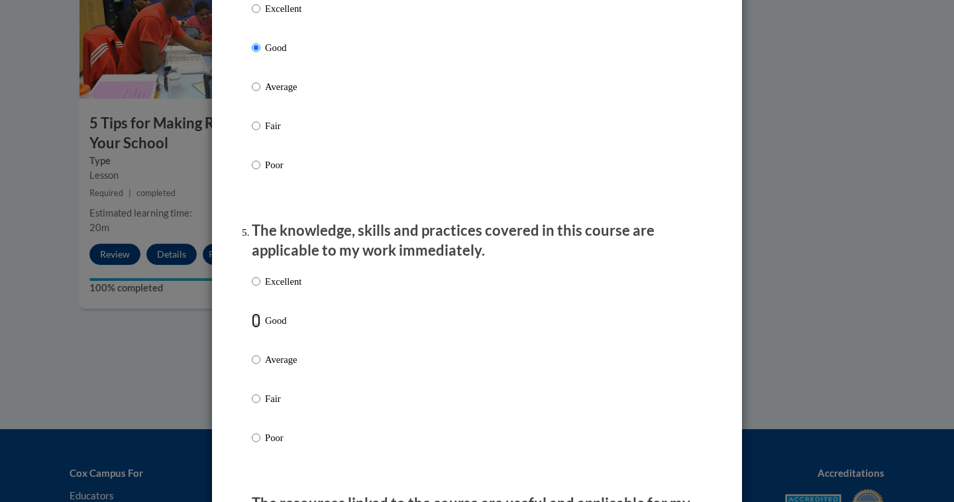
click at [257, 328] on input "Good" at bounding box center [256, 321] width 9 height 15
radio input "true"
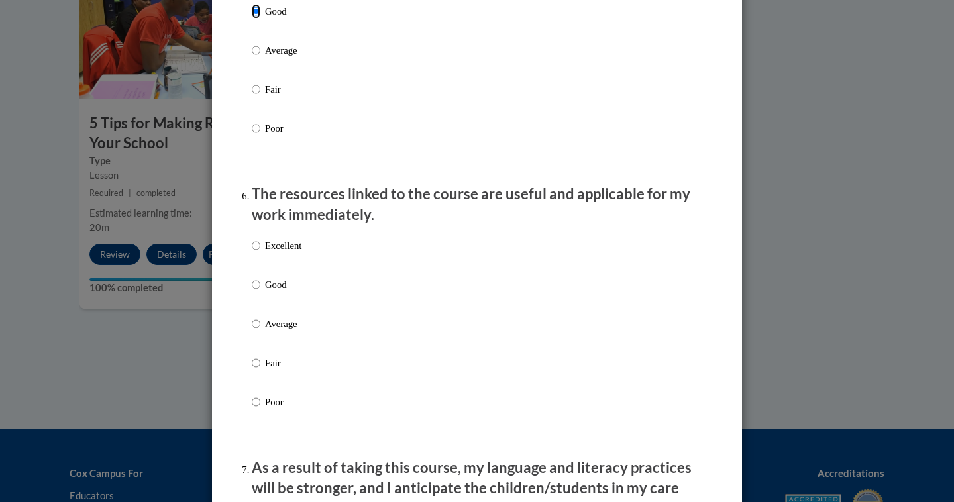
scroll to position [1331, 0]
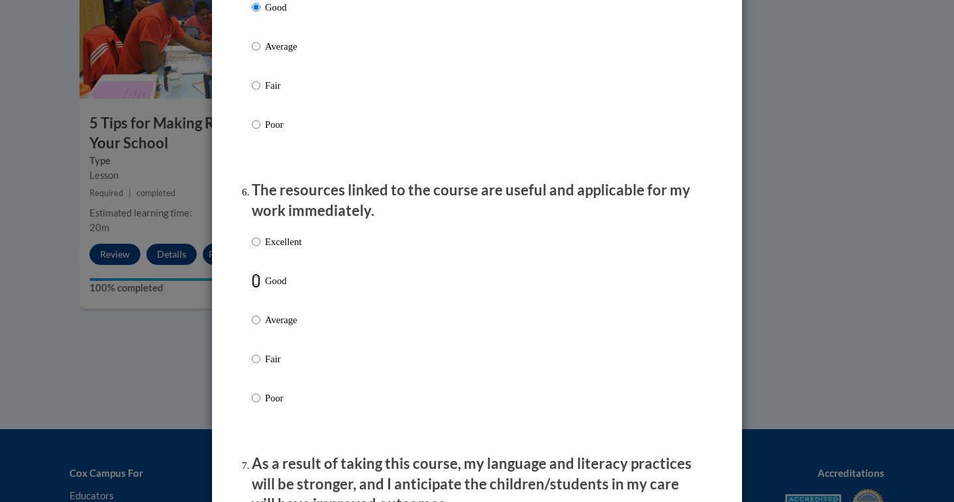
click at [257, 288] on input "Good" at bounding box center [256, 281] width 9 height 15
radio input "true"
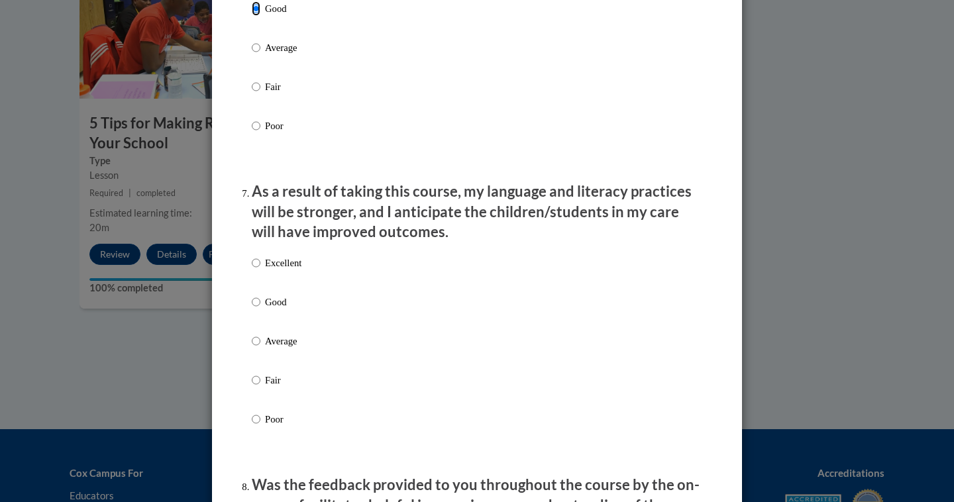
scroll to position [1605, 0]
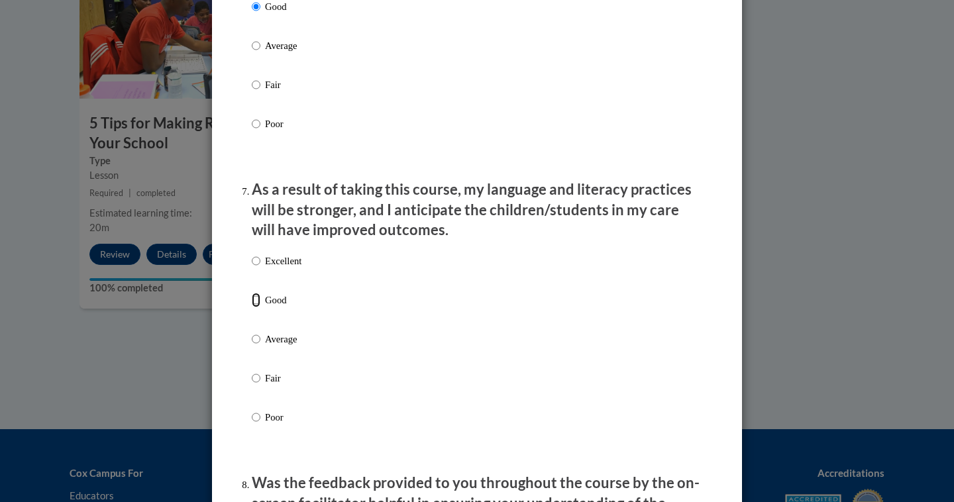
click at [258, 308] on input "Good" at bounding box center [256, 300] width 9 height 15
radio input "true"
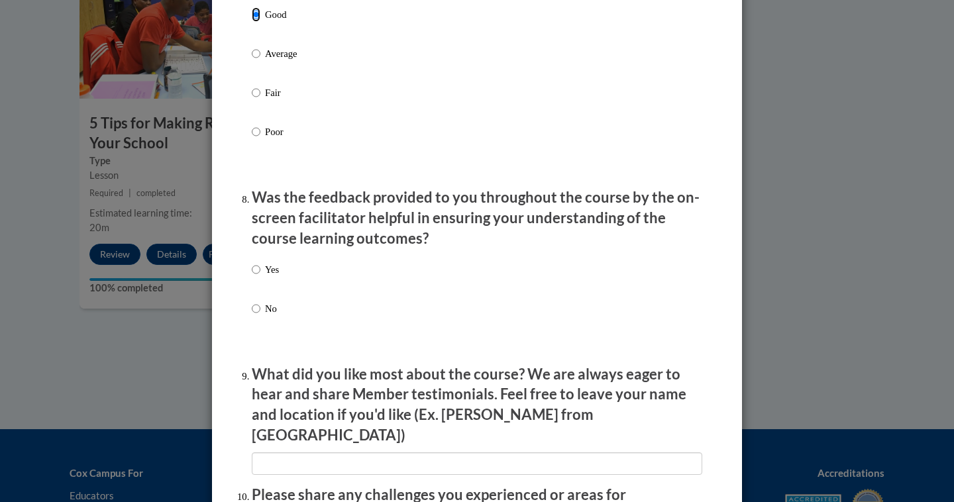
scroll to position [1892, 0]
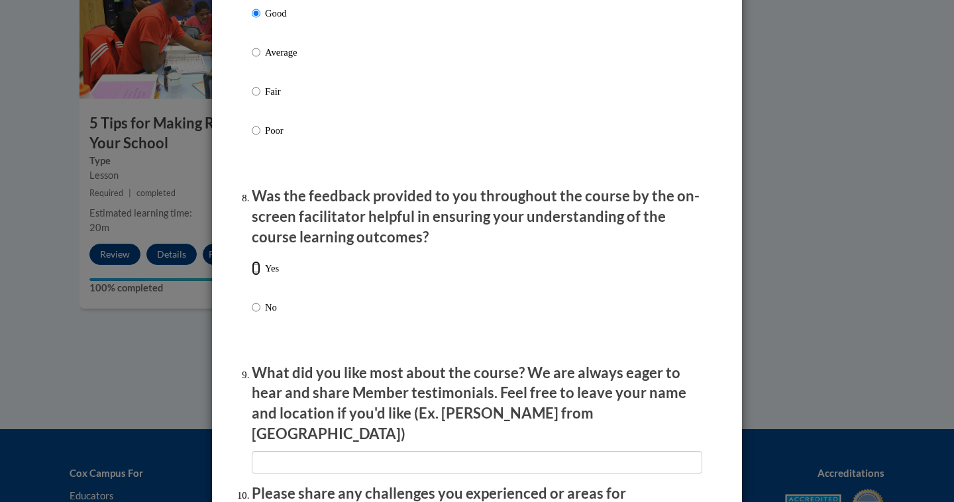
click at [256, 276] on input "Yes" at bounding box center [256, 268] width 9 height 15
radio input "true"
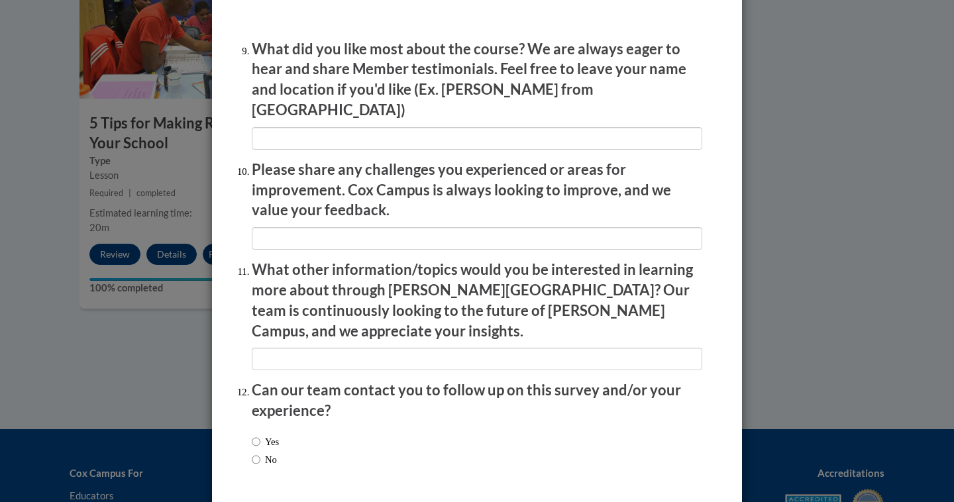
scroll to position [2255, 0]
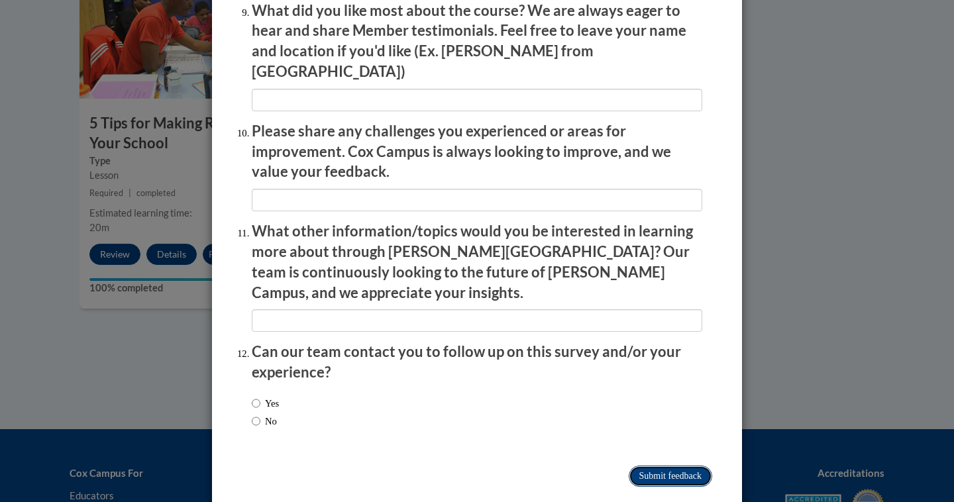
click at [640, 466] on input "Submit feedback" at bounding box center [671, 476] width 84 height 21
